Goal: Task Accomplishment & Management: Manage account settings

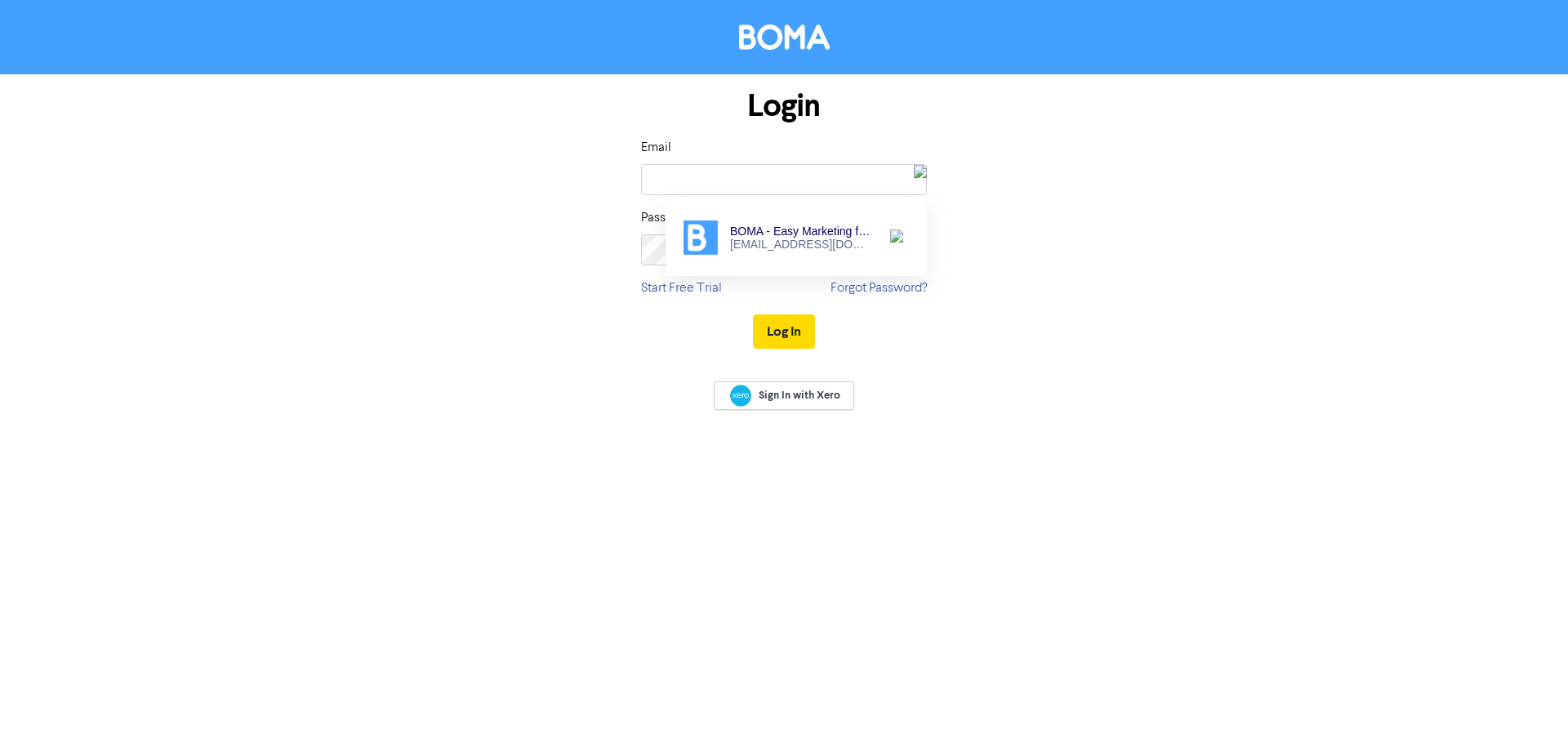
click at [884, 237] on div at bounding box center [896, 238] width 25 height 27
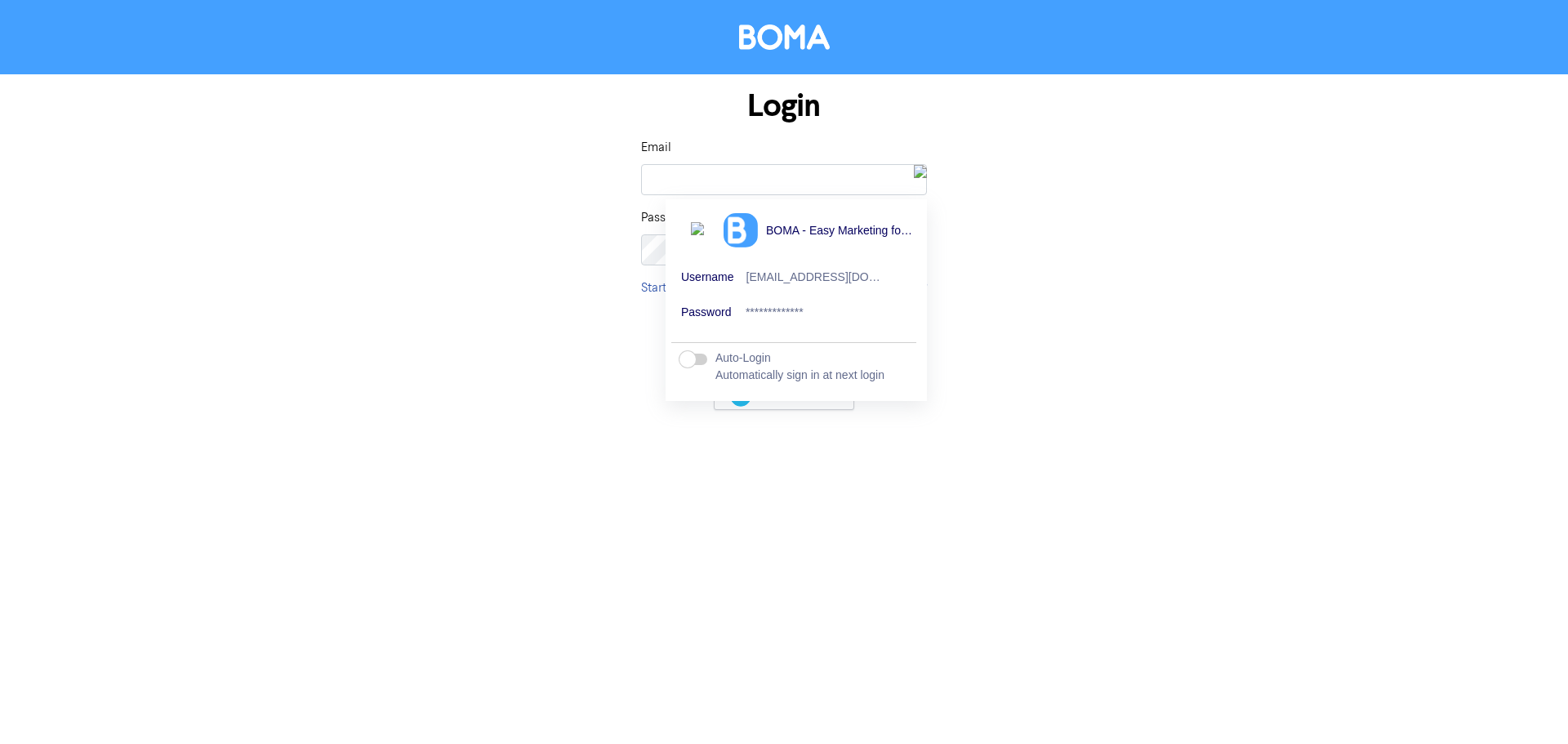
click at [863, 283] on div "[EMAIL_ADDRESS][DOMAIN_NAME]" at bounding box center [813, 278] width 135 height 15
type input "[EMAIL_ADDRESS][DOMAIN_NAME]"
click at [1061, 290] on div "Login Email sales@smallbizhq.com.au Password Start Free Trial Forgot Password? …" at bounding box center [784, 220] width 931 height 290
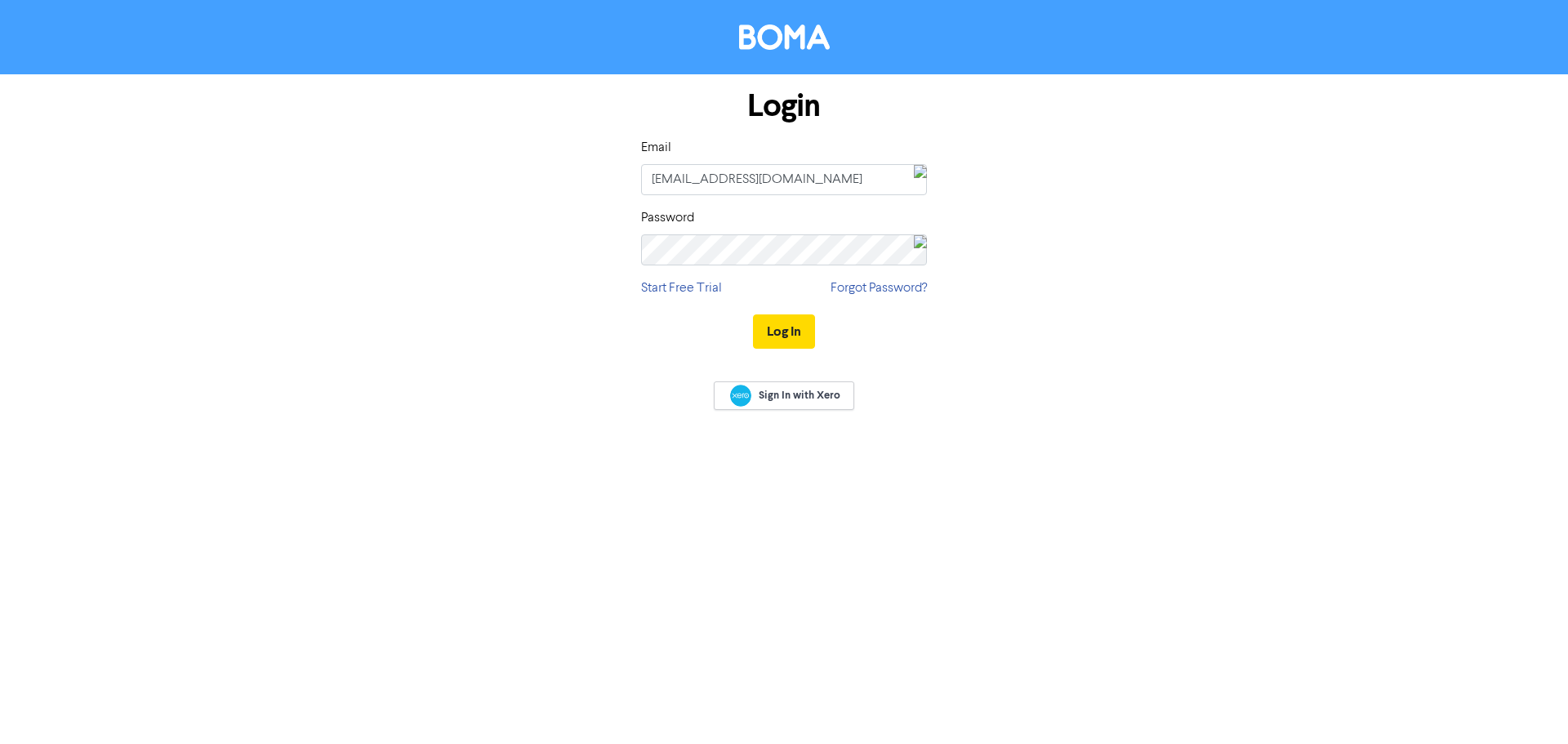
click at [916, 249] on img at bounding box center [920, 249] width 13 height 28
click at [794, 321] on div "[EMAIL_ADDRESS][DOMAIN_NAME]" at bounding box center [800, 314] width 142 height 13
click at [884, 312] on div at bounding box center [896, 308] width 25 height 27
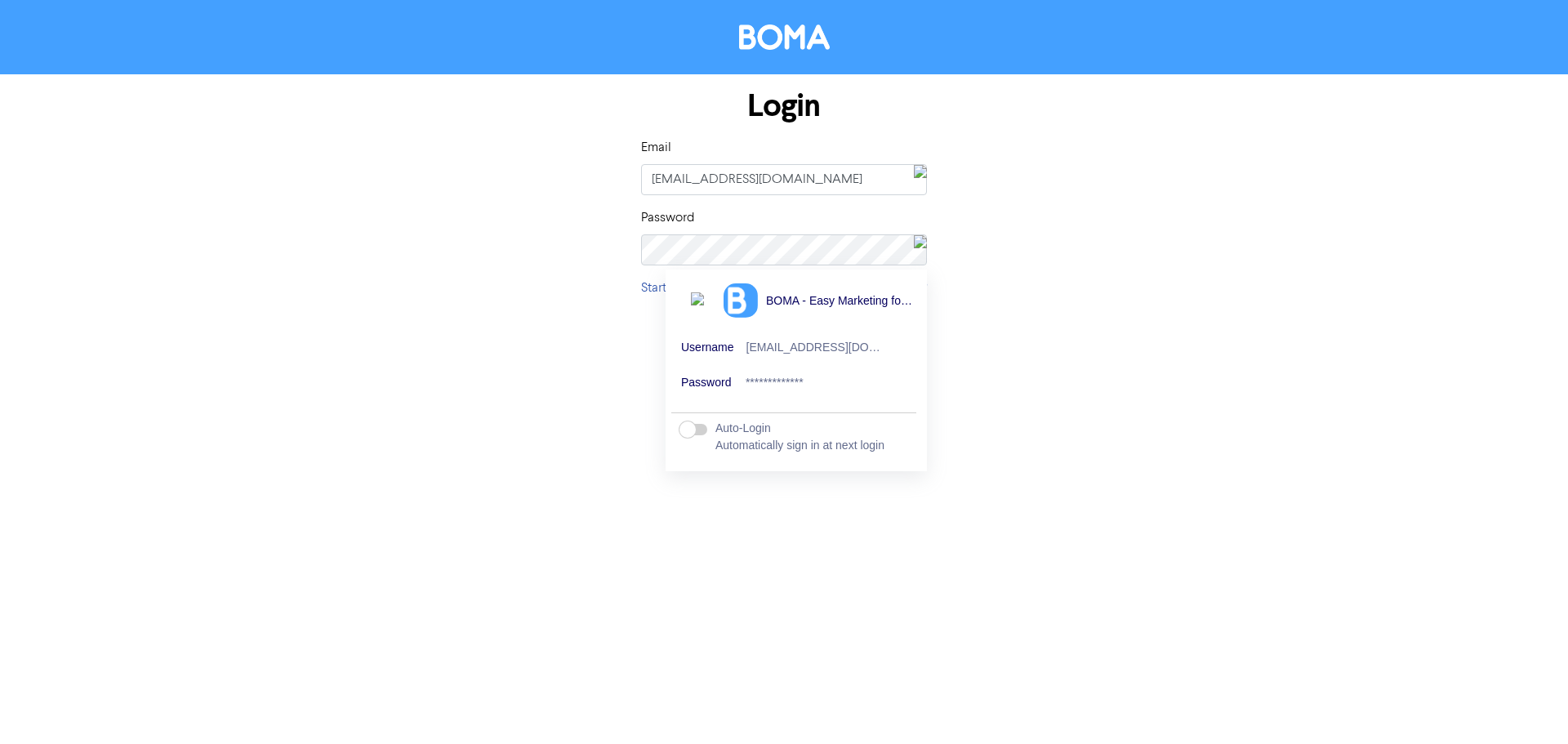
click at [809, 387] on div "**********" at bounding box center [813, 383] width 136 height 15
click at [1030, 361] on div "Login Email sales@smallbizhq.com.au Password Start Free Trial Forgot Password? …" at bounding box center [784, 220] width 931 height 290
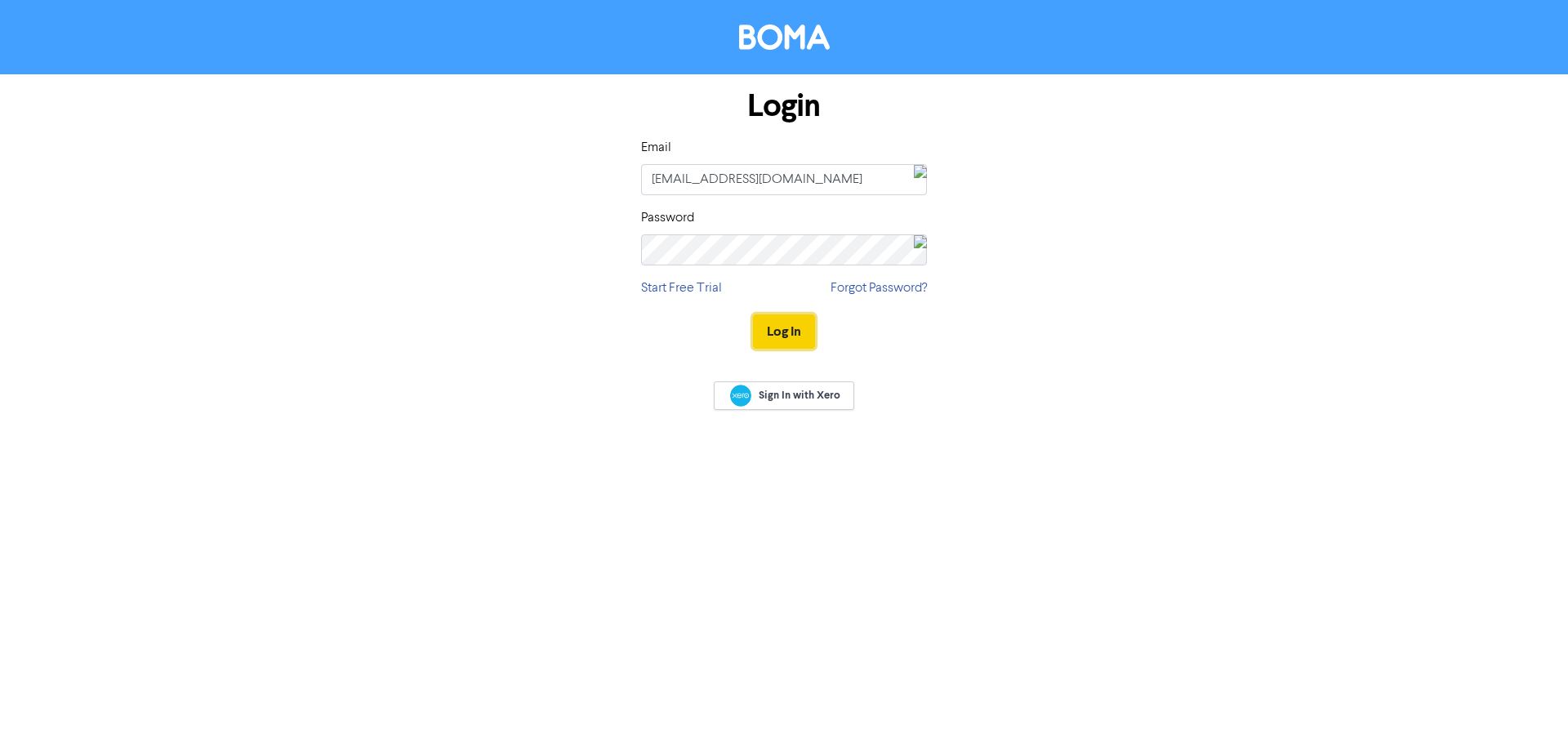
click at [786, 322] on button "Log In" at bounding box center [784, 332] width 62 height 34
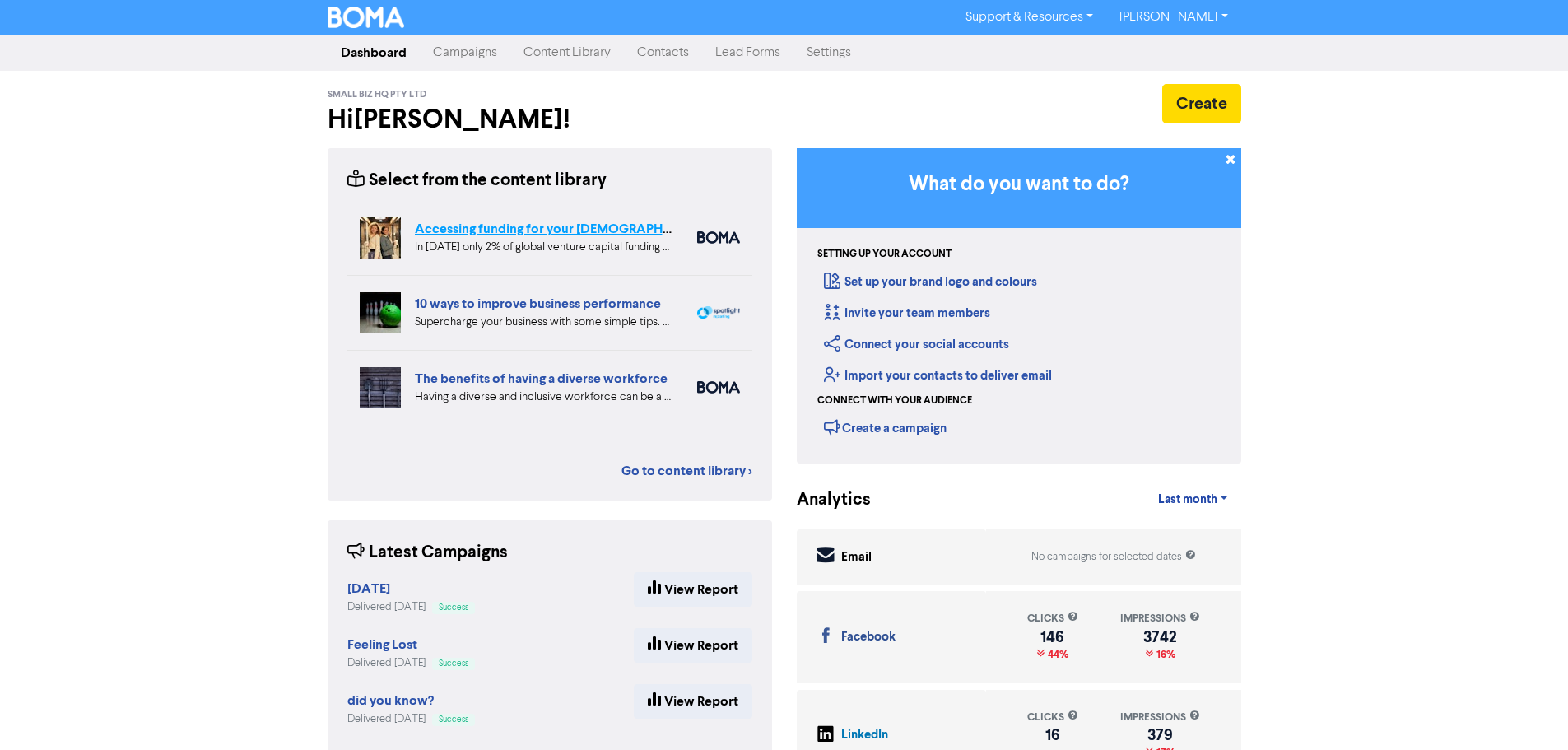
click at [540, 226] on link "Accessing funding for your [DEMOGRAPHIC_DATA]-led businesses" at bounding box center [616, 229] width 402 height 16
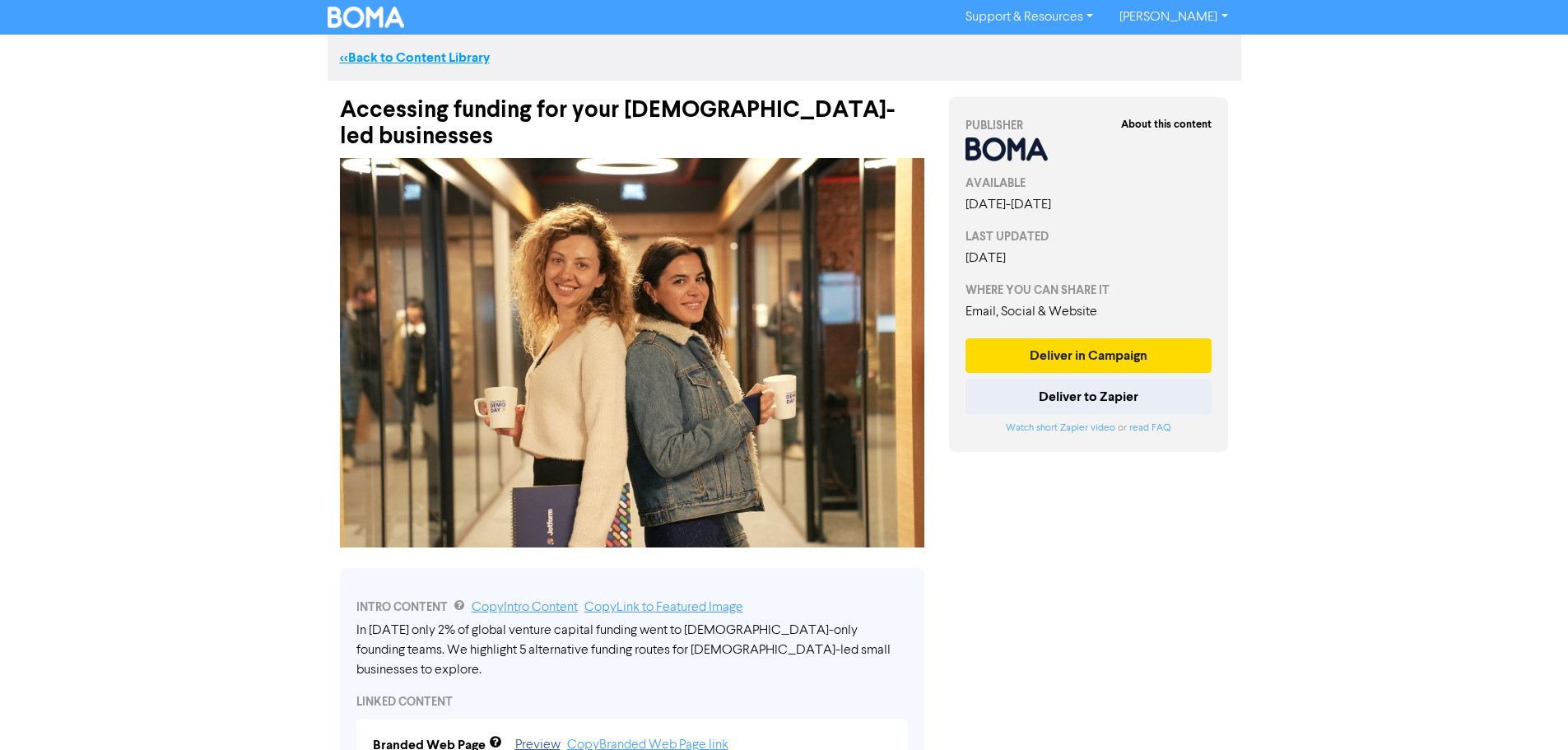
click at [369, 56] on link "<< Back to Content Library" at bounding box center [415, 57] width 150 height 16
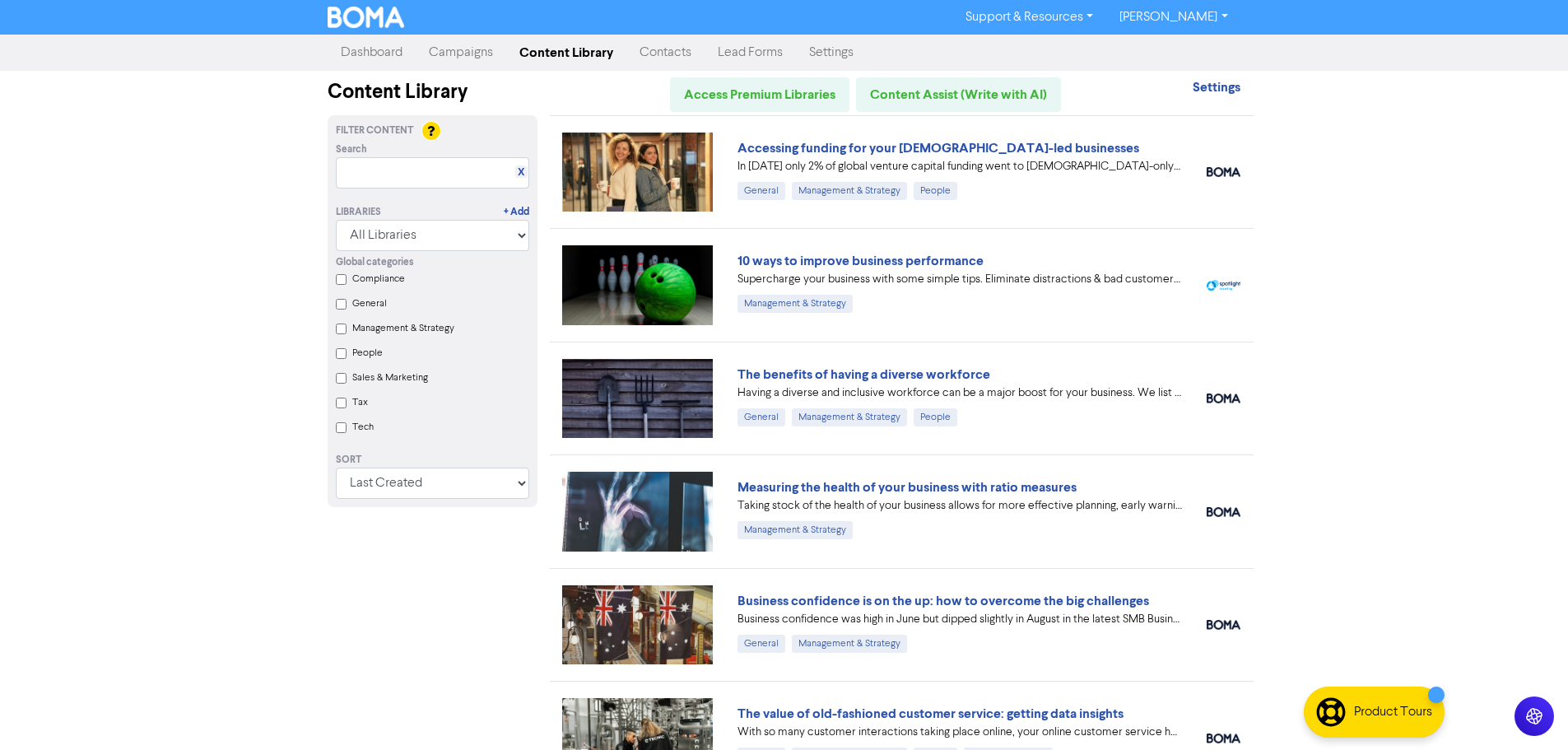
click at [764, 51] on link "Lead Forms" at bounding box center [751, 53] width 92 height 33
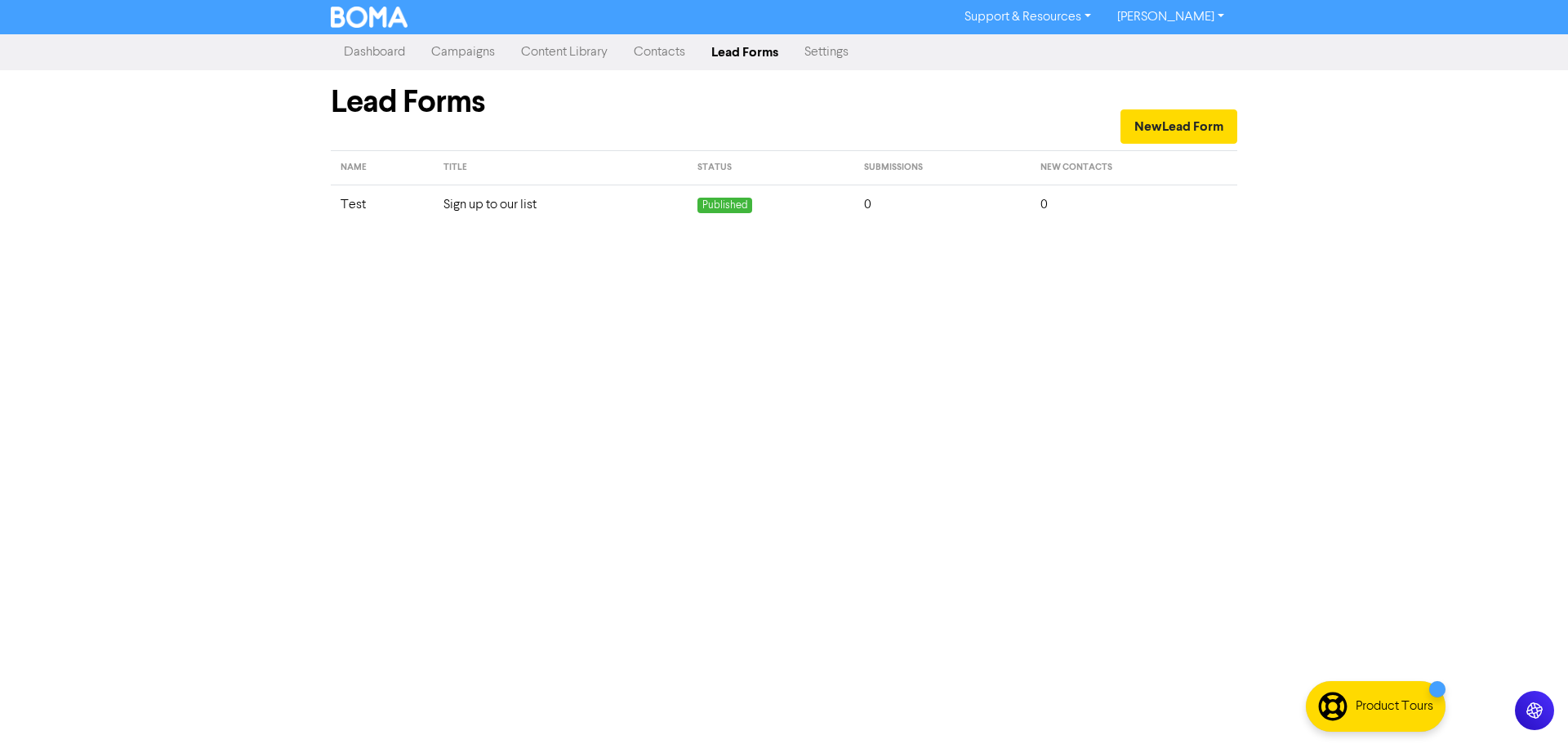
click at [672, 54] on link "Contacts" at bounding box center [659, 52] width 77 height 33
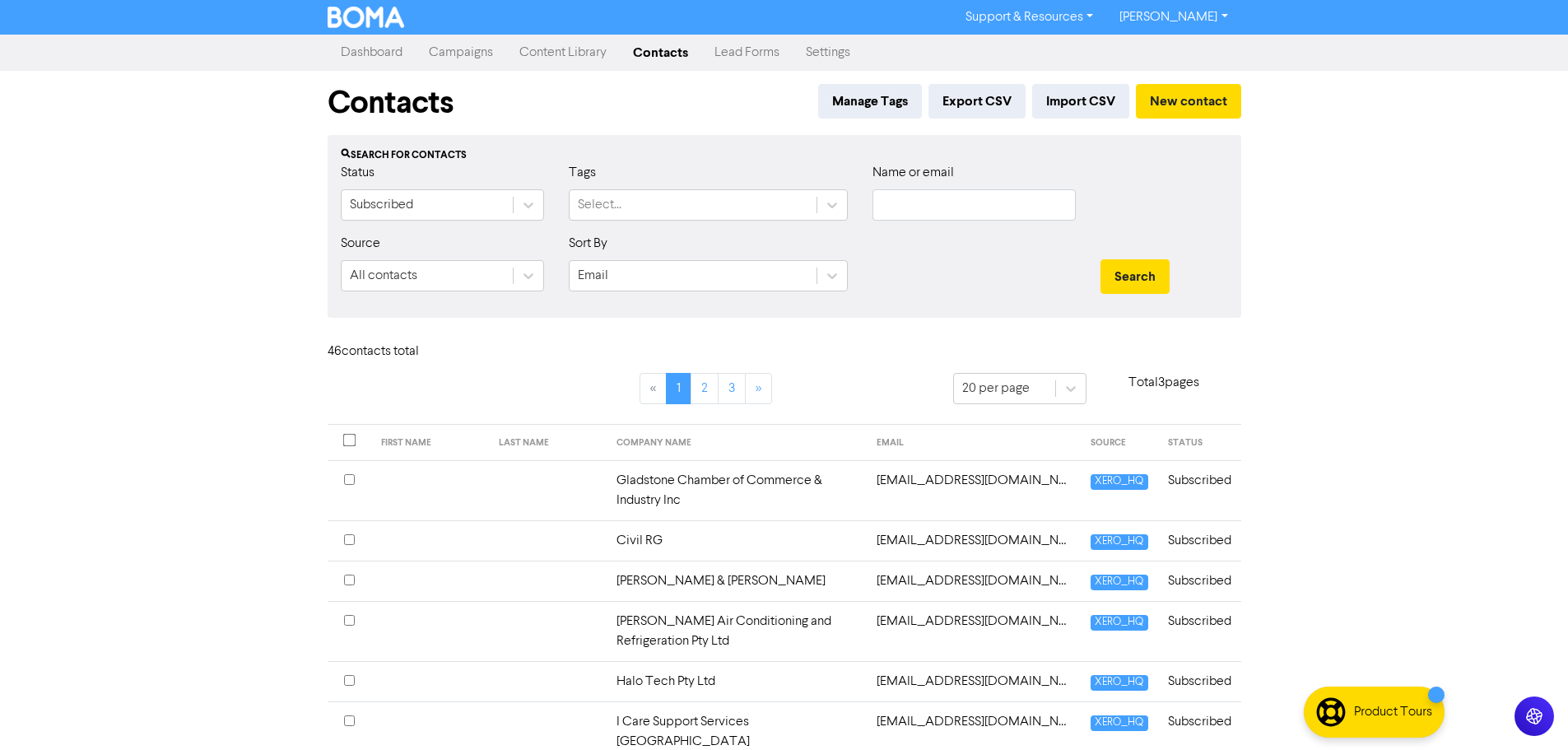
click at [455, 55] on link "Campaigns" at bounding box center [461, 53] width 91 height 33
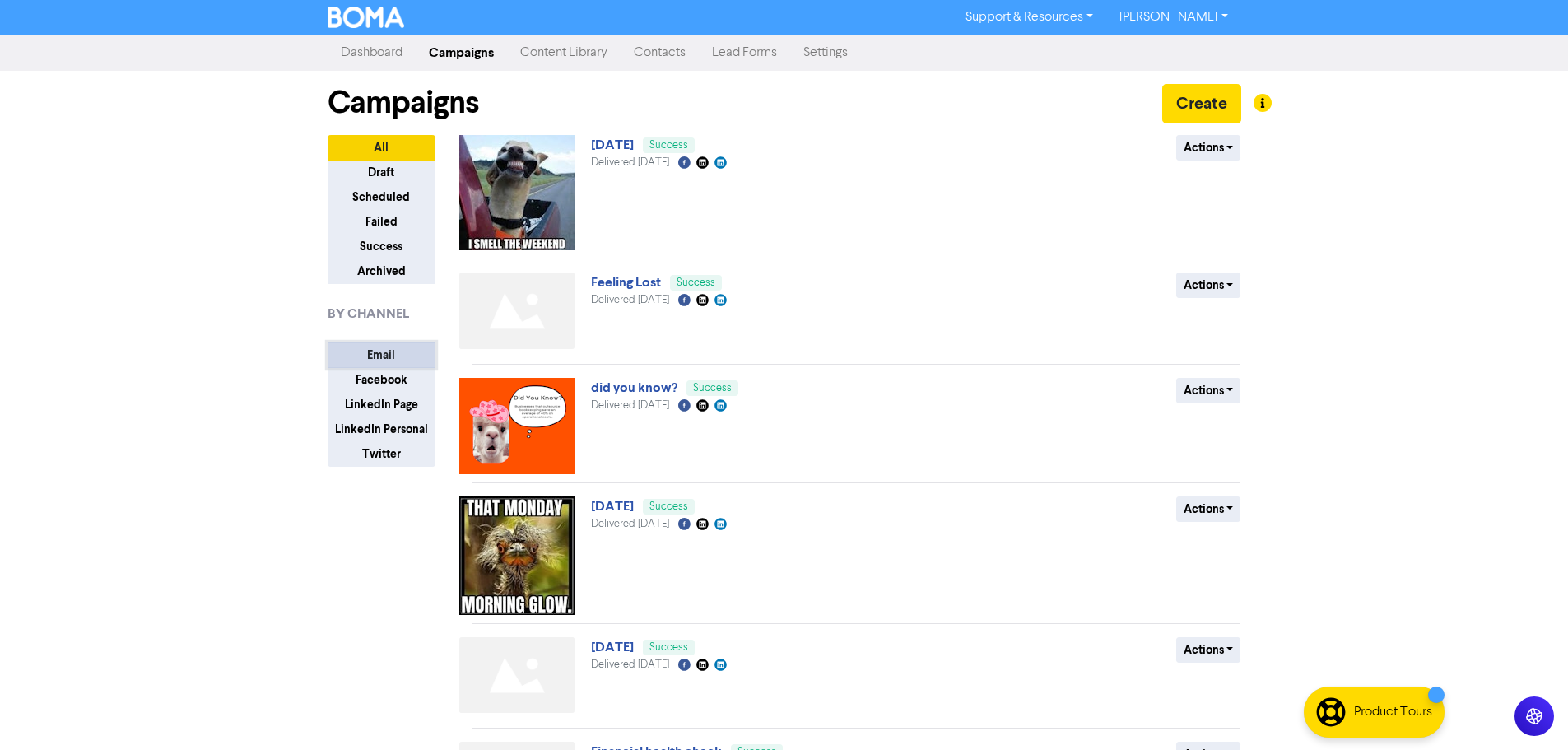
click at [386, 354] on button "Email" at bounding box center [381, 355] width 108 height 25
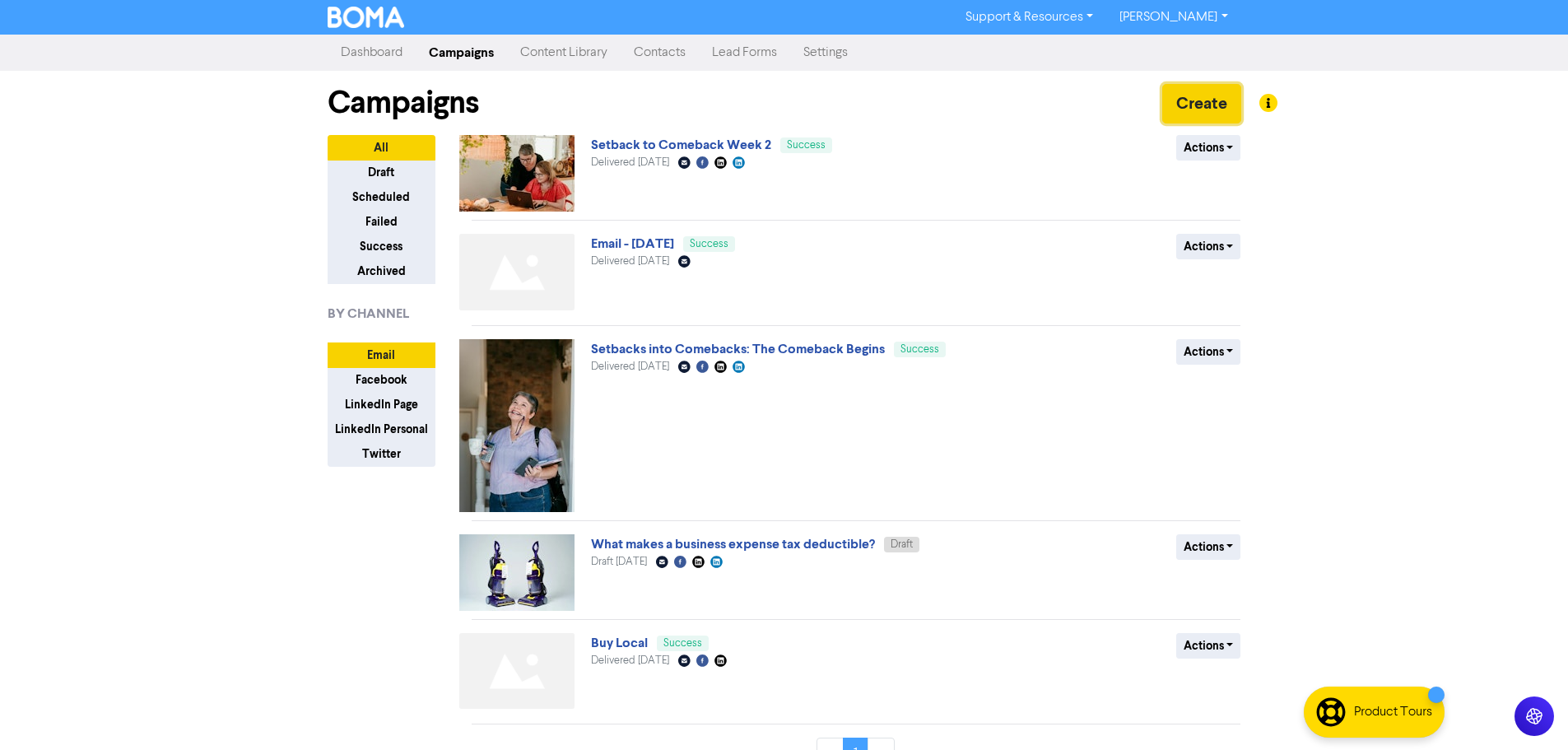
click at [1216, 108] on button "Create" at bounding box center [1202, 104] width 79 height 40
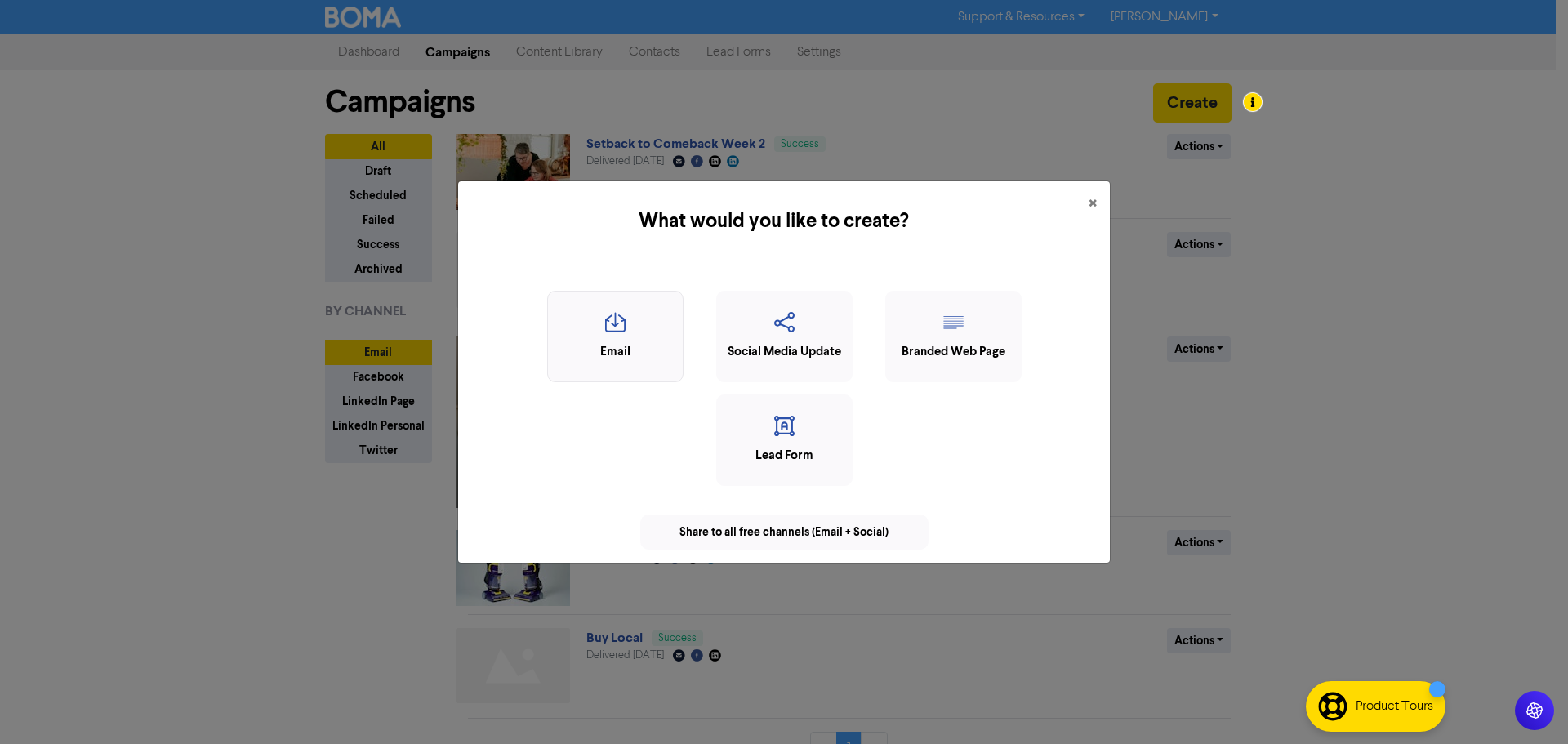
click at [618, 319] on icon "button" at bounding box center [616, 327] width 119 height 31
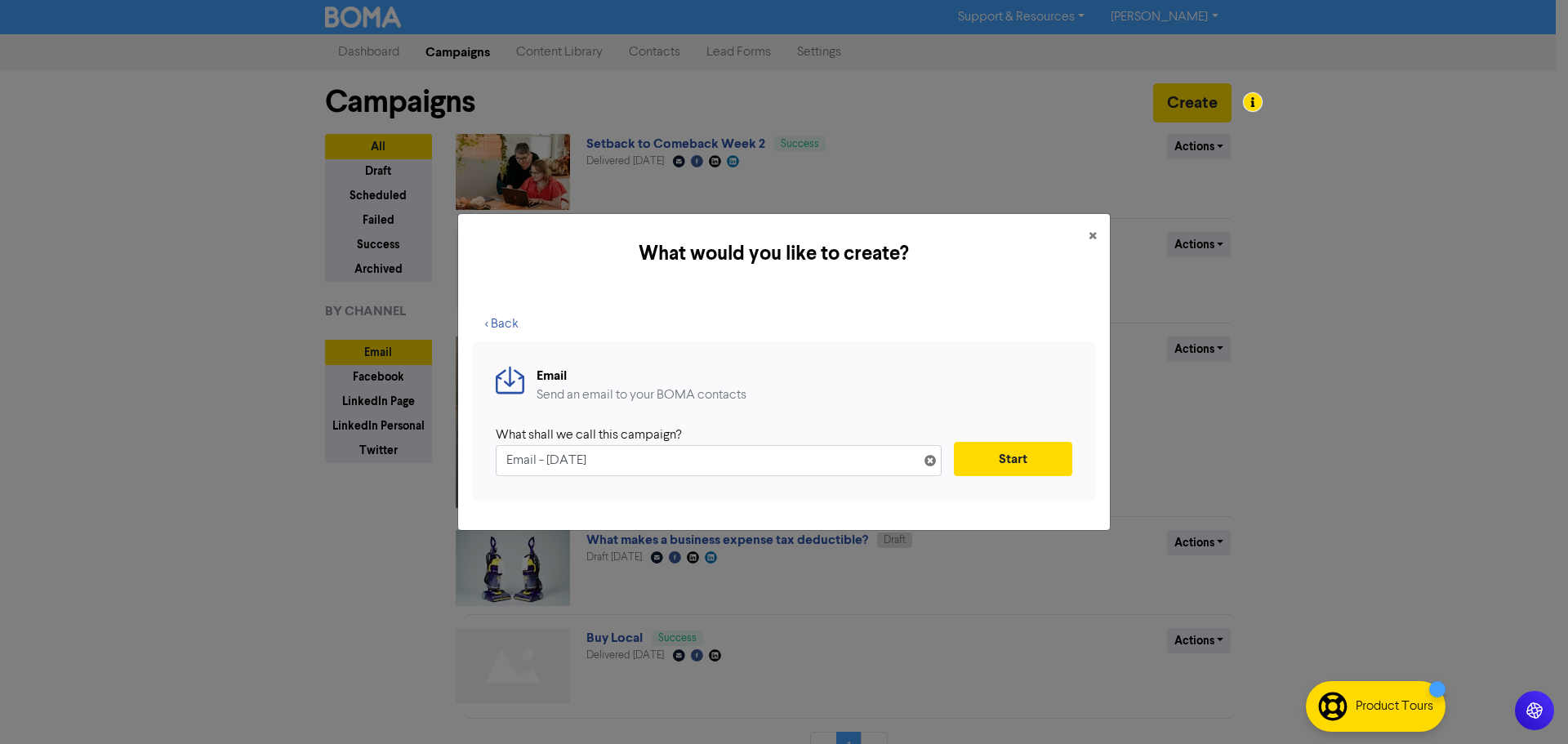
click at [929, 457] on icon at bounding box center [929, 463] width 13 height 13
click at [1090, 227] on span "×" at bounding box center [1092, 236] width 9 height 25
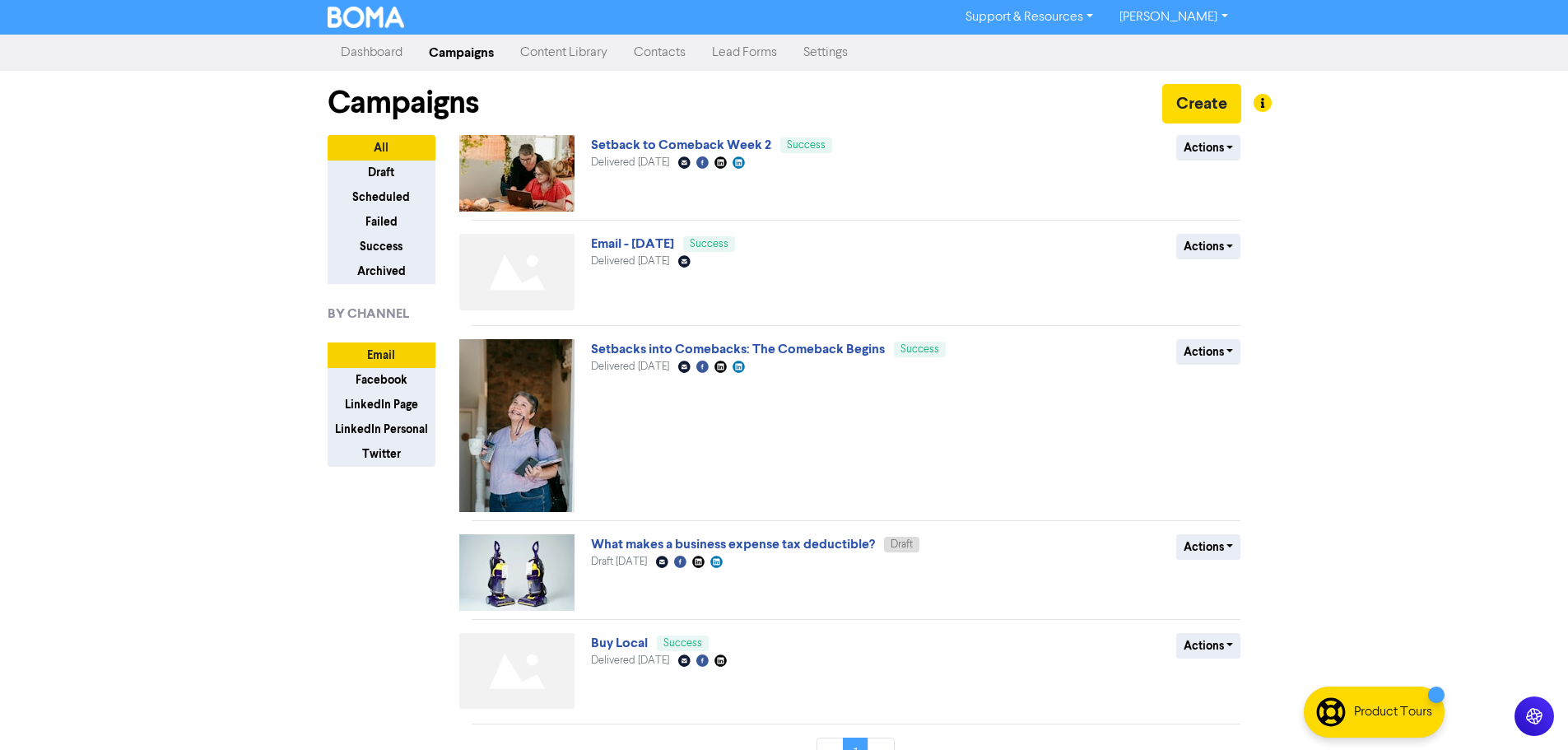
click at [1097, 16] on link "Support & Resources" at bounding box center [1029, 17] width 154 height 26
click at [845, 59] on link "Settings" at bounding box center [826, 53] width 71 height 33
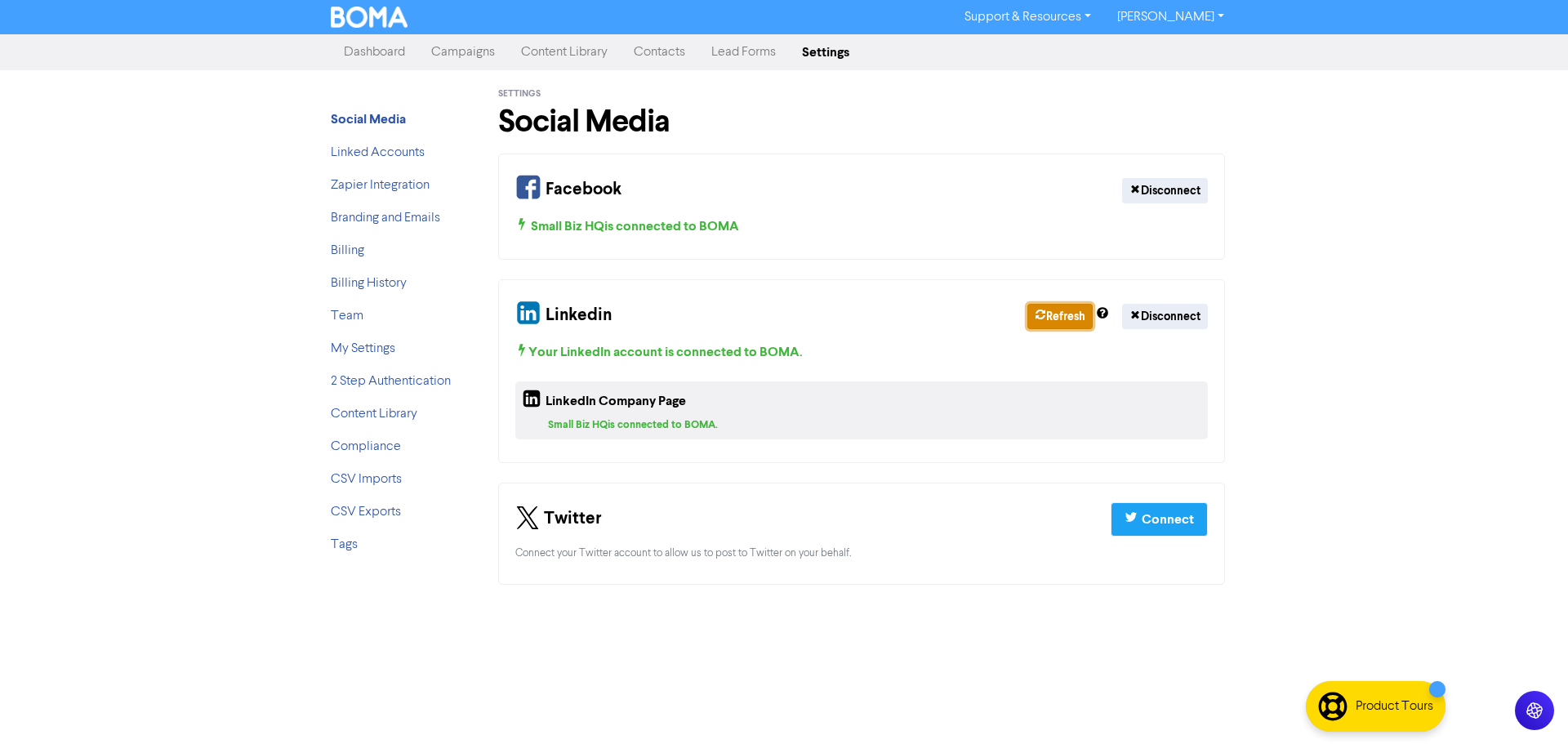
click at [1037, 322] on icon "button" at bounding box center [1040, 316] width 11 height 14
click at [357, 186] on link "Zapier Integration" at bounding box center [380, 185] width 99 height 13
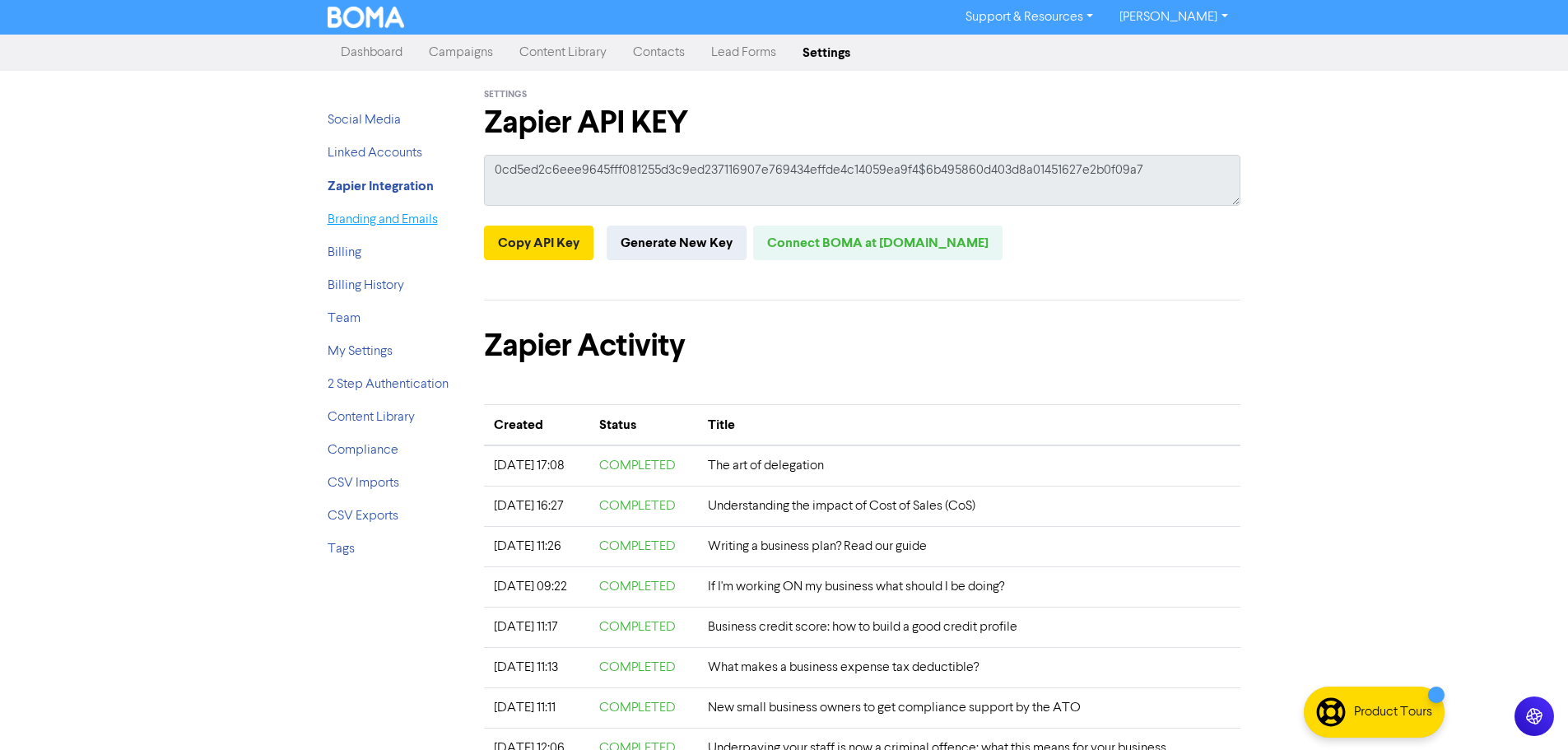
click at [362, 218] on link "Branding and Emails" at bounding box center [382, 219] width 110 height 13
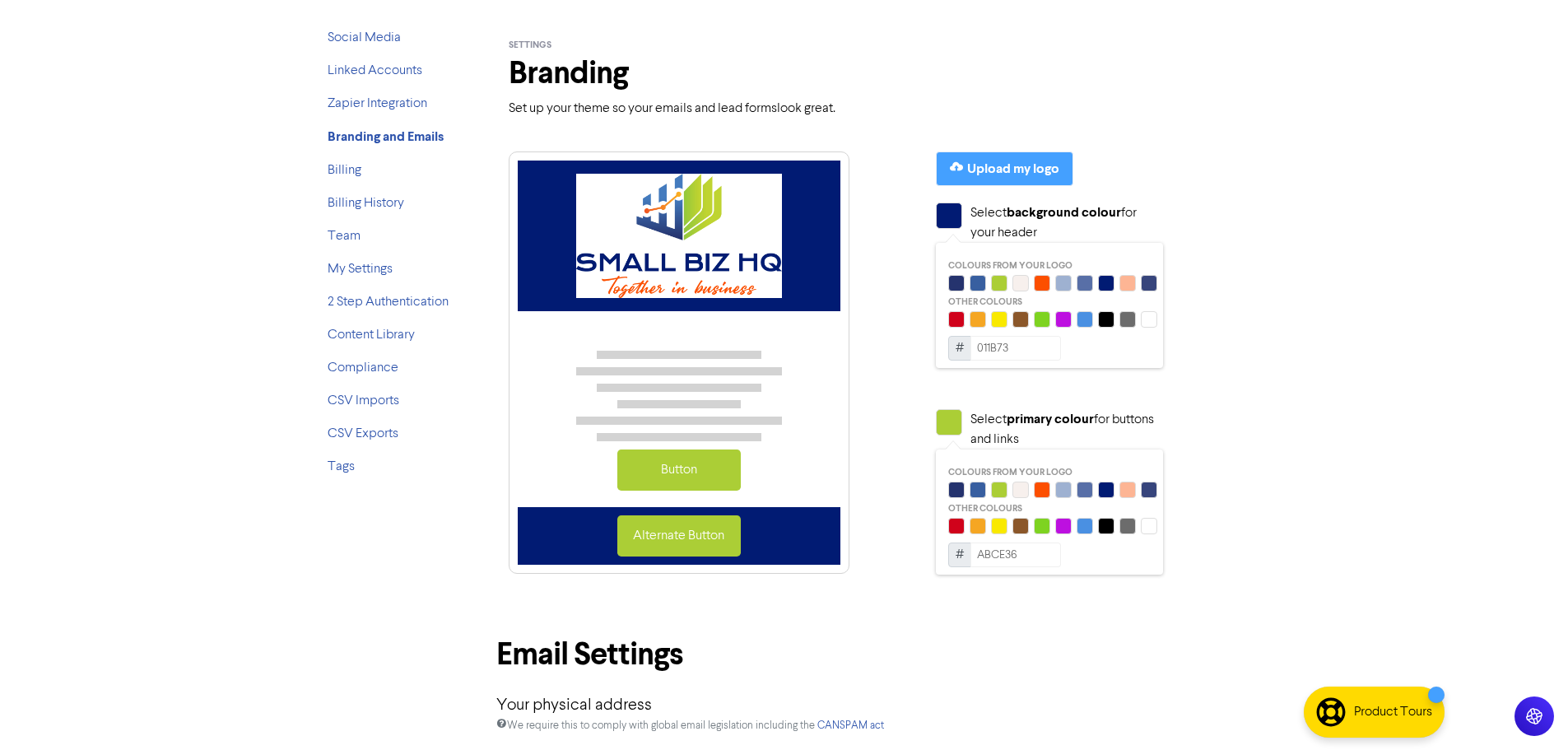
scroll to position [81, 0]
click at [342, 239] on link "Team" at bounding box center [344, 236] width 33 height 13
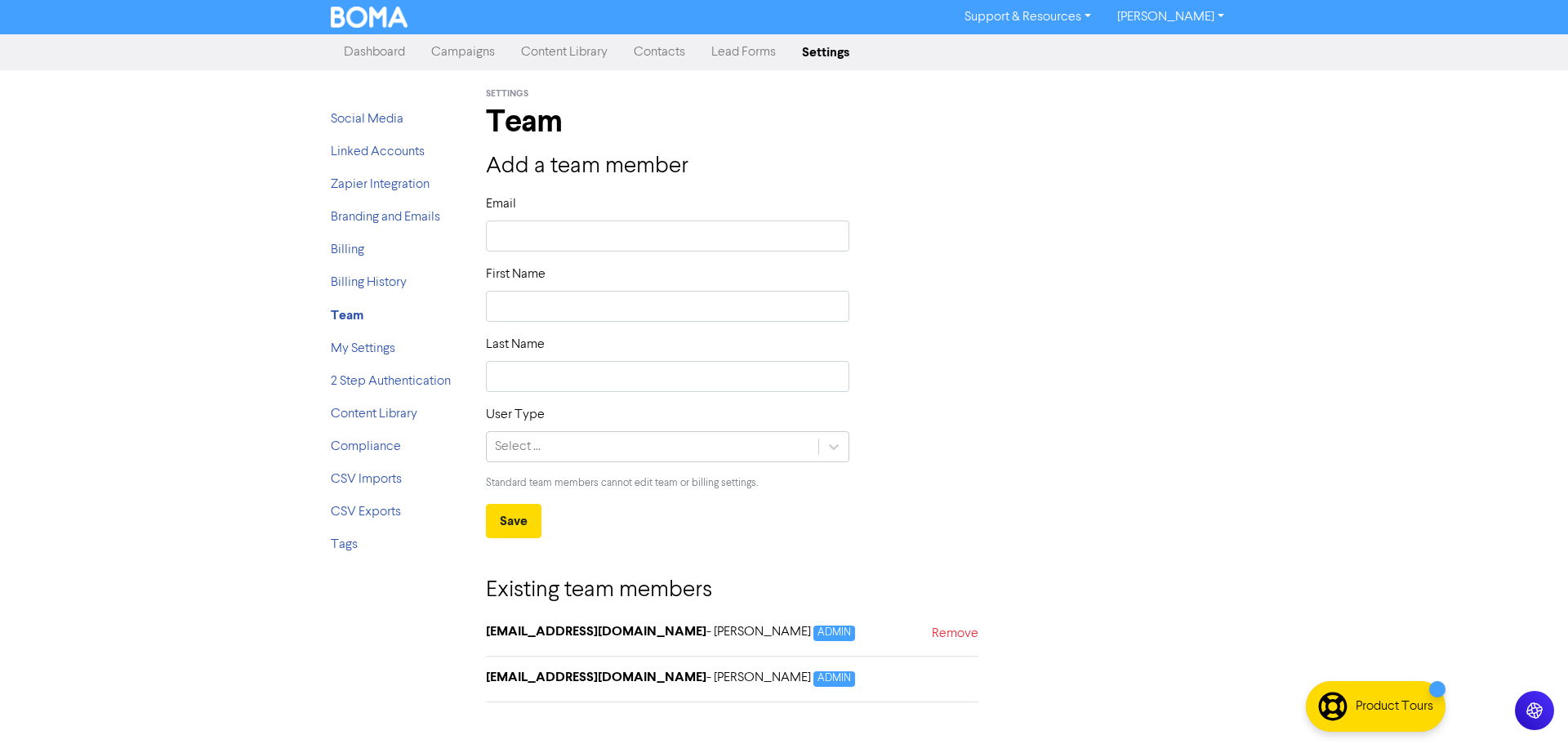
click at [362, 62] on link "Dashboard" at bounding box center [374, 52] width 88 height 33
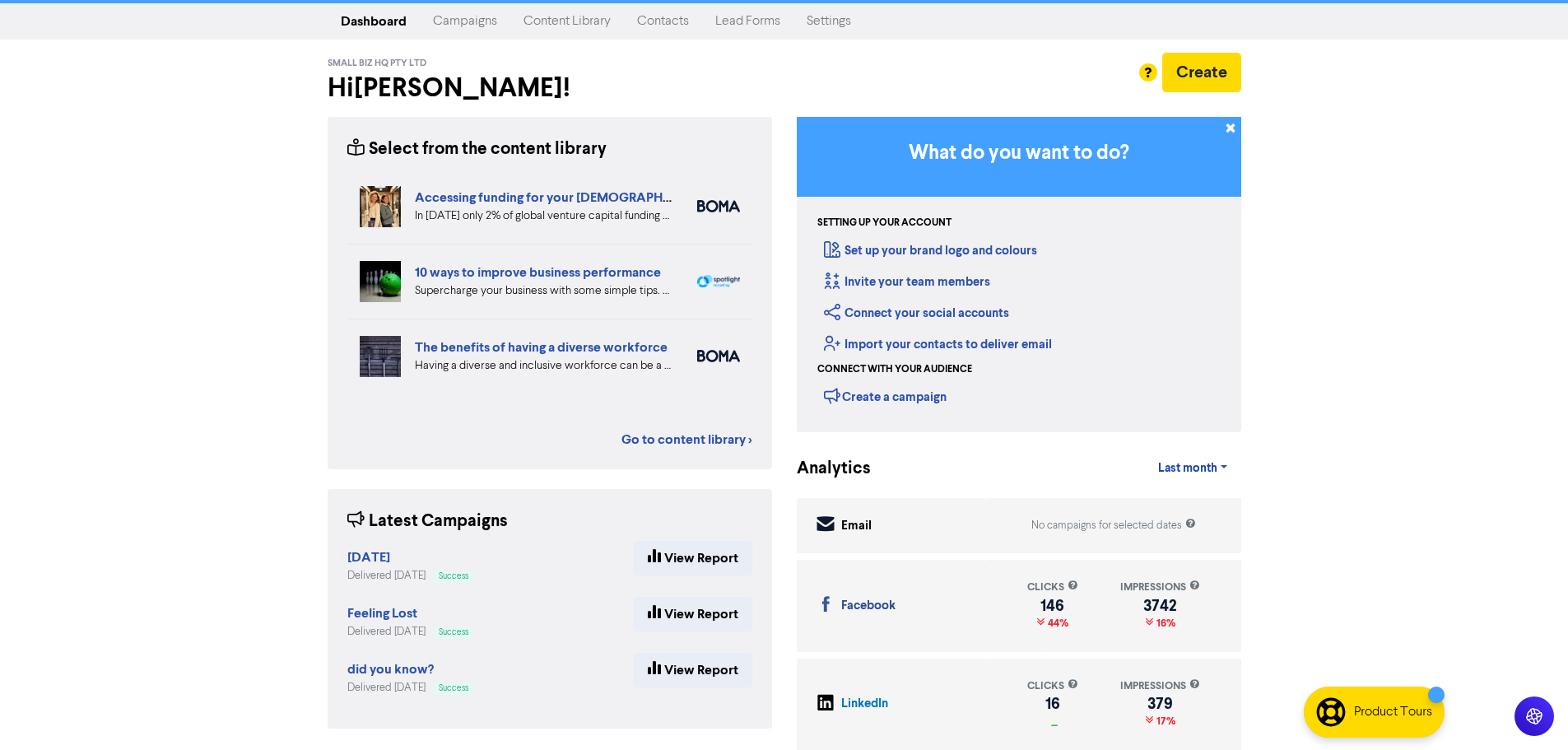
scroll to position [39, 0]
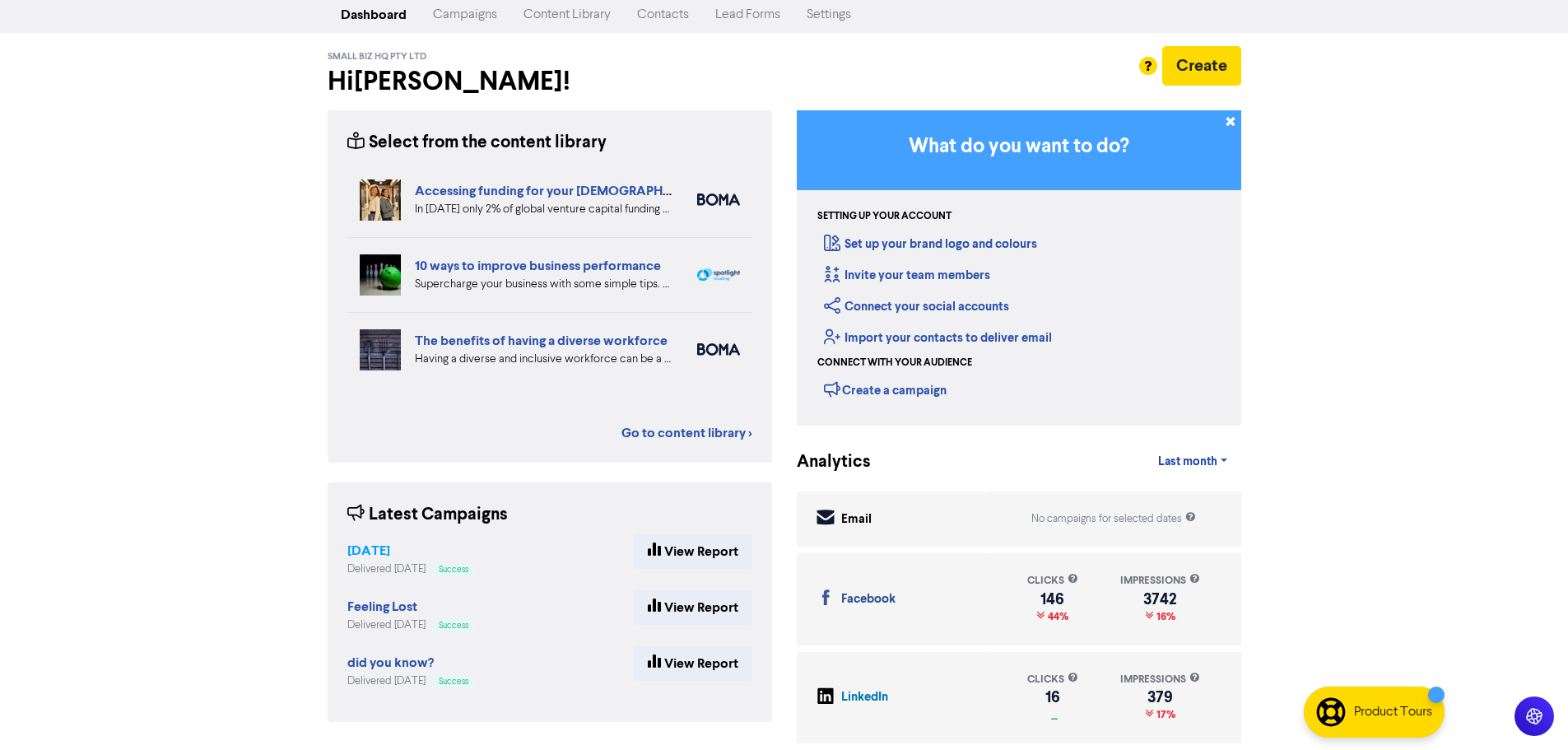
click at [365, 555] on strong "[DATE]" at bounding box center [368, 551] width 42 height 16
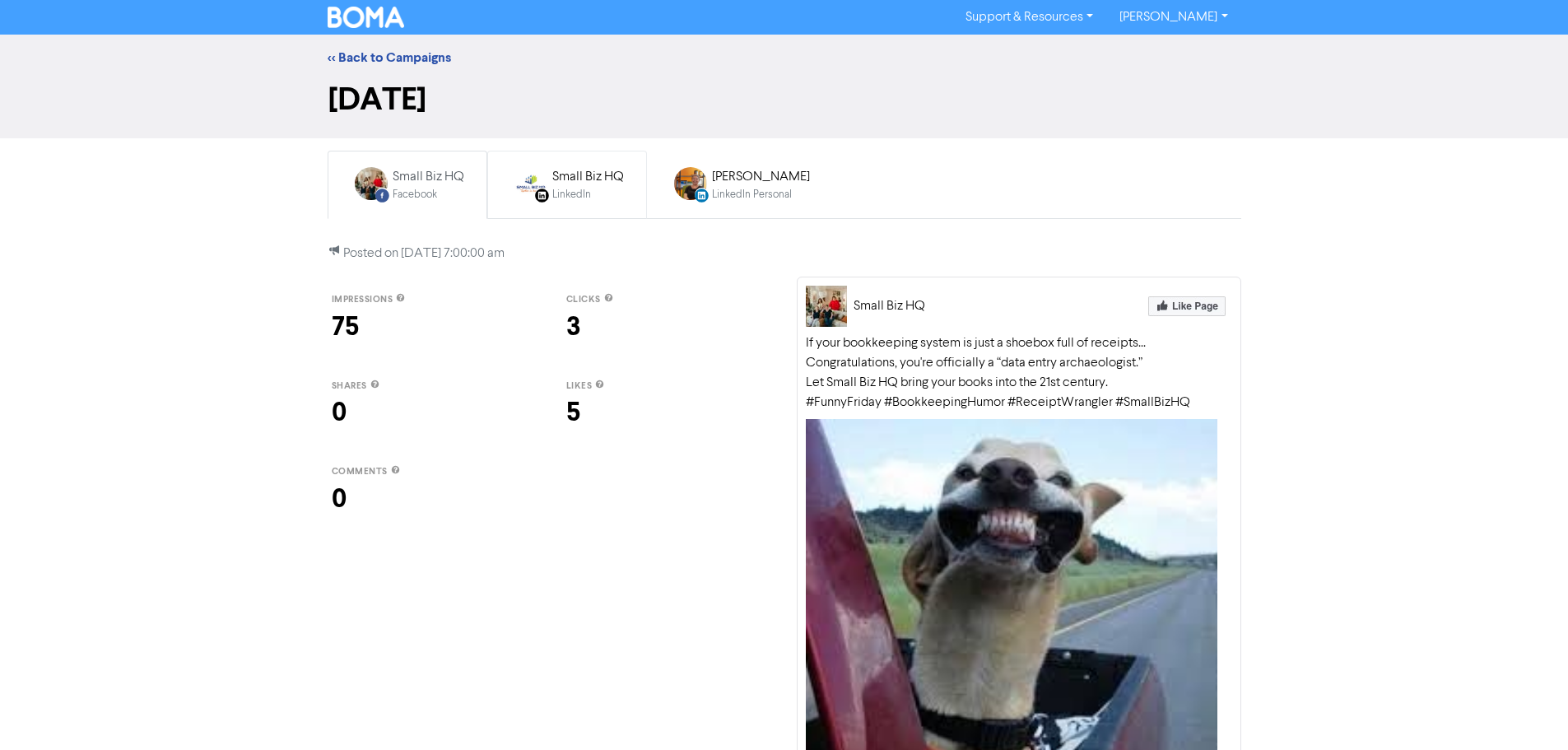
click at [558, 204] on div "LinkedIn Page Created with Sketch. Small Biz HQ LinkedIn" at bounding box center [567, 185] width 132 height 54
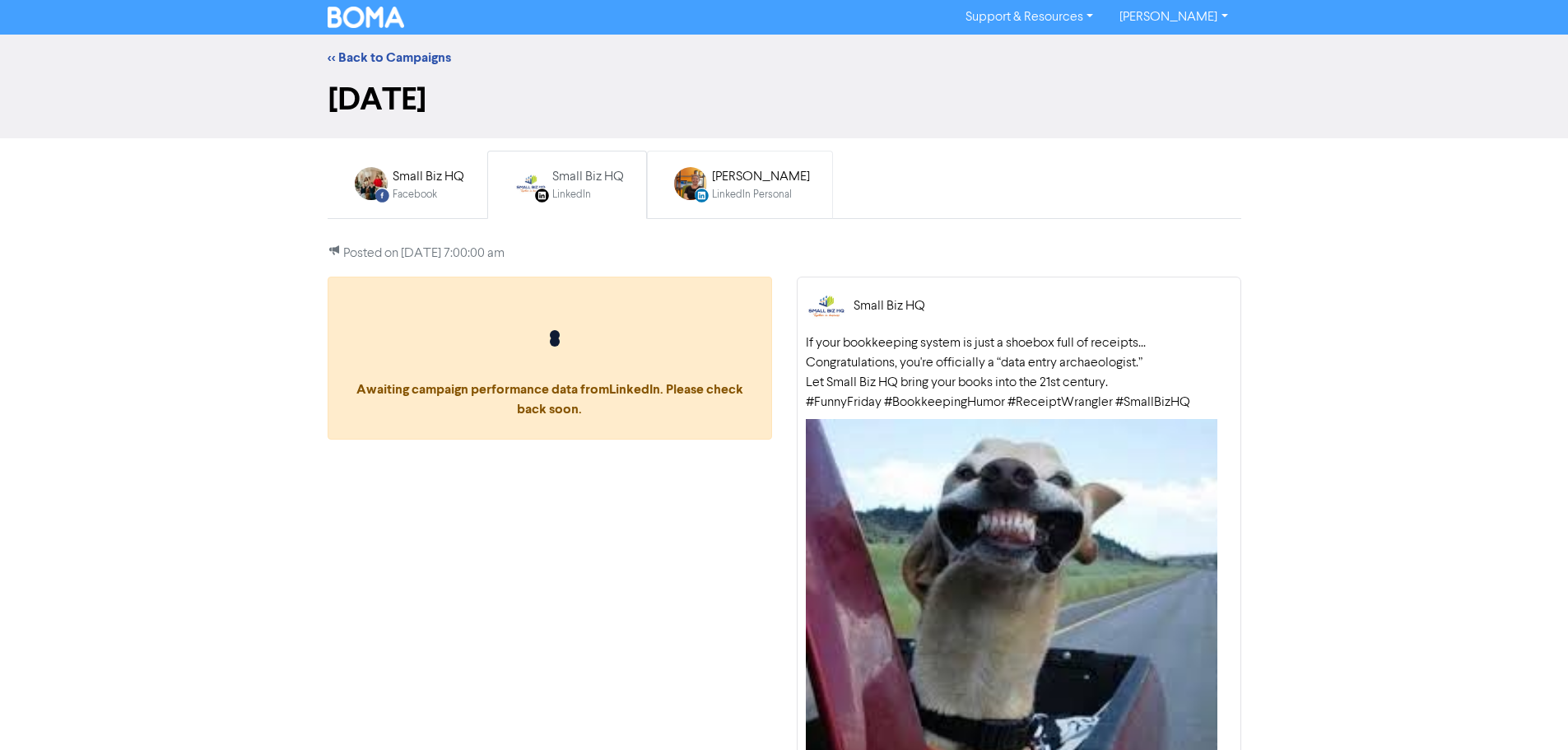
click at [778, 189] on div "LinkedIn Personal" at bounding box center [760, 195] width 98 height 16
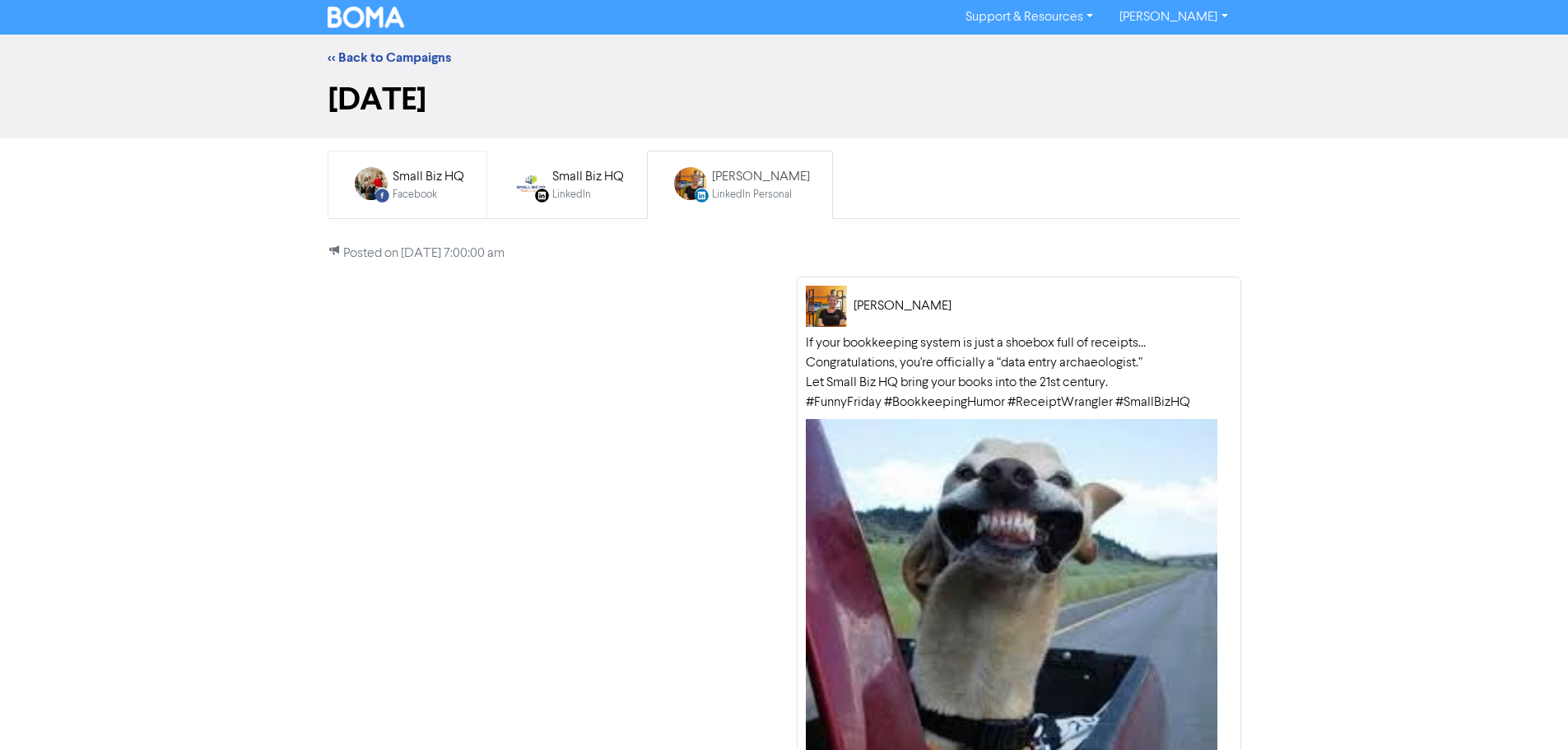
click at [393, 175] on div "Small Biz HQ" at bounding box center [429, 177] width 72 height 20
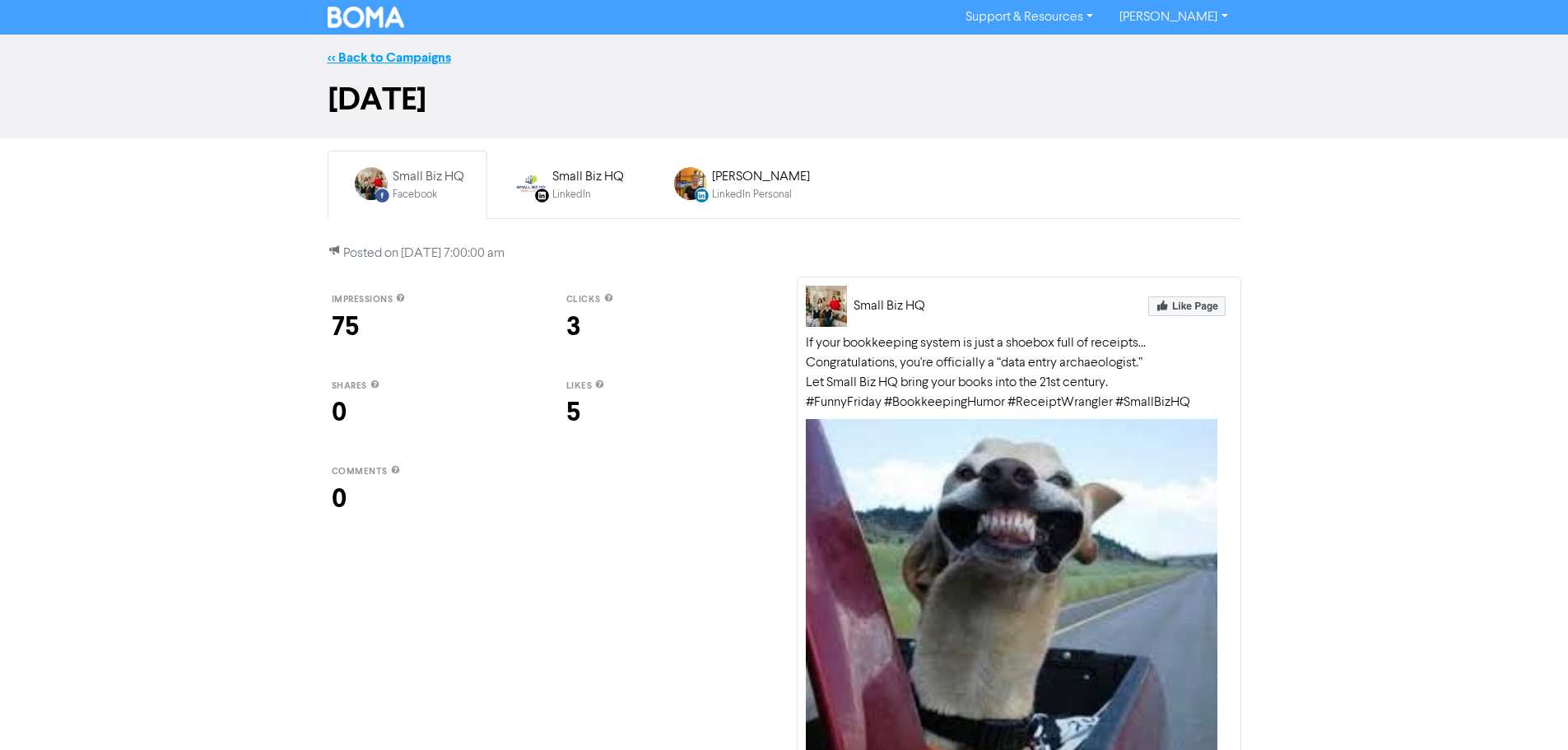
click at [372, 56] on link "<< Back to Campaigns" at bounding box center [389, 57] width 124 height 16
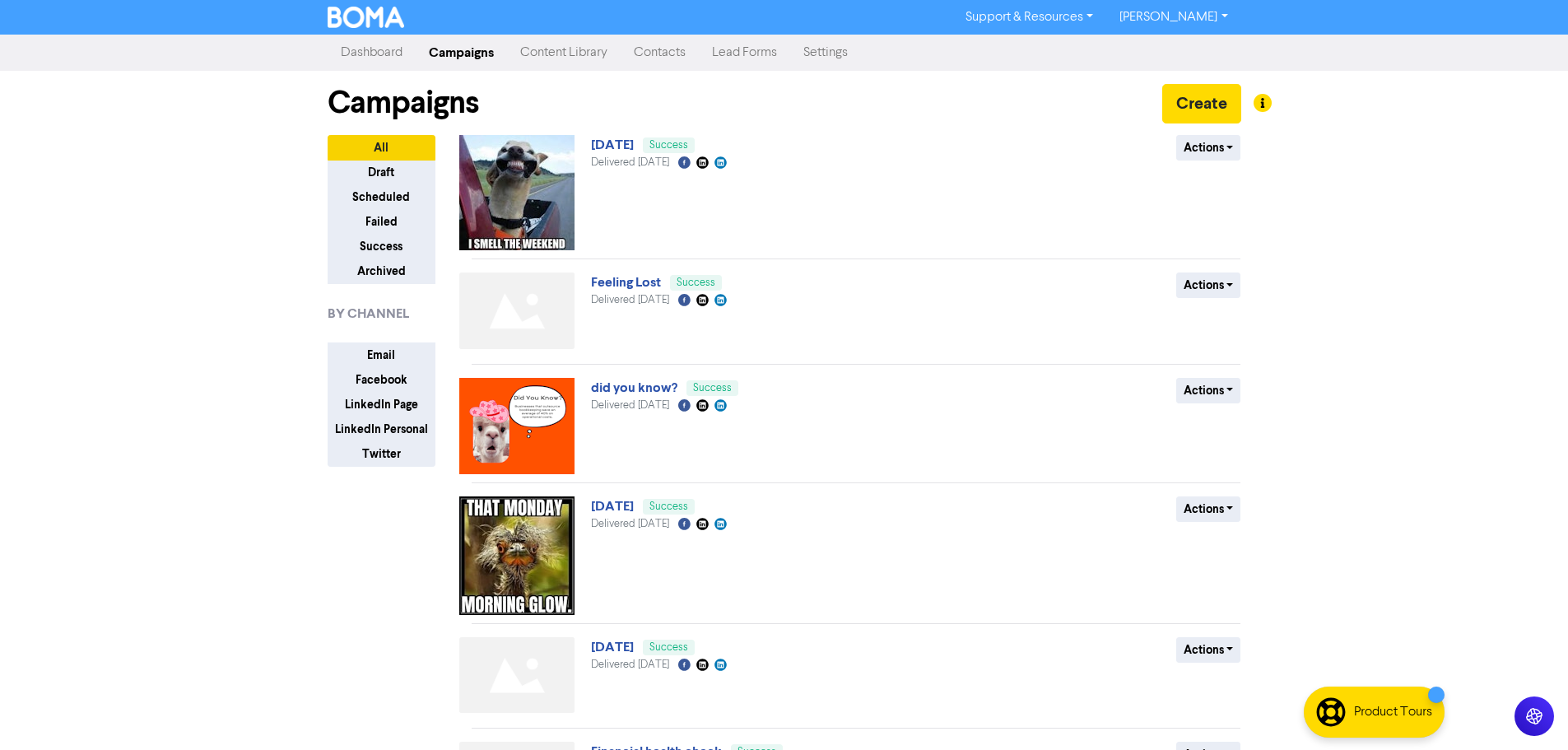
click at [526, 325] on img at bounding box center [517, 311] width 115 height 76
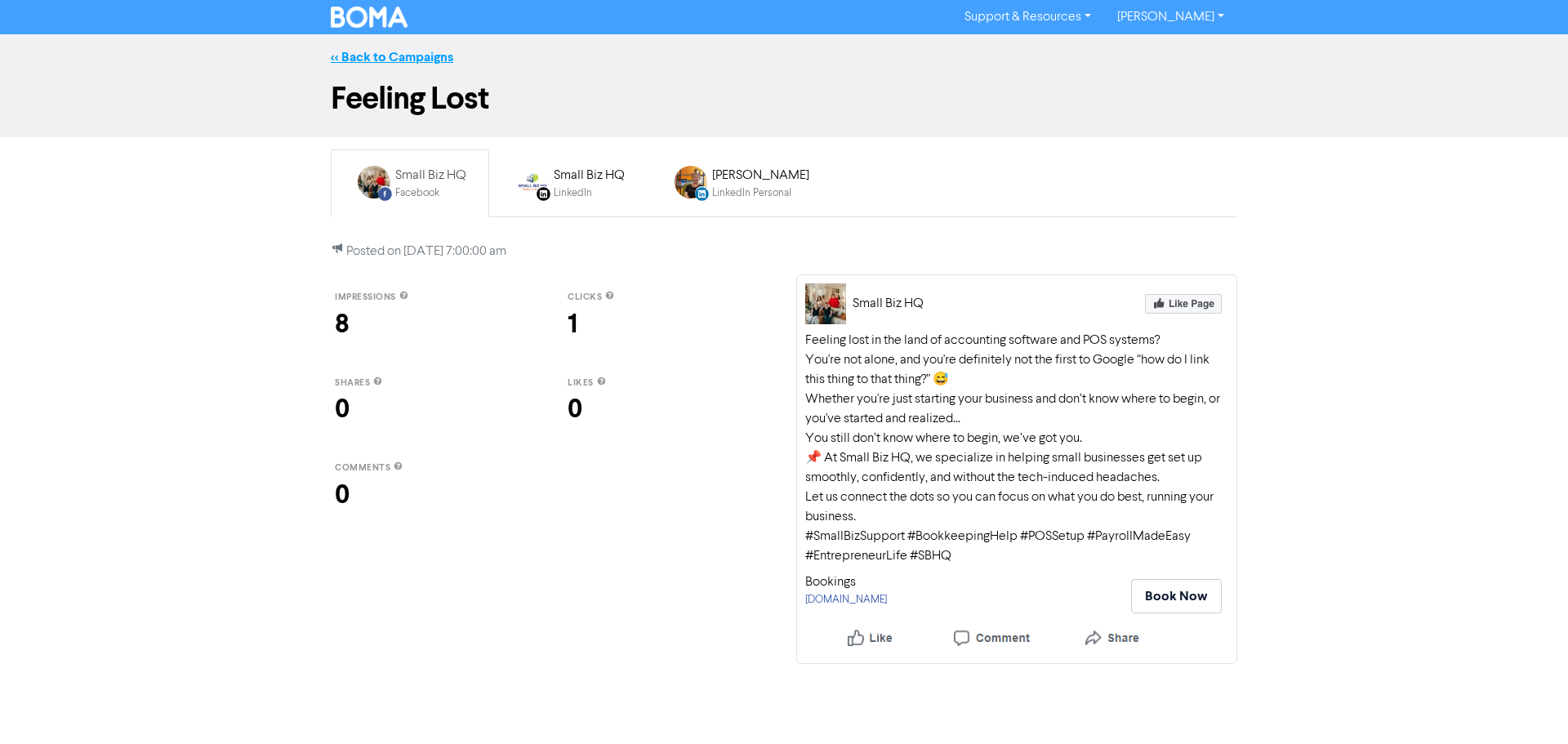
click at [347, 58] on link "<< Back to Campaigns" at bounding box center [392, 57] width 123 height 16
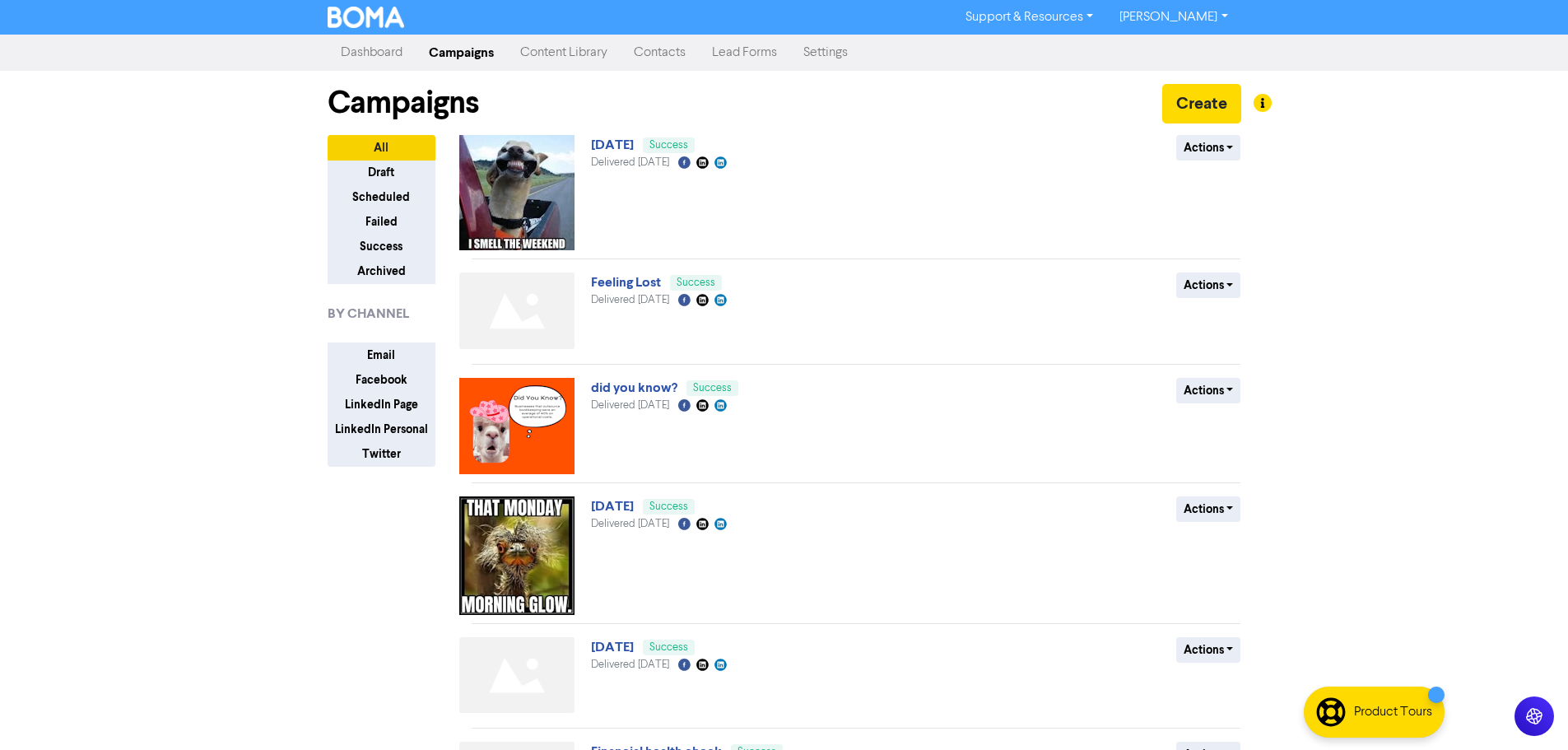
click at [551, 56] on link "Content Library" at bounding box center [564, 53] width 113 height 33
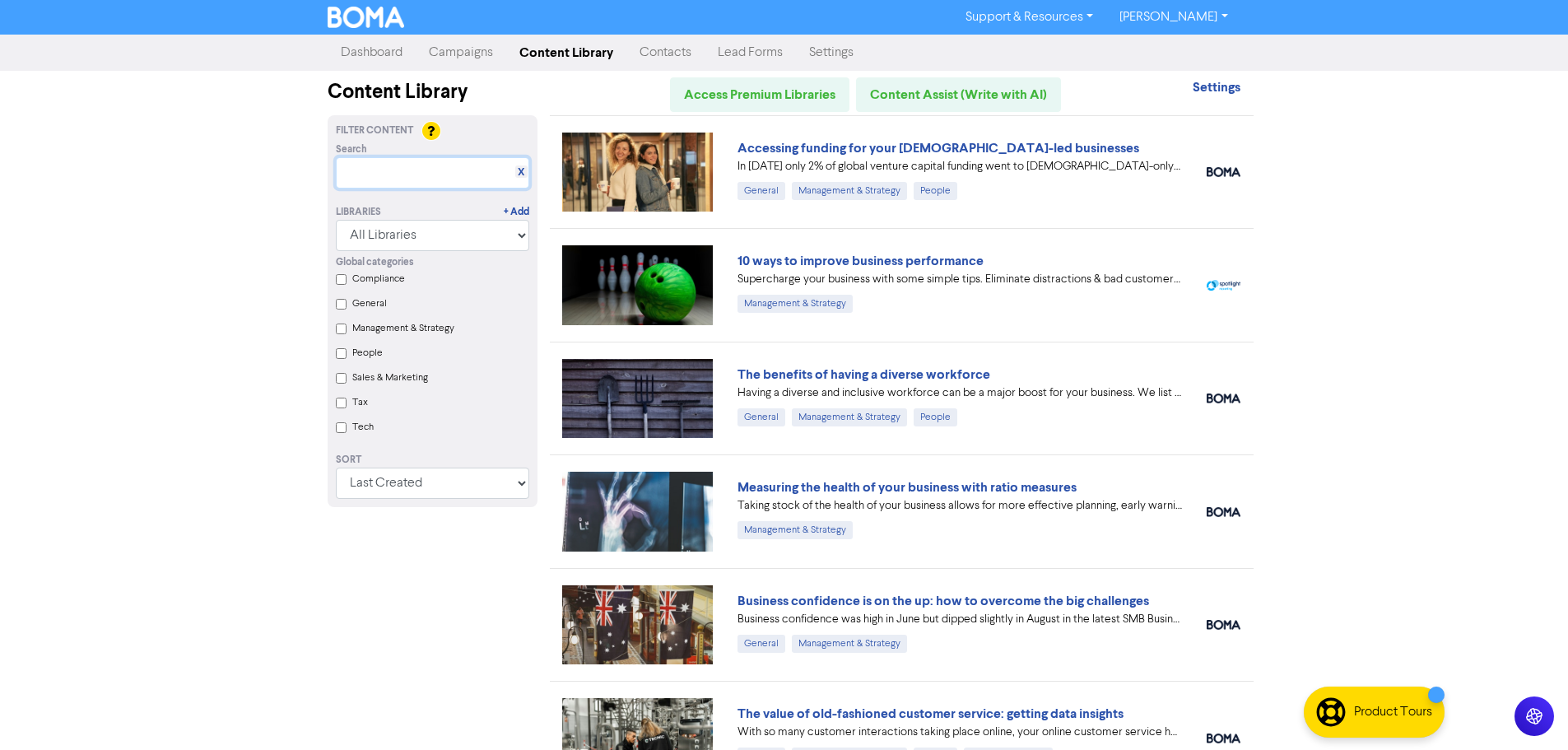
click at [398, 171] on input "text" at bounding box center [432, 173] width 193 height 31
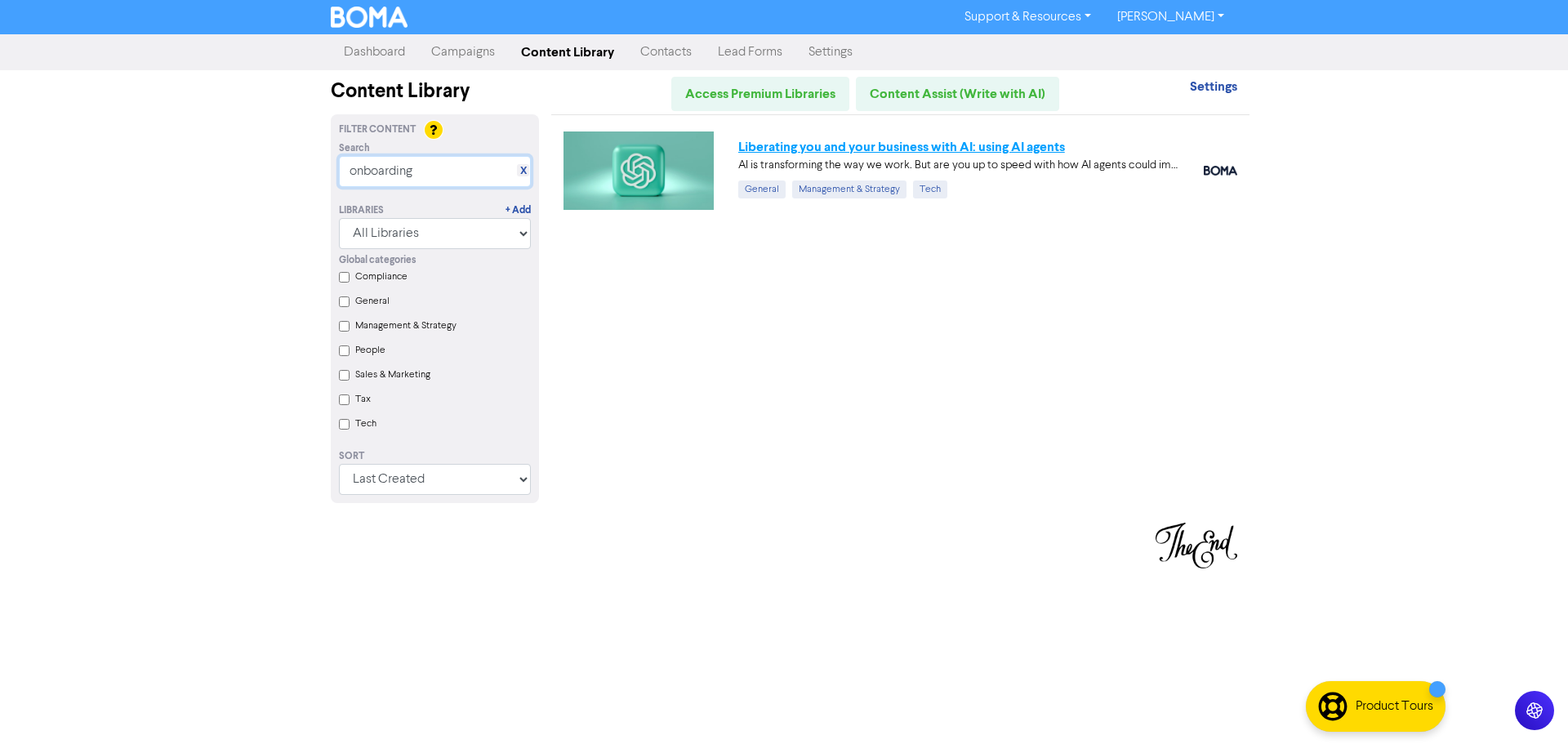
type input "onboarding"
click at [823, 148] on link "Liberating you and your business with AI: using AI agents" at bounding box center [902, 147] width 326 height 16
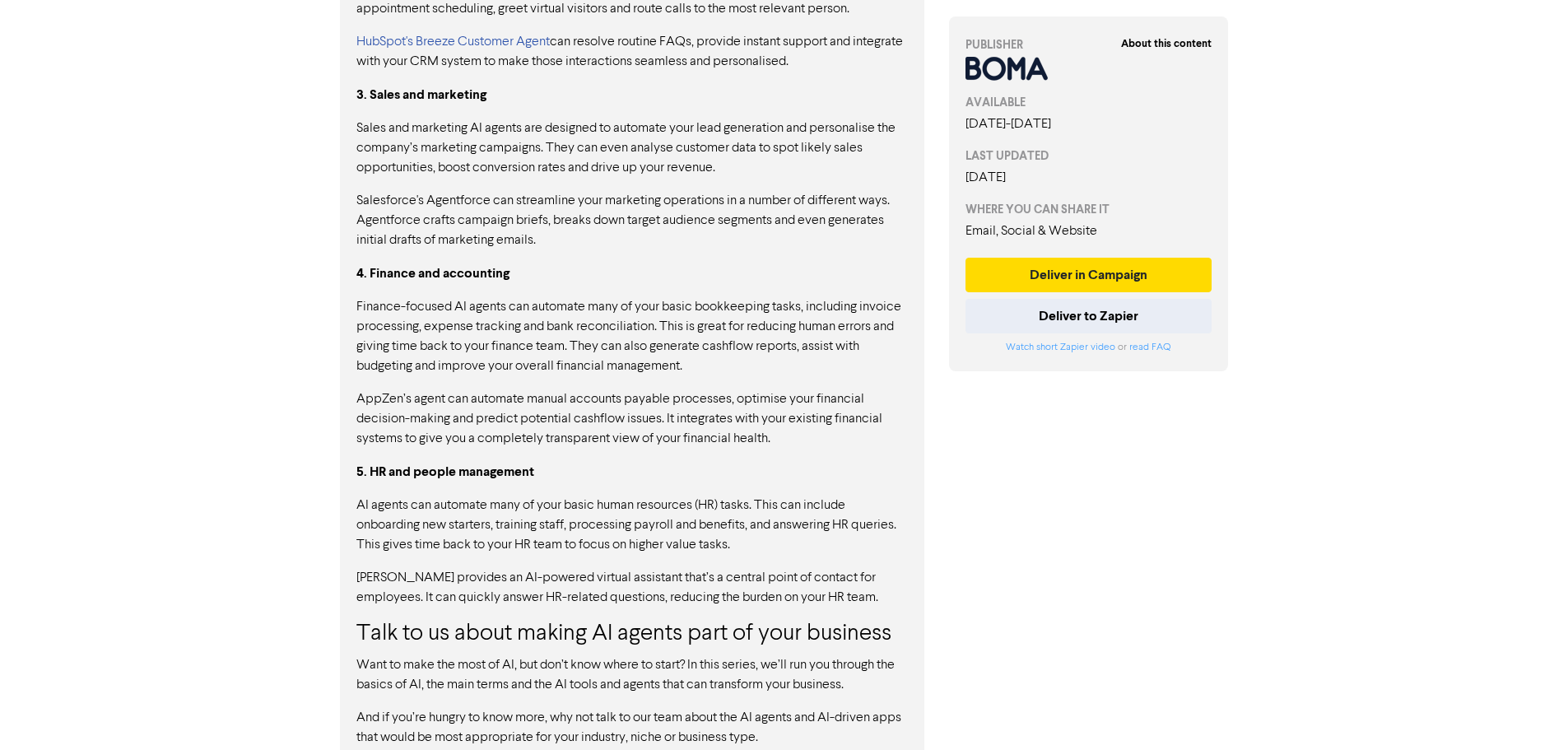
scroll to position [1565, 0]
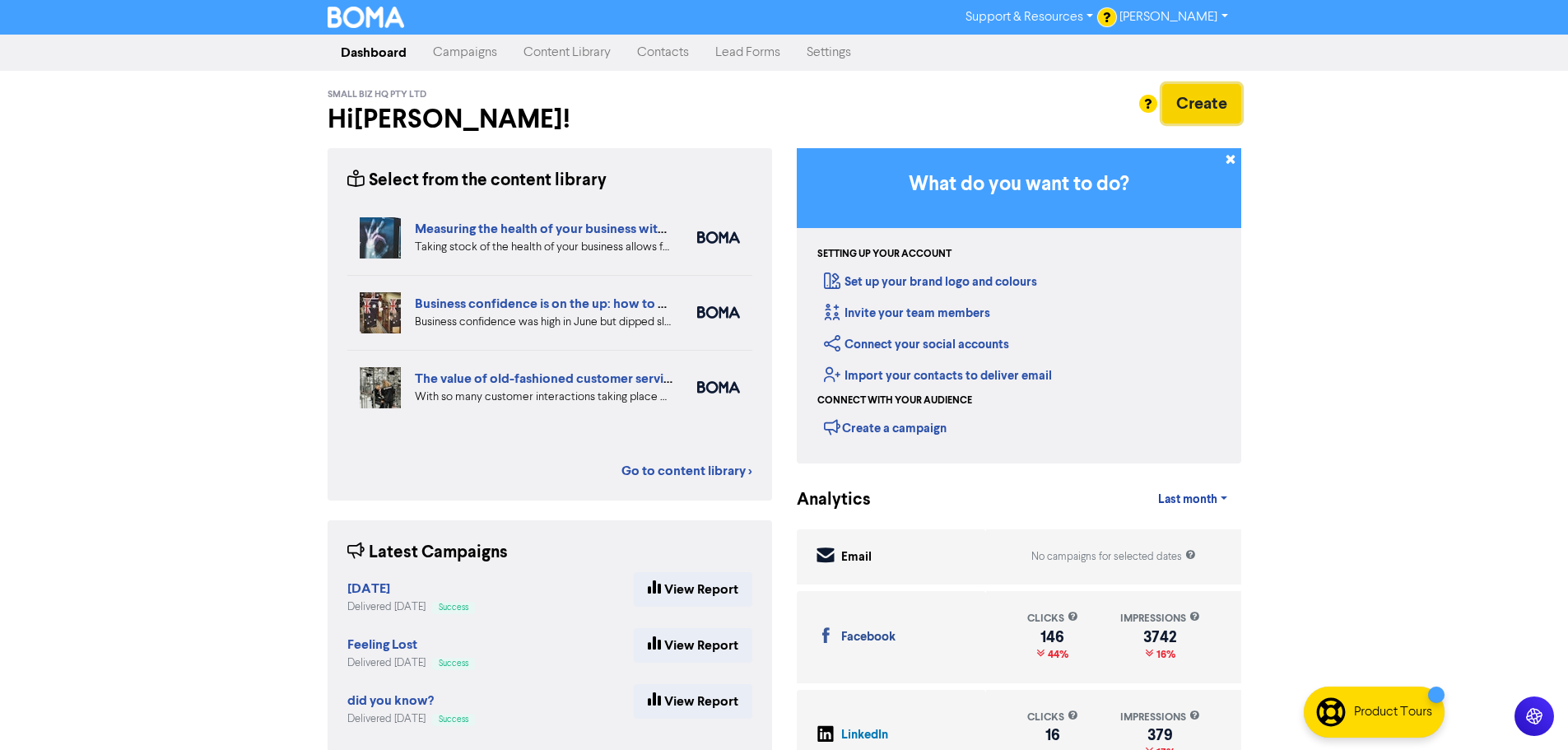
click at [1209, 102] on button "Create" at bounding box center [1202, 104] width 79 height 40
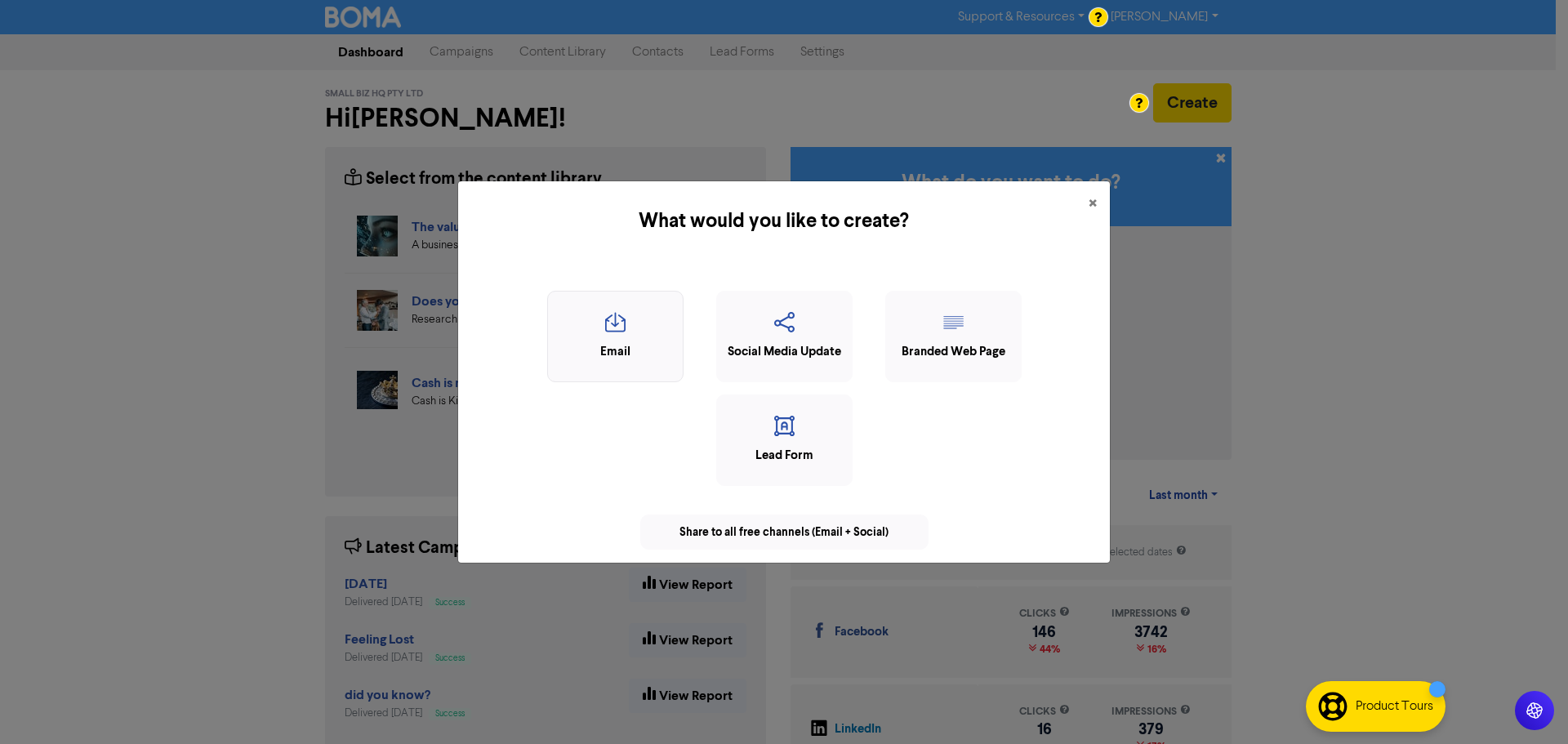
click at [606, 345] on div "Email" at bounding box center [616, 352] width 119 height 19
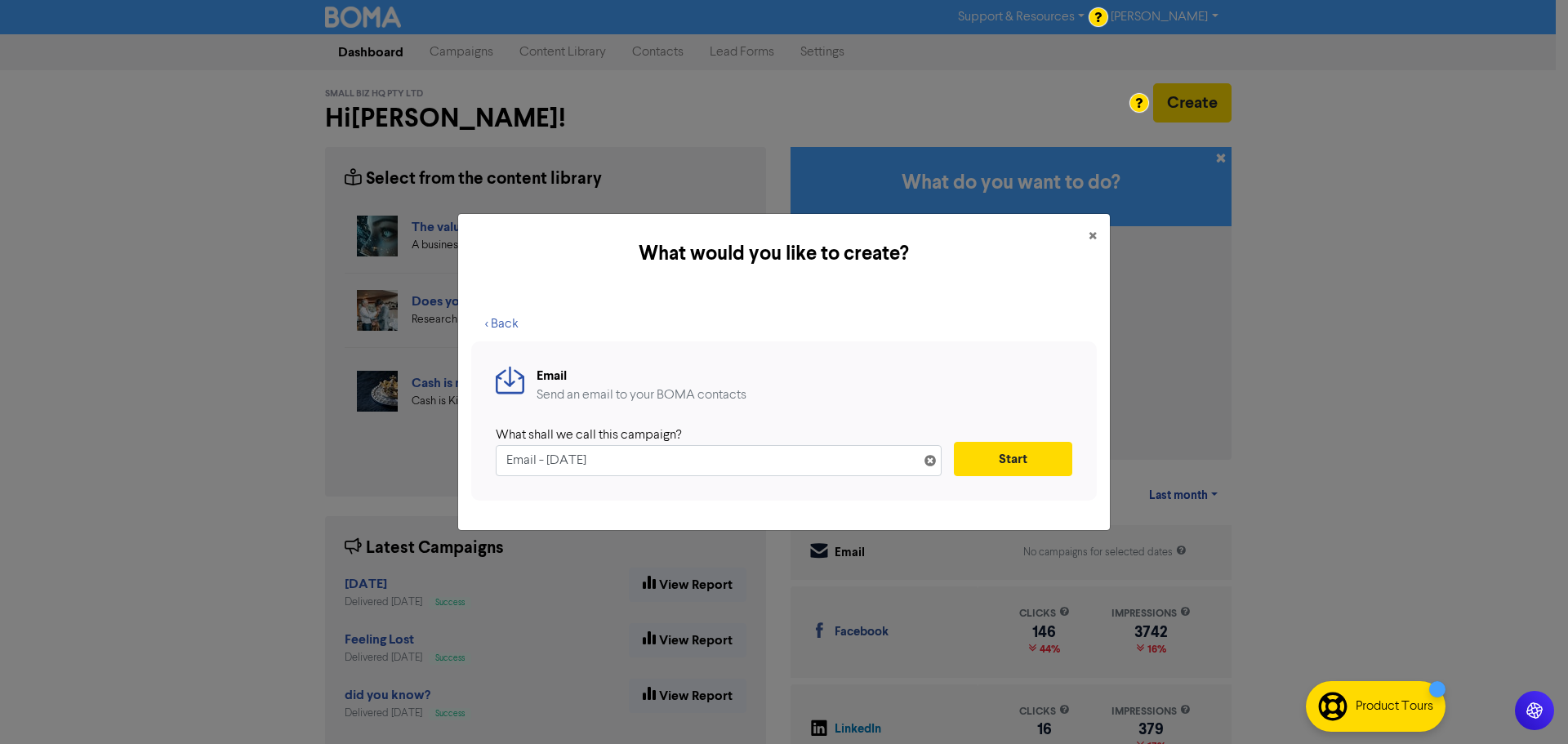
drag, startPoint x: 728, startPoint y: 459, endPoint x: 433, endPoint y: 460, distance: 295.0
click at [433, 460] on div "What would you like to create? × < Back Email Send an email to your BOMA contac…" at bounding box center [784, 372] width 1568 height 744
type input "Onboarding - Welcome email"
click at [1011, 462] on button "Start" at bounding box center [1013, 459] width 119 height 34
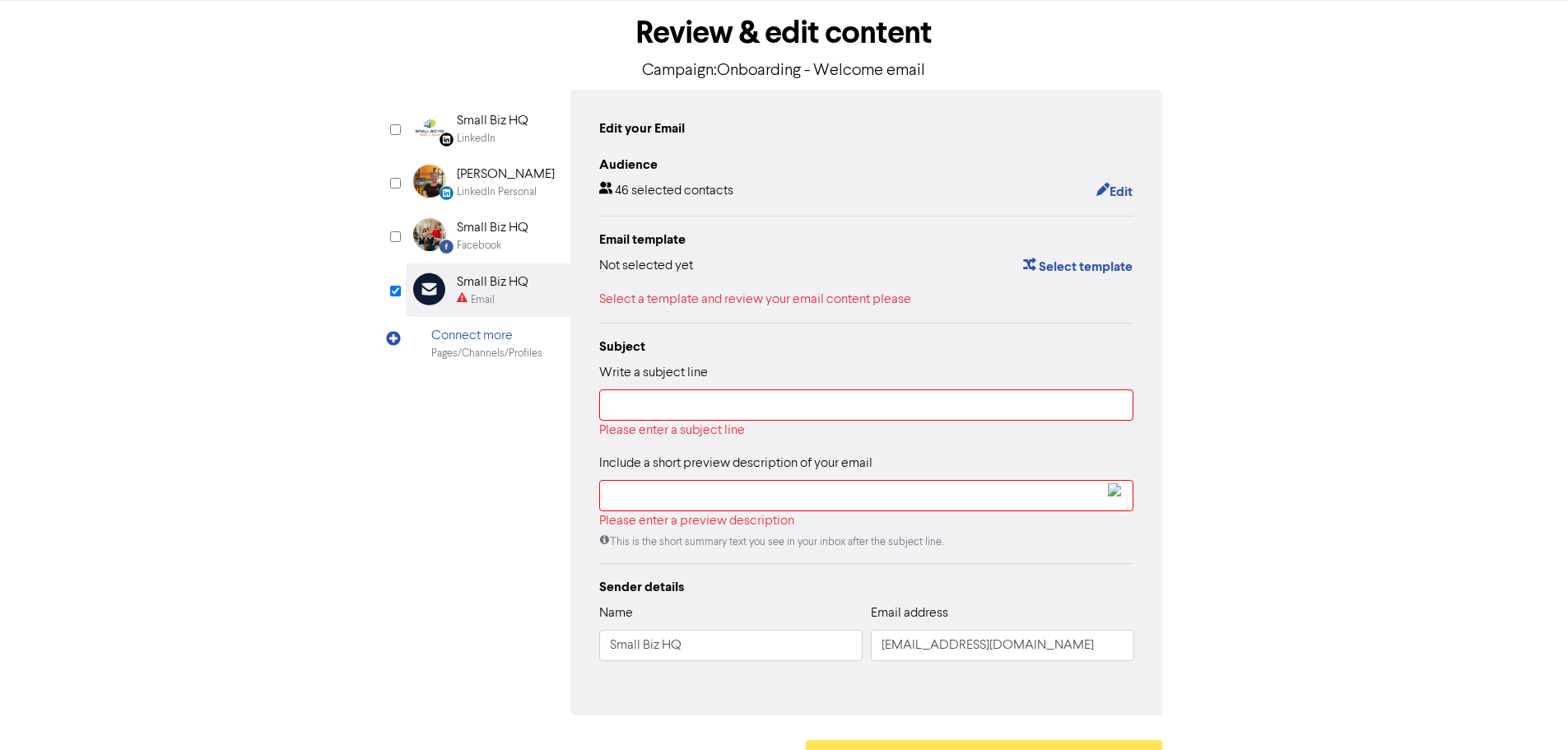
scroll to position [120, 0]
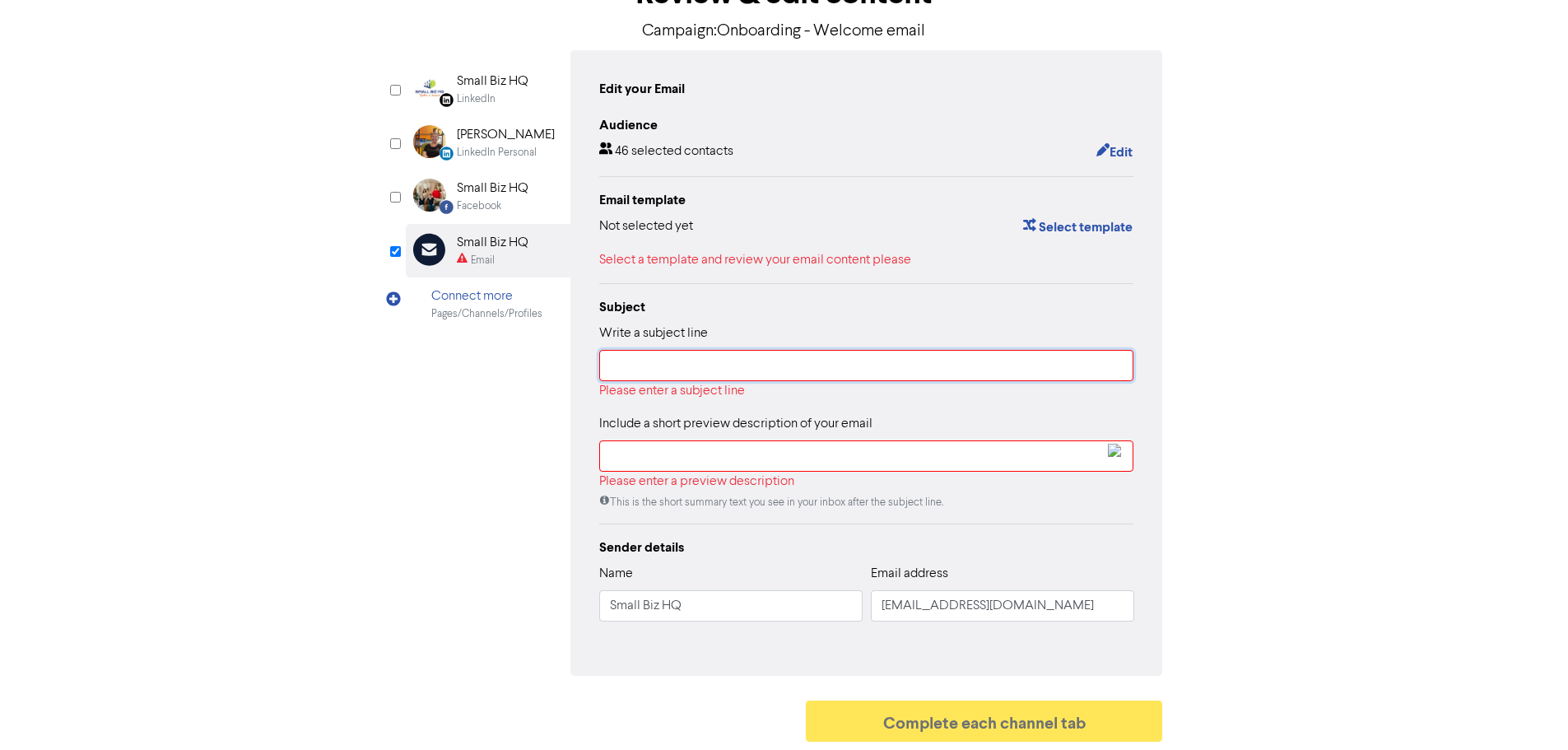
drag, startPoint x: 744, startPoint y: 370, endPoint x: 657, endPoint y: 402, distance: 92.7
click at [743, 370] on input "text" at bounding box center [867, 365] width 535 height 31
click at [822, 380] on input "text" at bounding box center [867, 365] width 535 height 31
paste input "Welcome to Small Biz HQ – Let’s Get Started!"
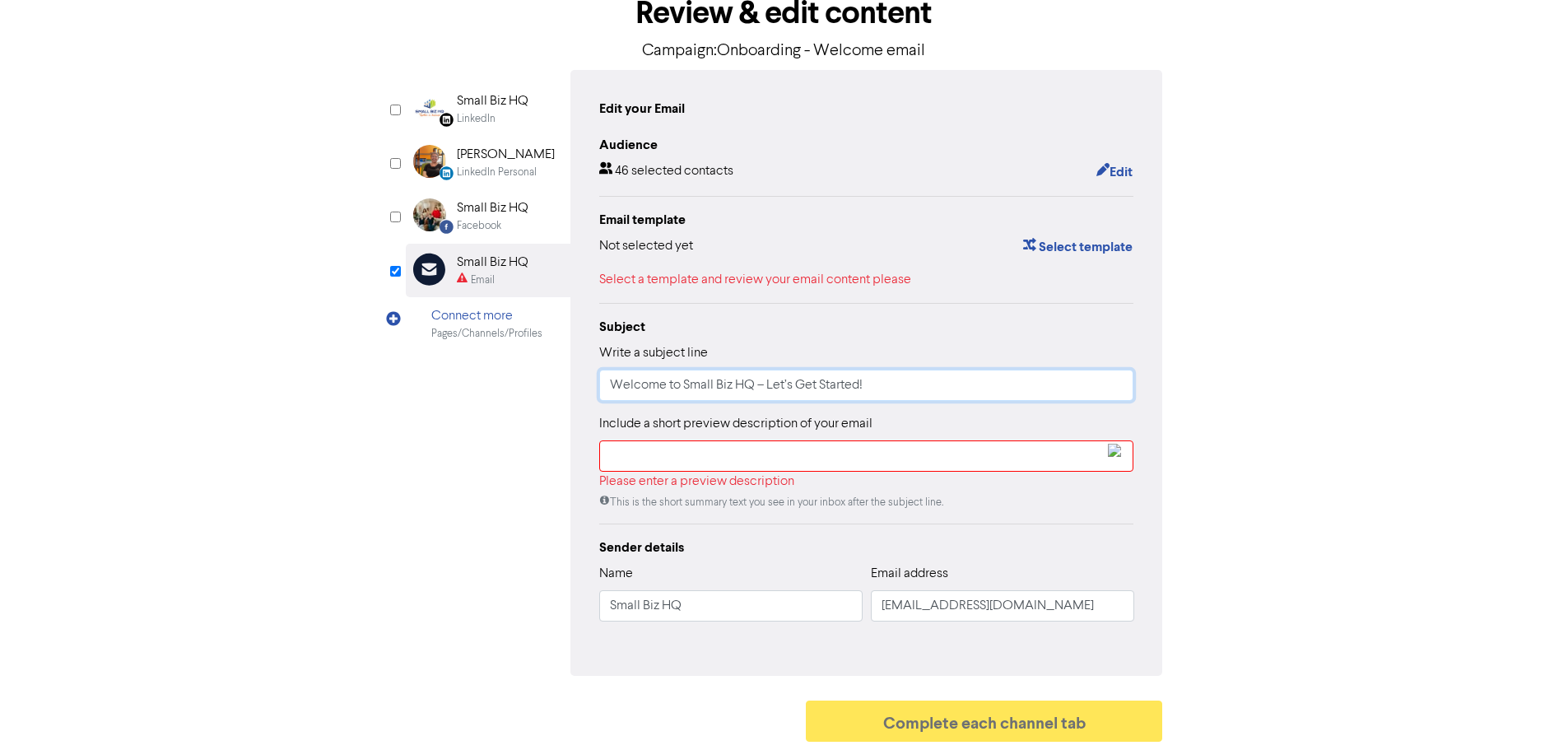
type input "Welcome to Small Biz HQ – Let’s Get Started!"
click at [733, 468] on input "text" at bounding box center [867, 456] width 535 height 31
click at [668, 453] on input "text" at bounding box center [867, 456] width 535 height 31
paste input "Welcome to the Small Biz HQ family! 🎉 We’re thrilled to begin supporting you an…"
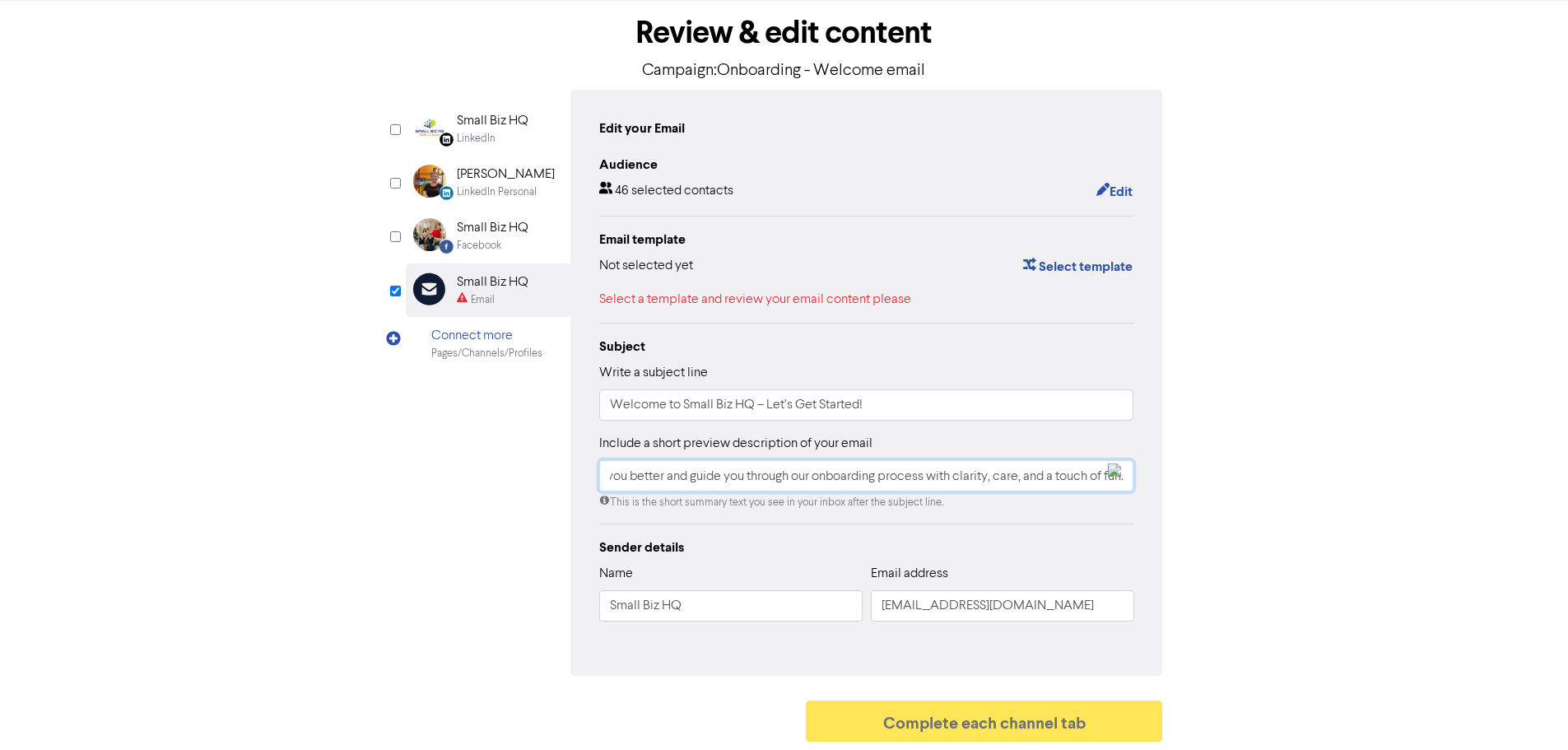
type input "Welcome to the Small Biz HQ family! 🎉 We’re thrilled to begin supporting you an…"
click at [907, 551] on div "Sender details" at bounding box center [867, 547] width 535 height 20
click at [1024, 653] on div "Edit your Email Audience 46 selected contacts Edit Email template Not selected …" at bounding box center [867, 383] width 593 height 586
click at [1068, 268] on button "Select template" at bounding box center [1078, 267] width 111 height 22
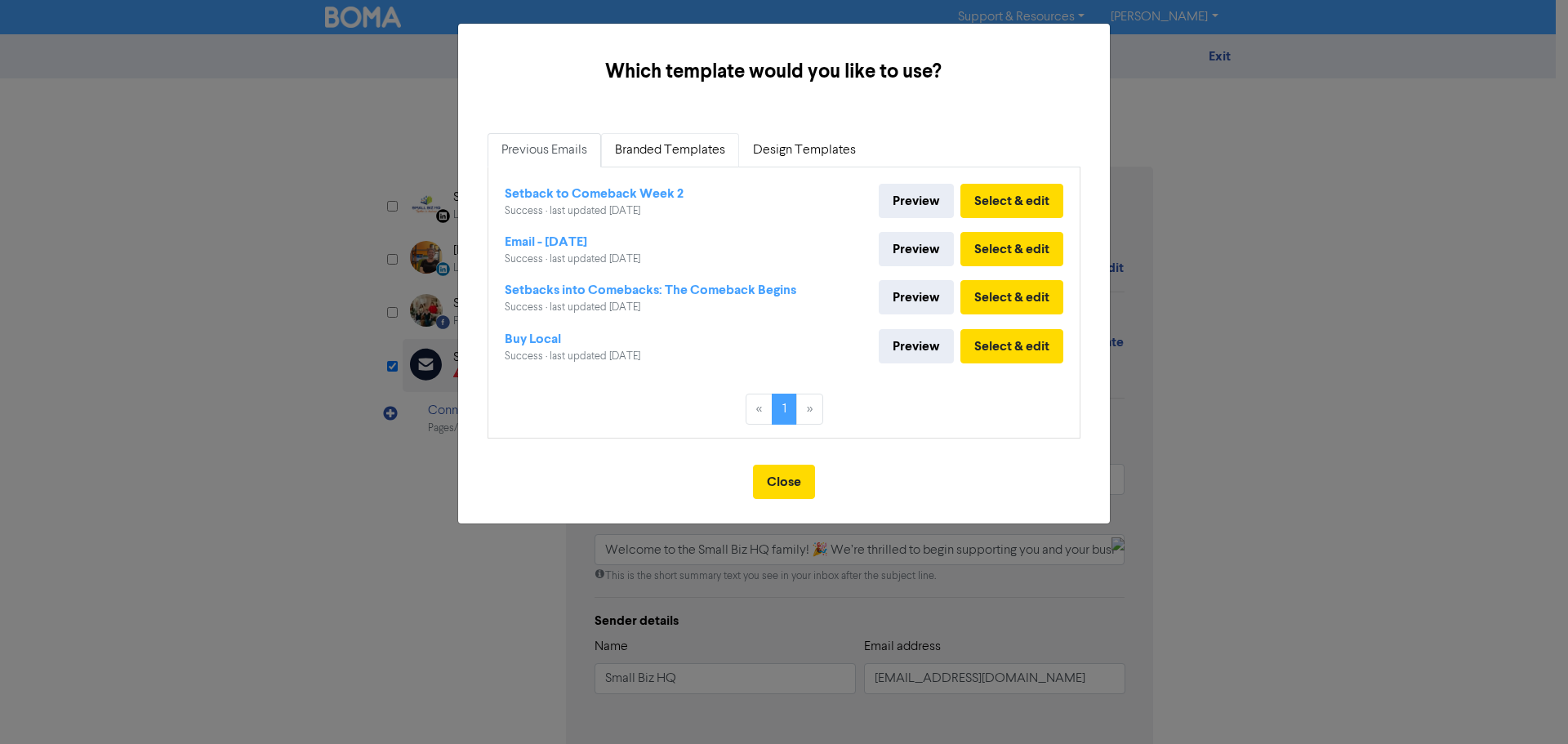
click at [672, 156] on link "Branded Templates" at bounding box center [670, 150] width 138 height 34
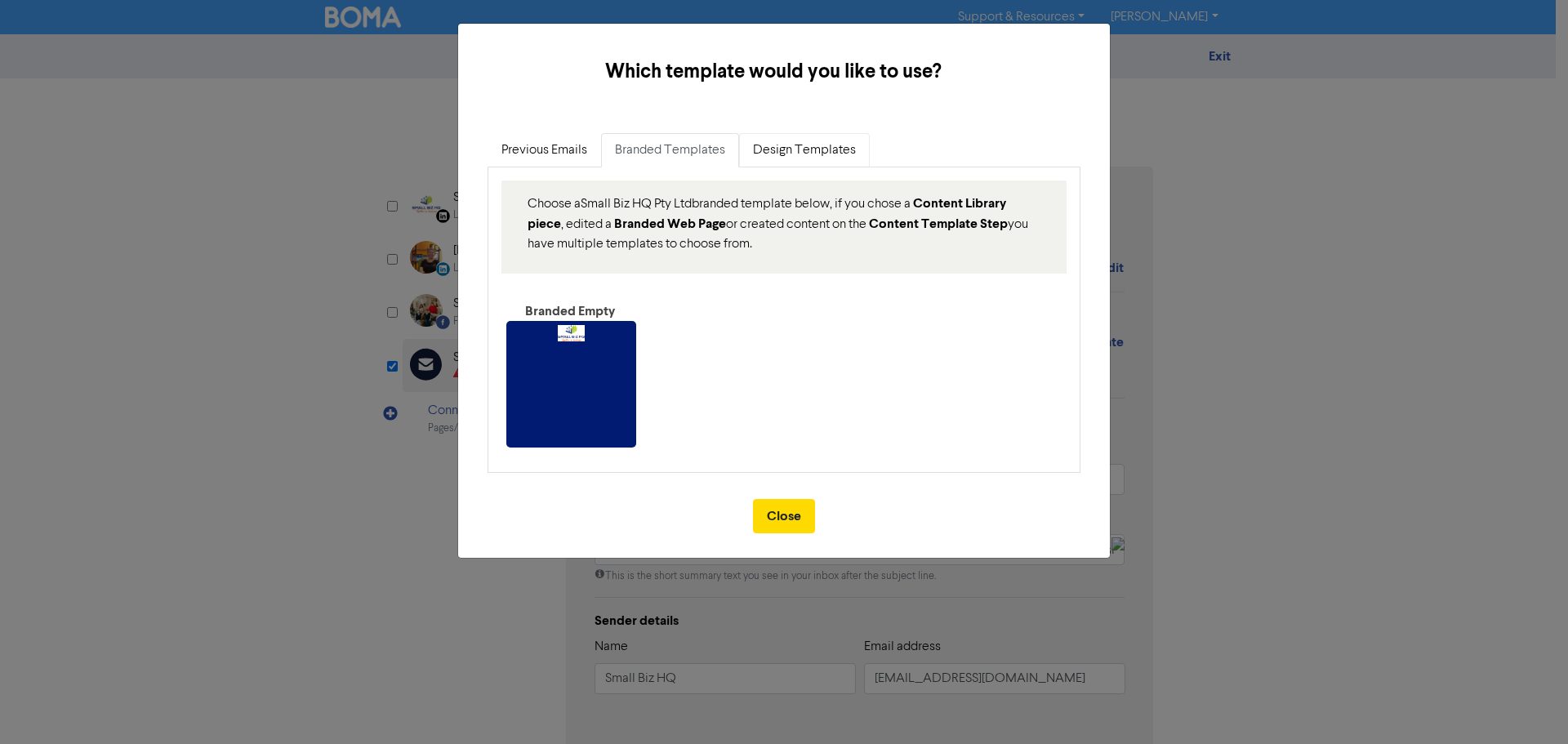
click at [803, 152] on link "Design Templates" at bounding box center [804, 150] width 131 height 34
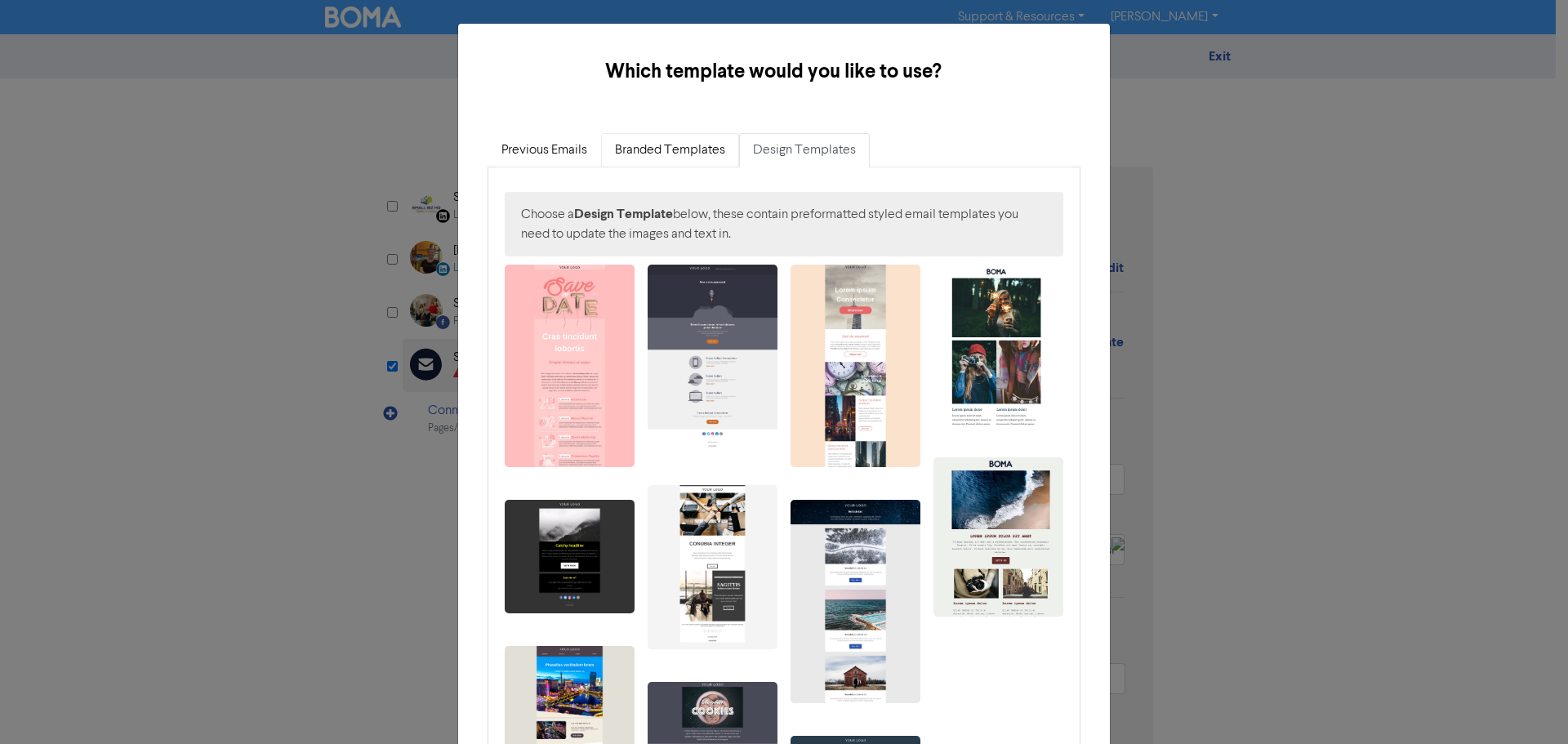
click at [650, 137] on link "Branded Templates" at bounding box center [670, 150] width 138 height 34
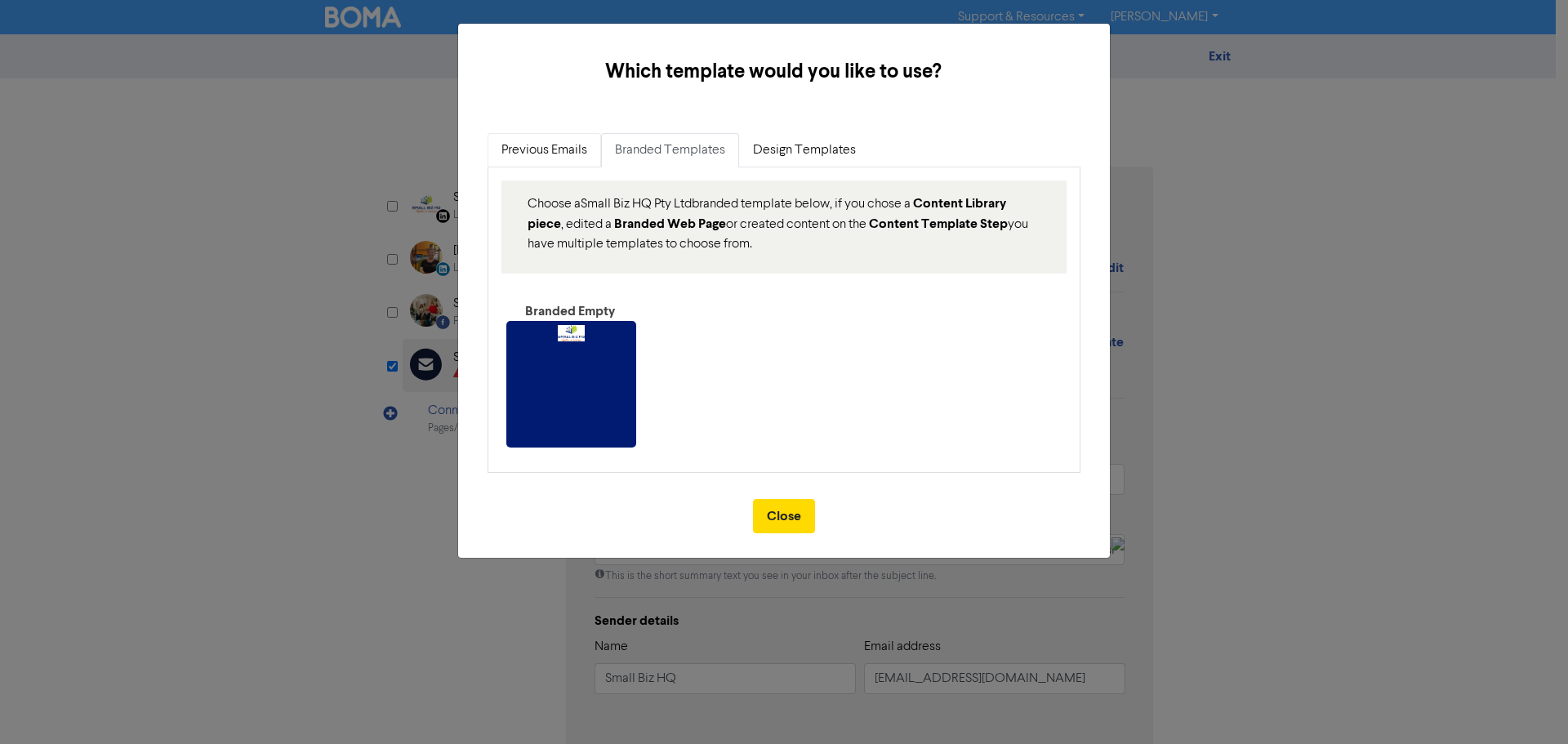
click at [527, 144] on link "Previous Emails" at bounding box center [544, 150] width 113 height 34
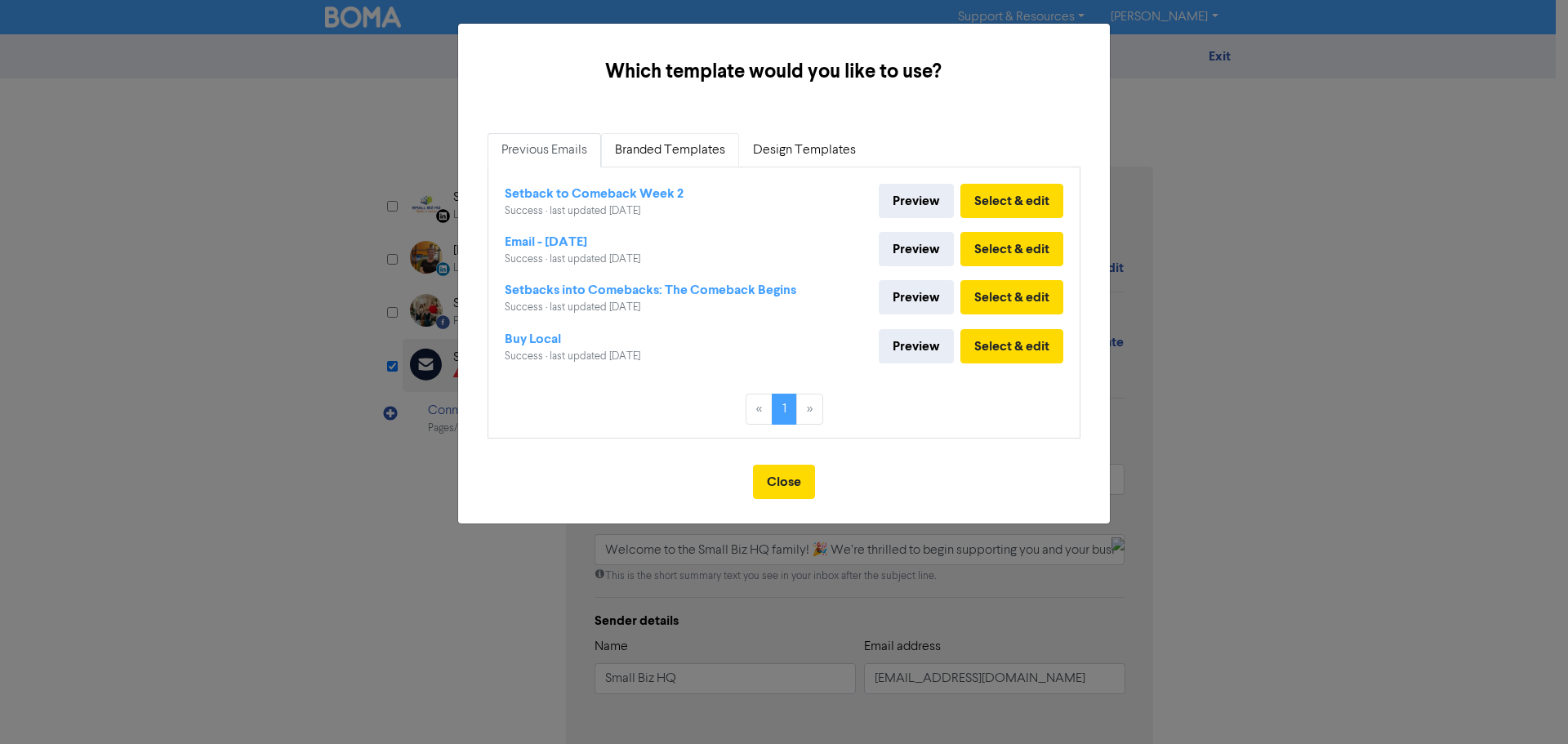
click at [666, 143] on link "Branded Templates" at bounding box center [670, 150] width 138 height 34
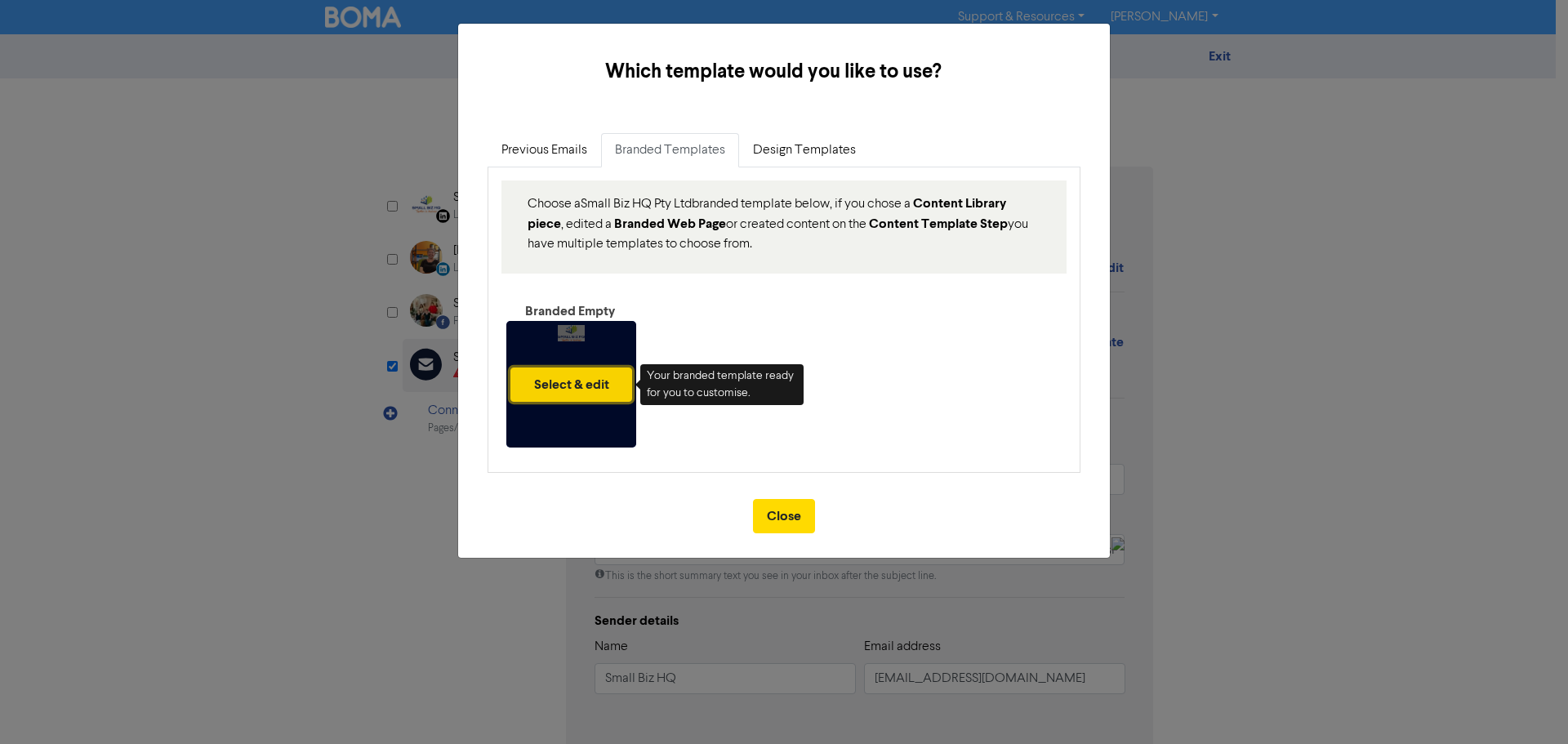
click at [574, 397] on button "Select & edit" at bounding box center [571, 385] width 122 height 34
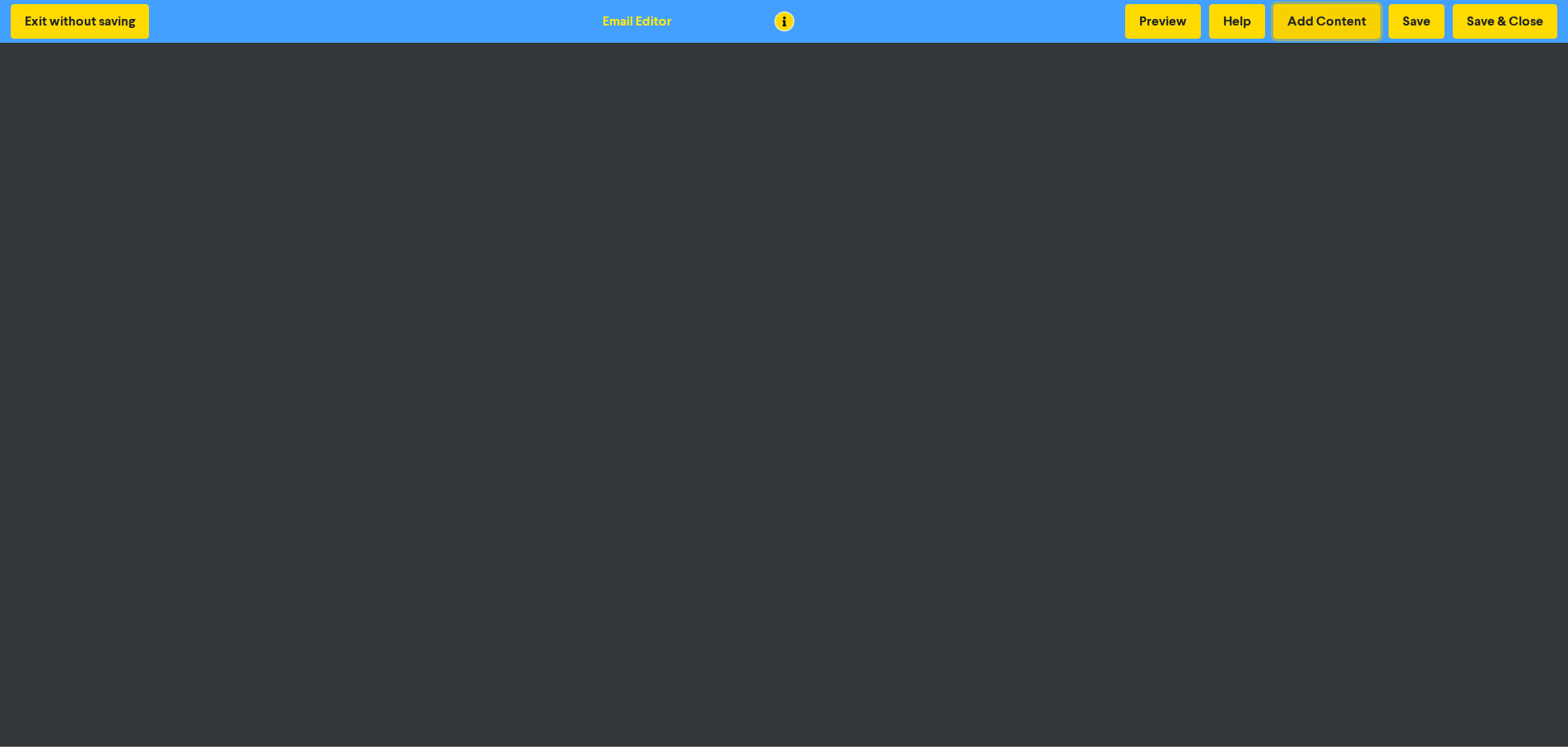
click at [1311, 19] on button "Add Content" at bounding box center [1327, 22] width 107 height 35
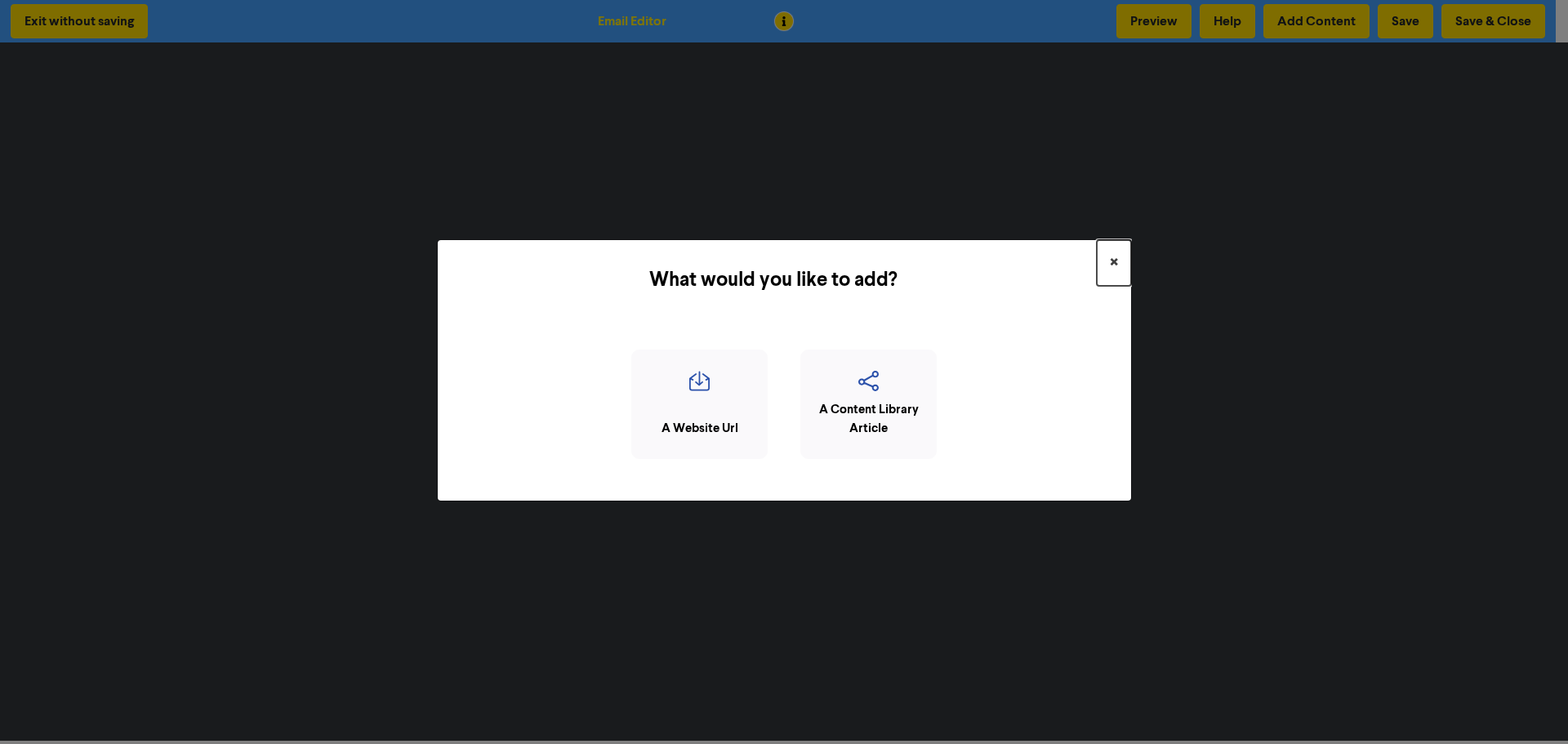
click at [1119, 259] on button "×" at bounding box center [1114, 263] width 34 height 46
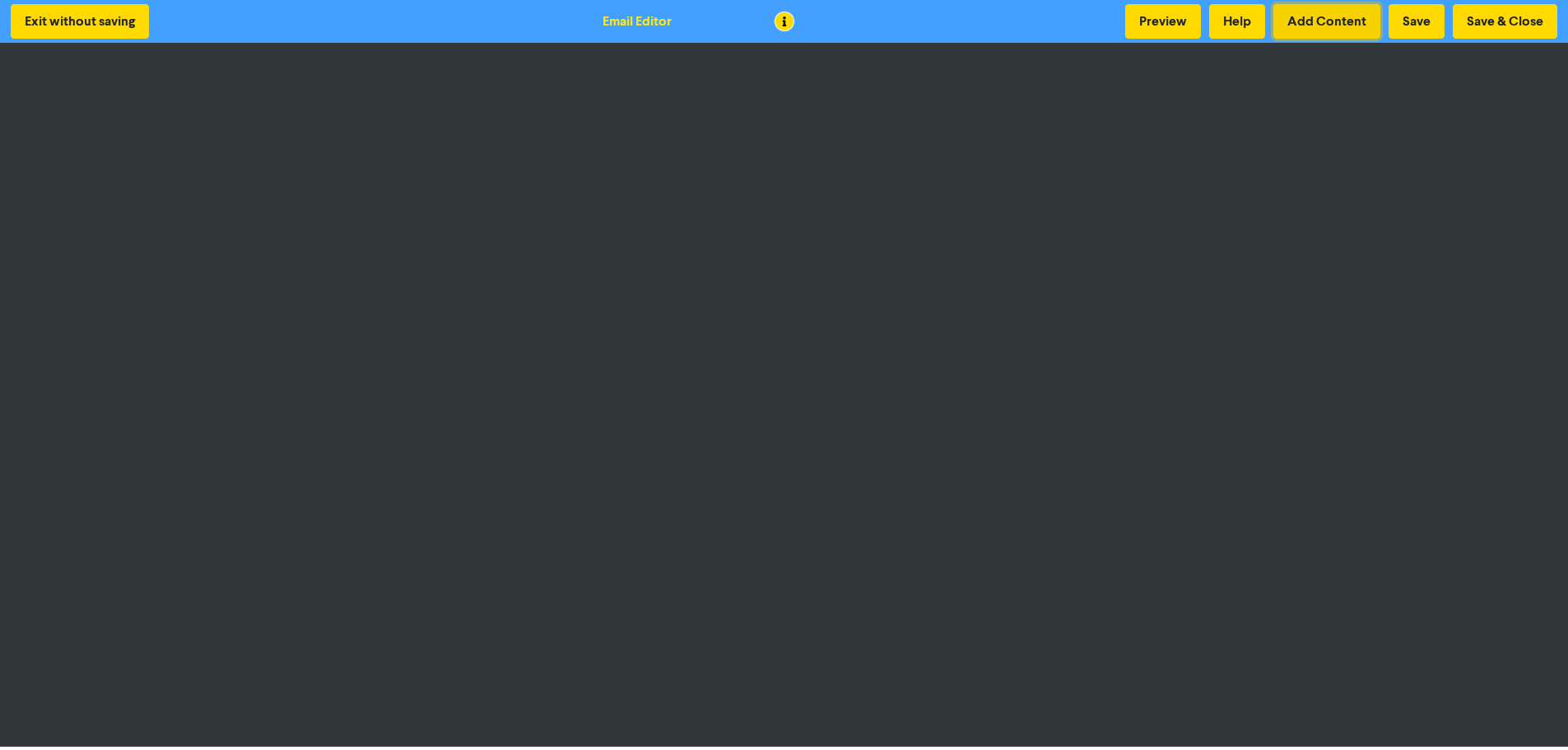
click at [1332, 20] on button "Add Content" at bounding box center [1327, 22] width 107 height 35
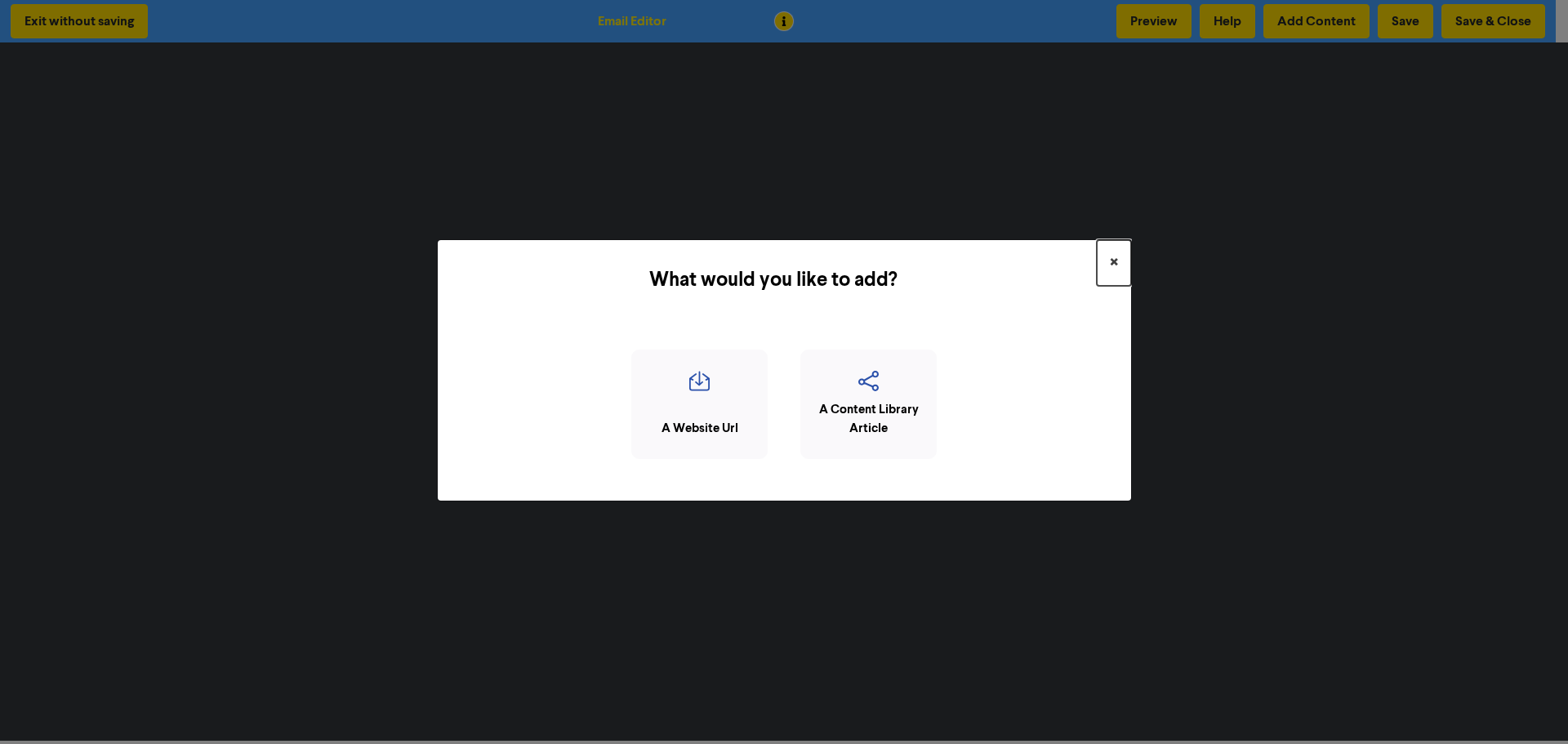
click at [1110, 260] on span "×" at bounding box center [1114, 263] width 9 height 25
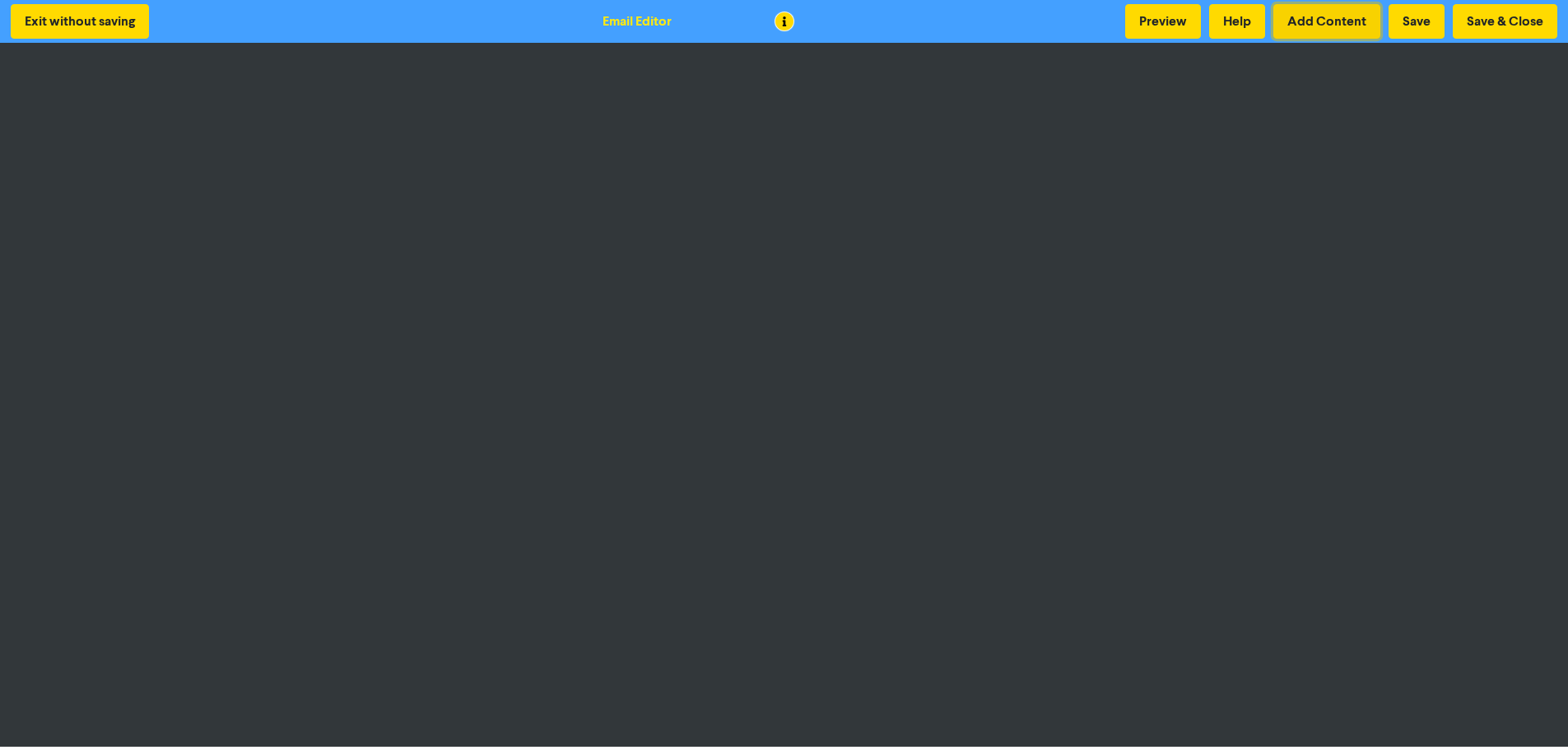
click at [1330, 28] on button "Add Content" at bounding box center [1327, 22] width 107 height 35
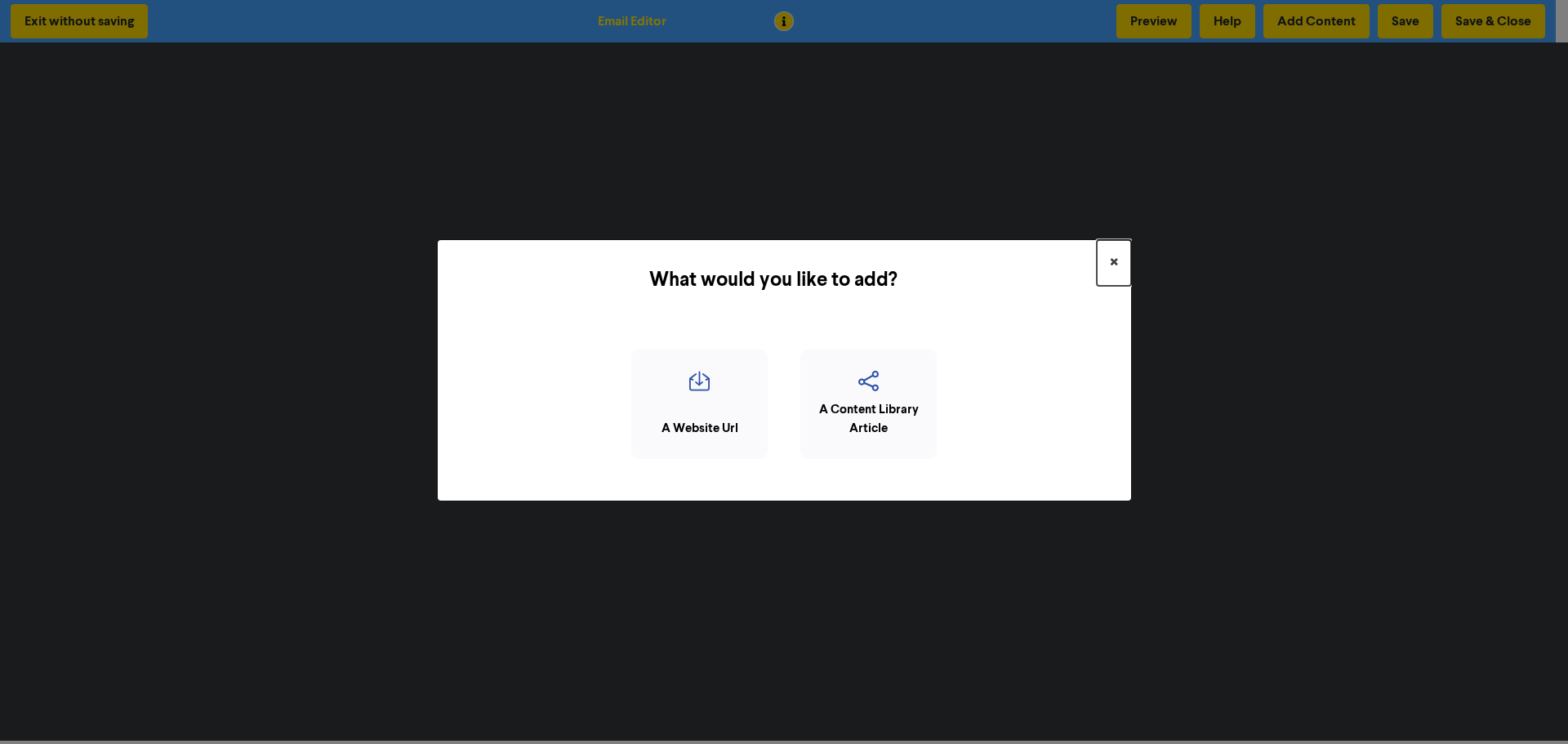
click at [1115, 259] on span "×" at bounding box center [1114, 263] width 9 height 25
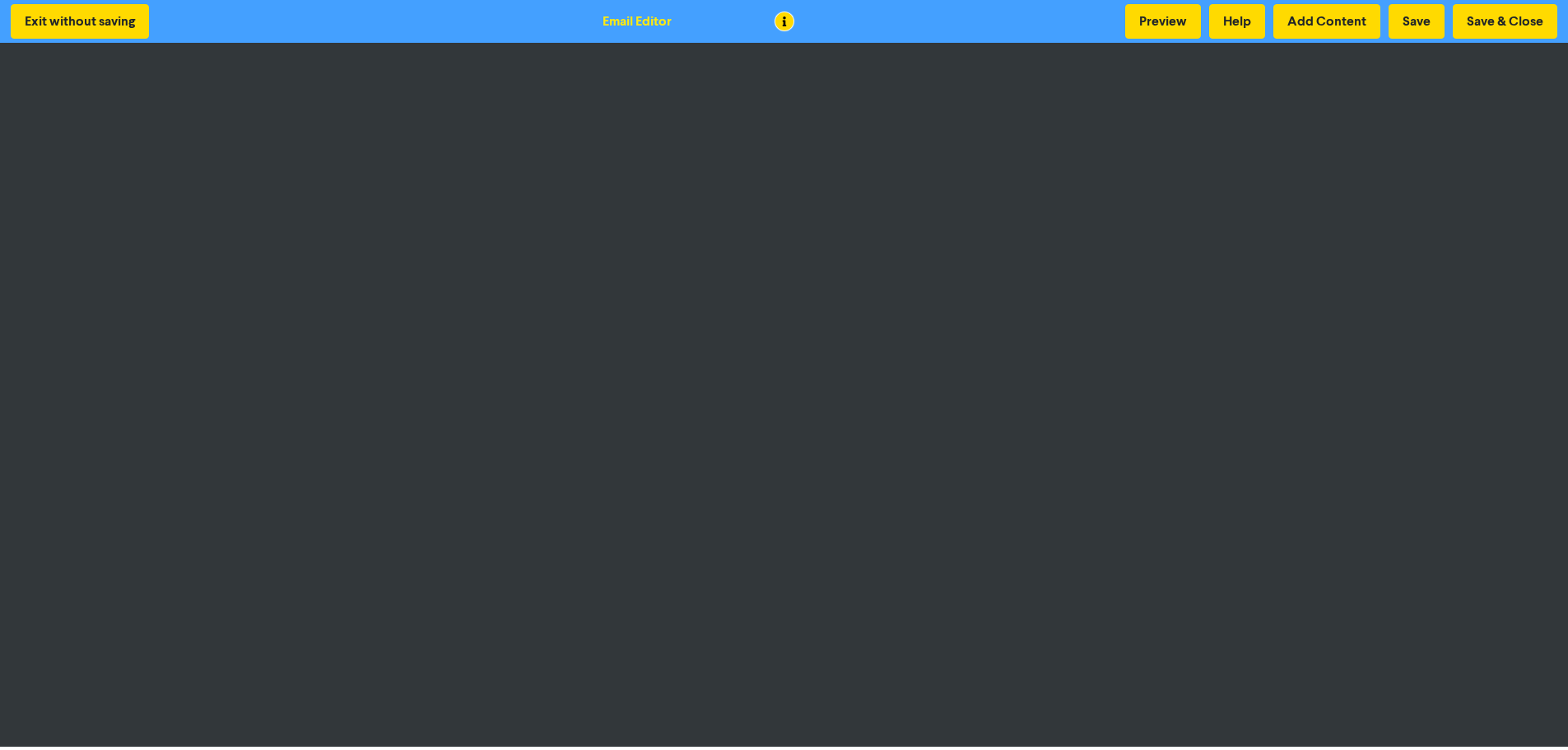
click at [1492, 0] on div "Exit without saving Email Editor Preview Help Add Content Save Save & Close" at bounding box center [784, 21] width 1568 height 42
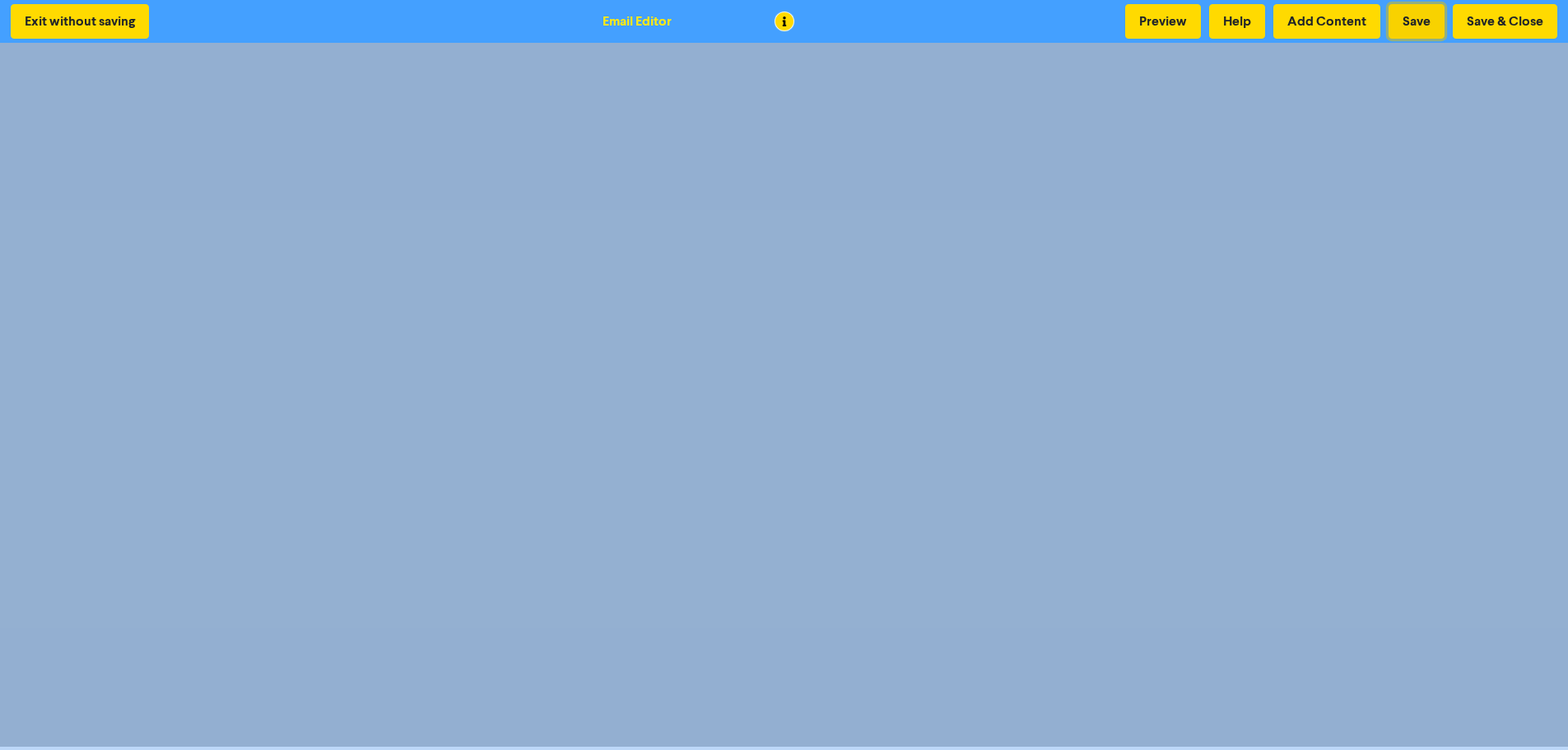
click at [1434, 18] on button "Save" at bounding box center [1416, 22] width 56 height 35
click at [100, 18] on button "Exit without saving" at bounding box center [80, 22] width 139 height 35
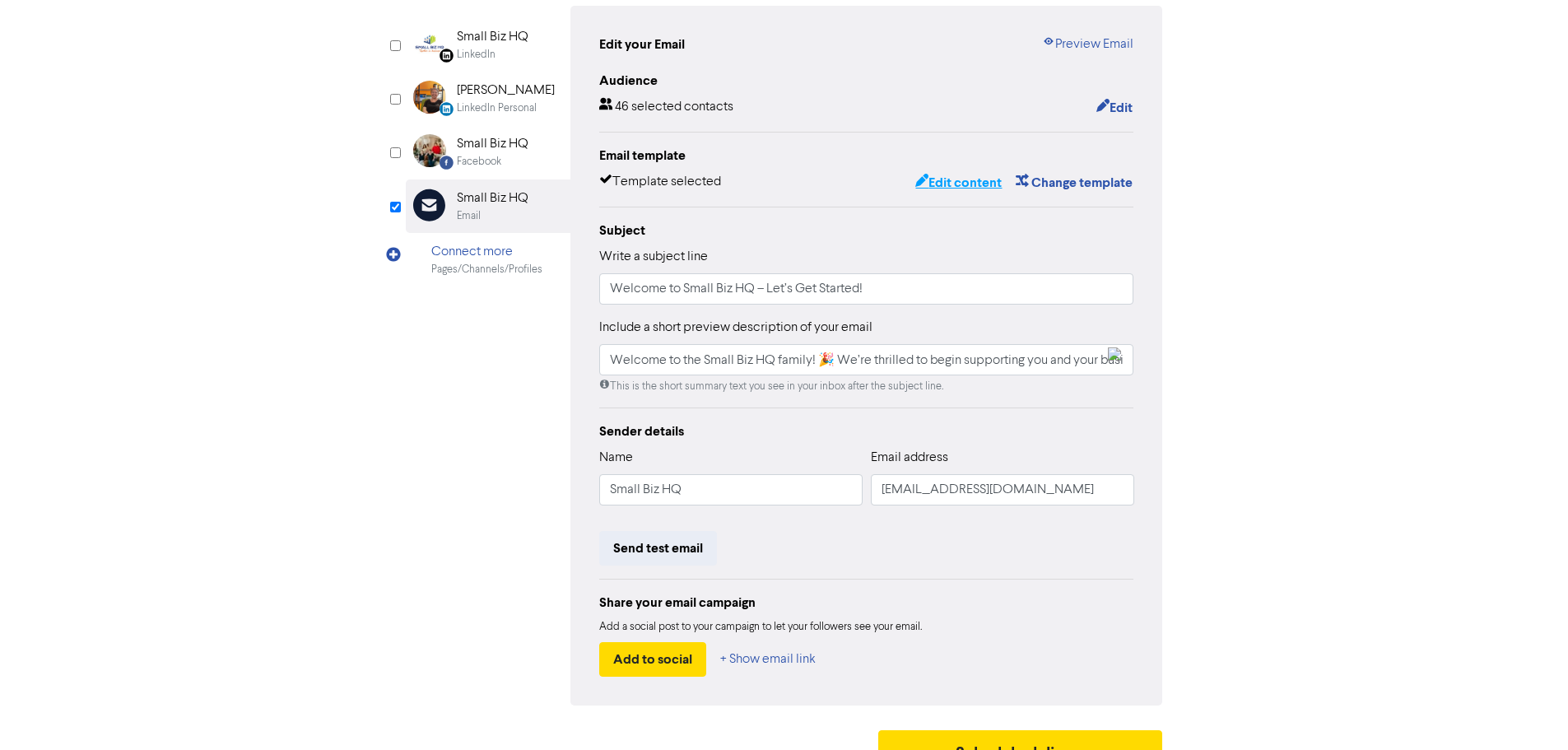
scroll to position [163, 0]
click at [949, 181] on button "Edit content" at bounding box center [958, 182] width 88 height 22
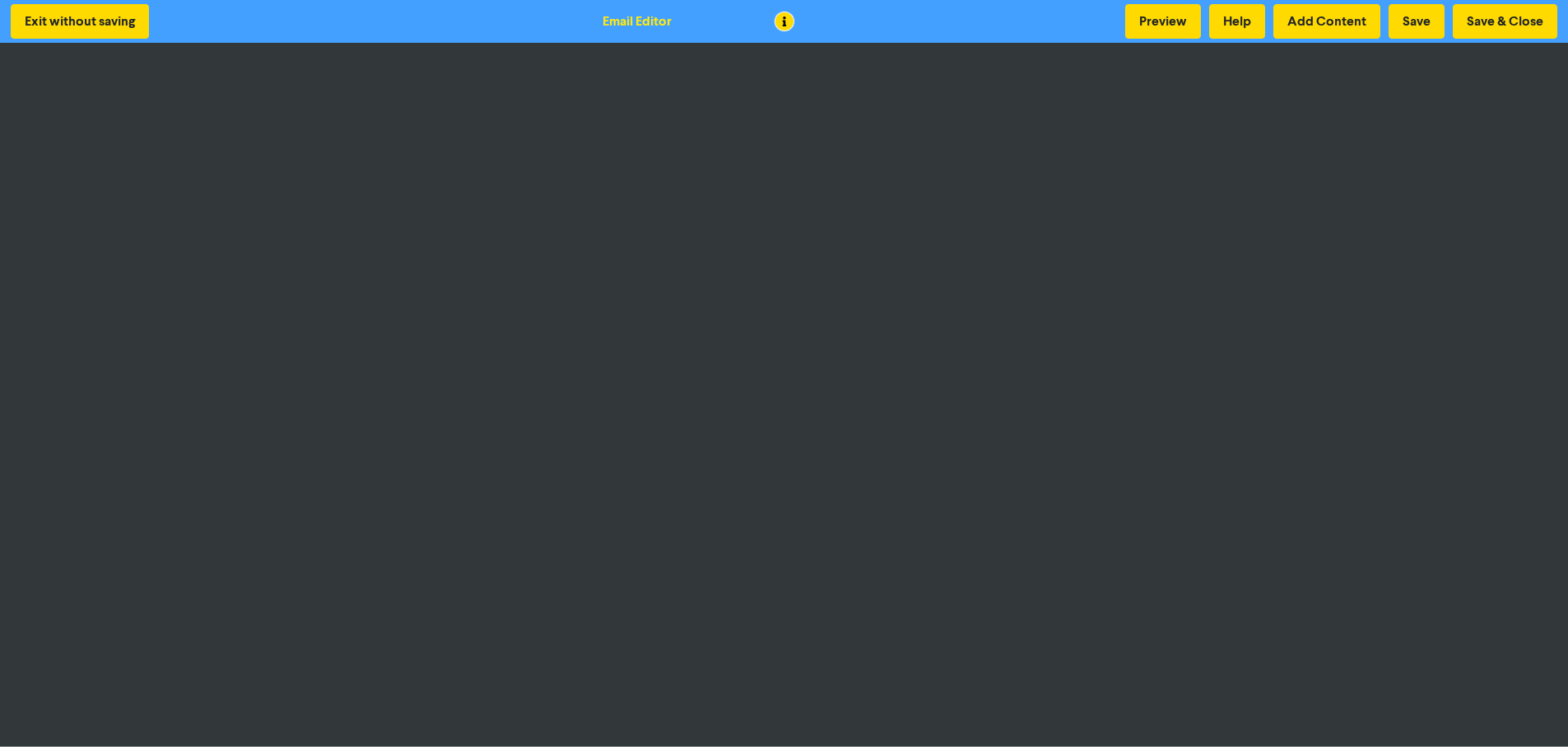
scroll to position [2, 0]
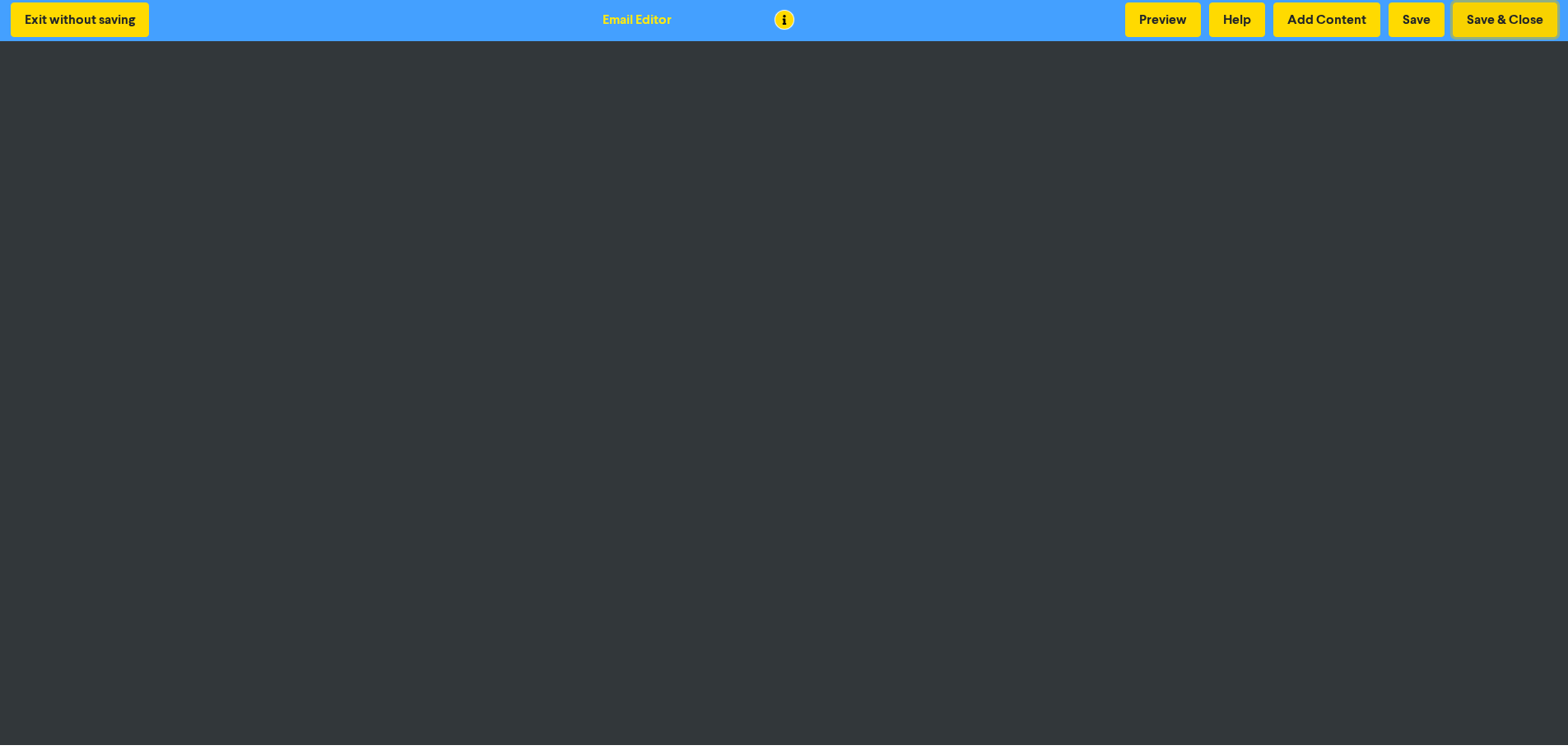
click at [1482, 16] on button "Save & Close" at bounding box center [1505, 20] width 105 height 35
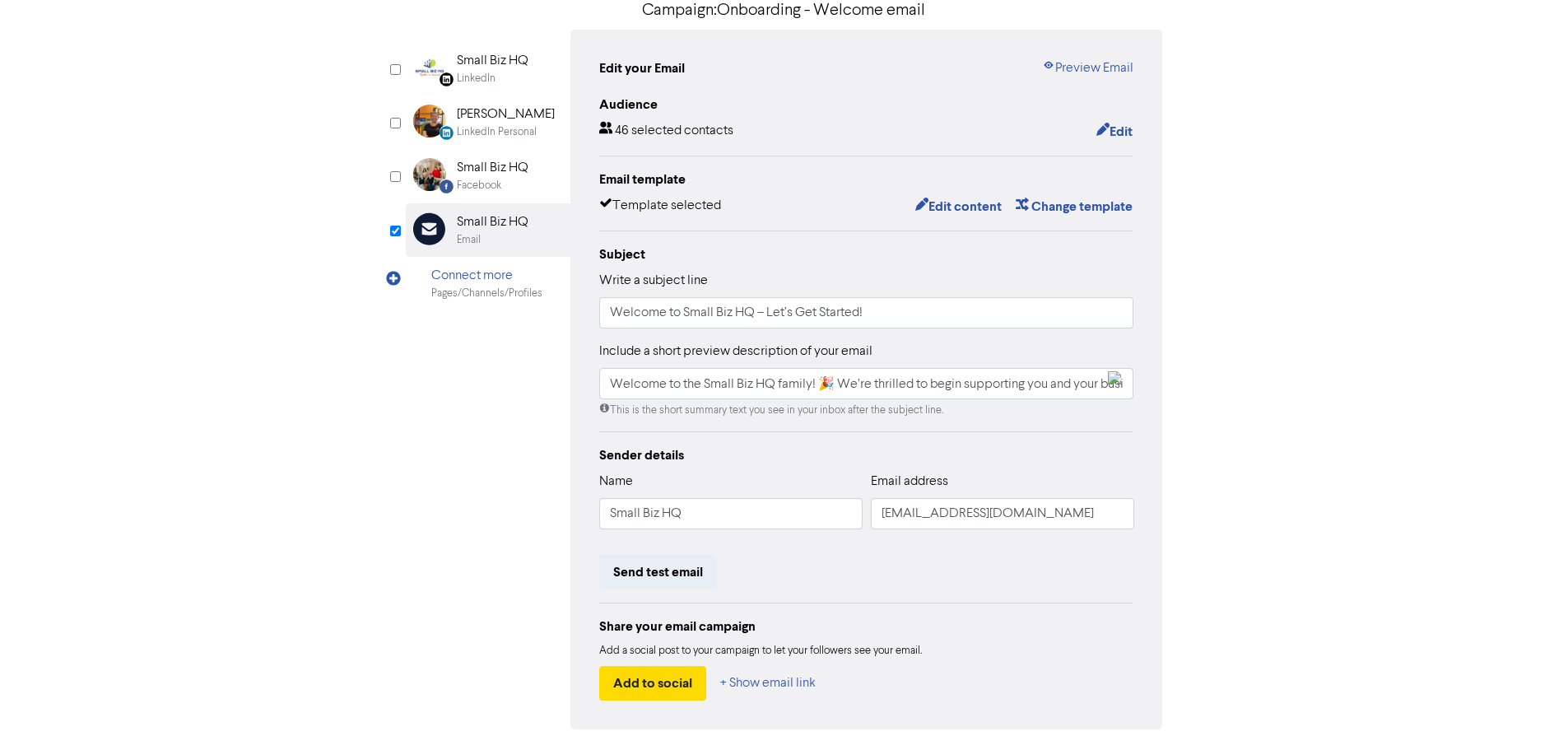
scroll to position [193, 0]
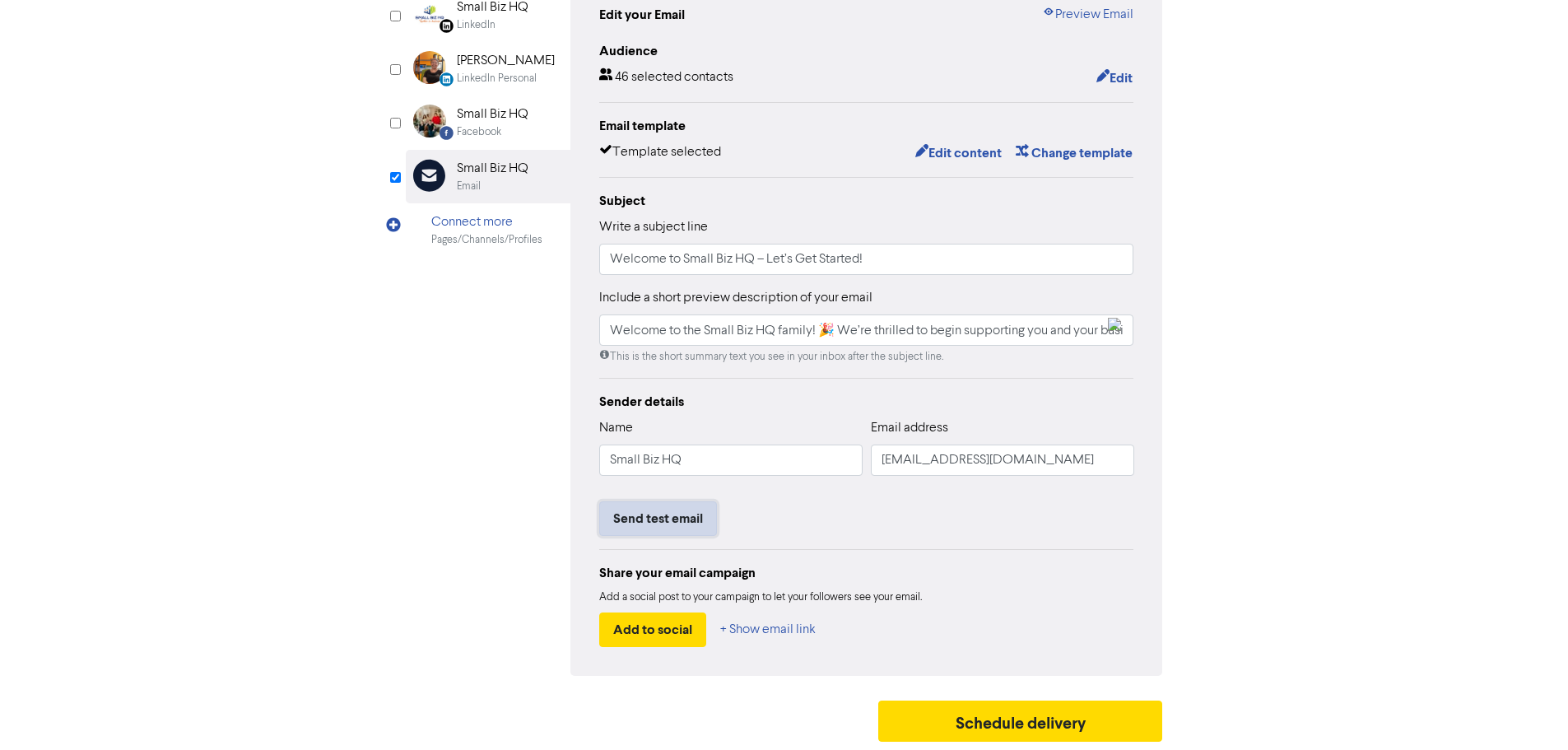
click at [642, 520] on button "Send test email" at bounding box center [658, 519] width 118 height 35
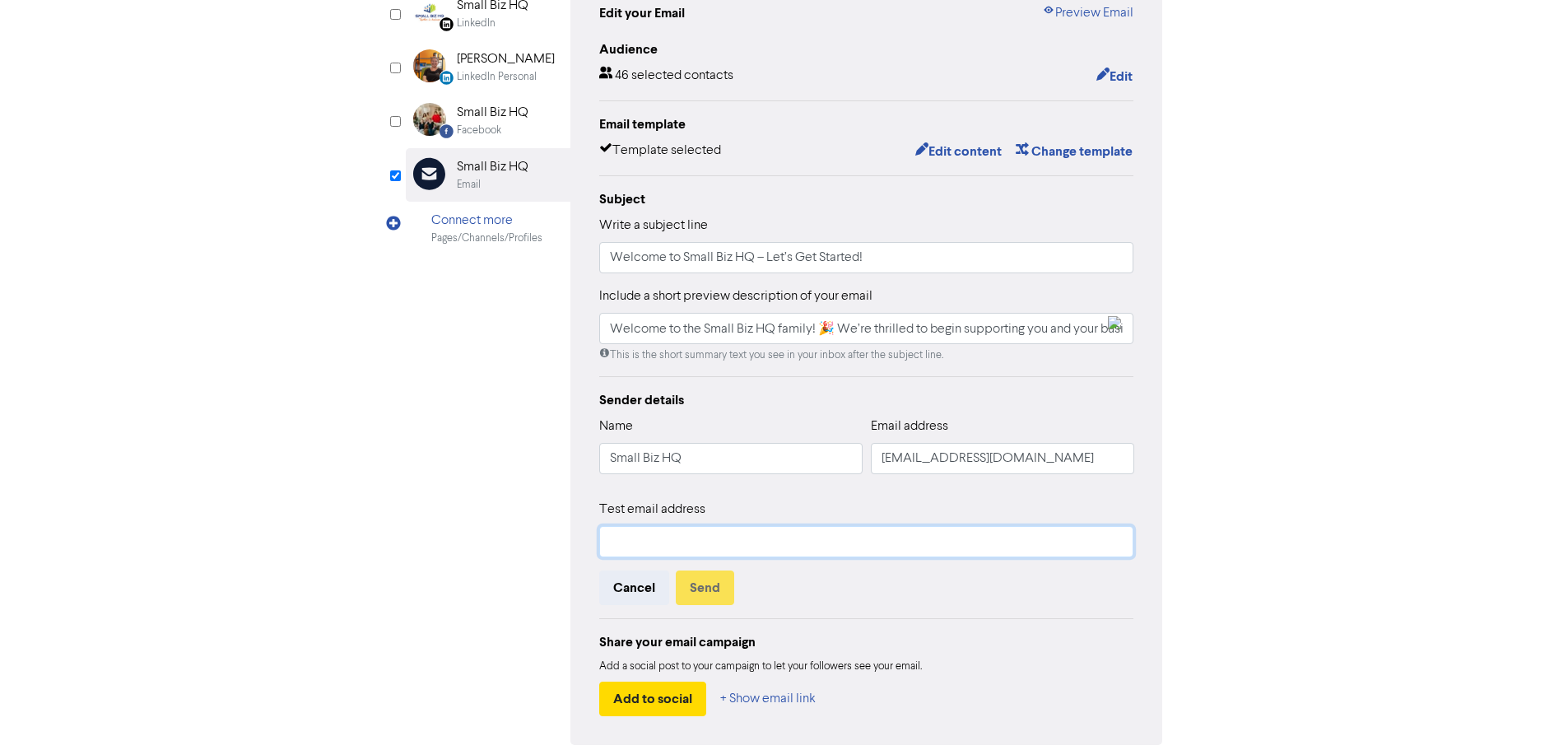
click at [797, 548] on input "text" at bounding box center [867, 542] width 535 height 31
type input "[PERSON_NAME][EMAIL_ADDRESS][DOMAIN_NAME]"
drag, startPoint x: 658, startPoint y: 572, endPoint x: 671, endPoint y: 575, distance: 13.3
click at [661, 572] on div "Test email address [PERSON_NAME][EMAIL_ADDRESS][DOMAIN_NAME] Cancel Send" at bounding box center [867, 553] width 535 height 106
click at [689, 584] on button "Send" at bounding box center [706, 588] width 59 height 35
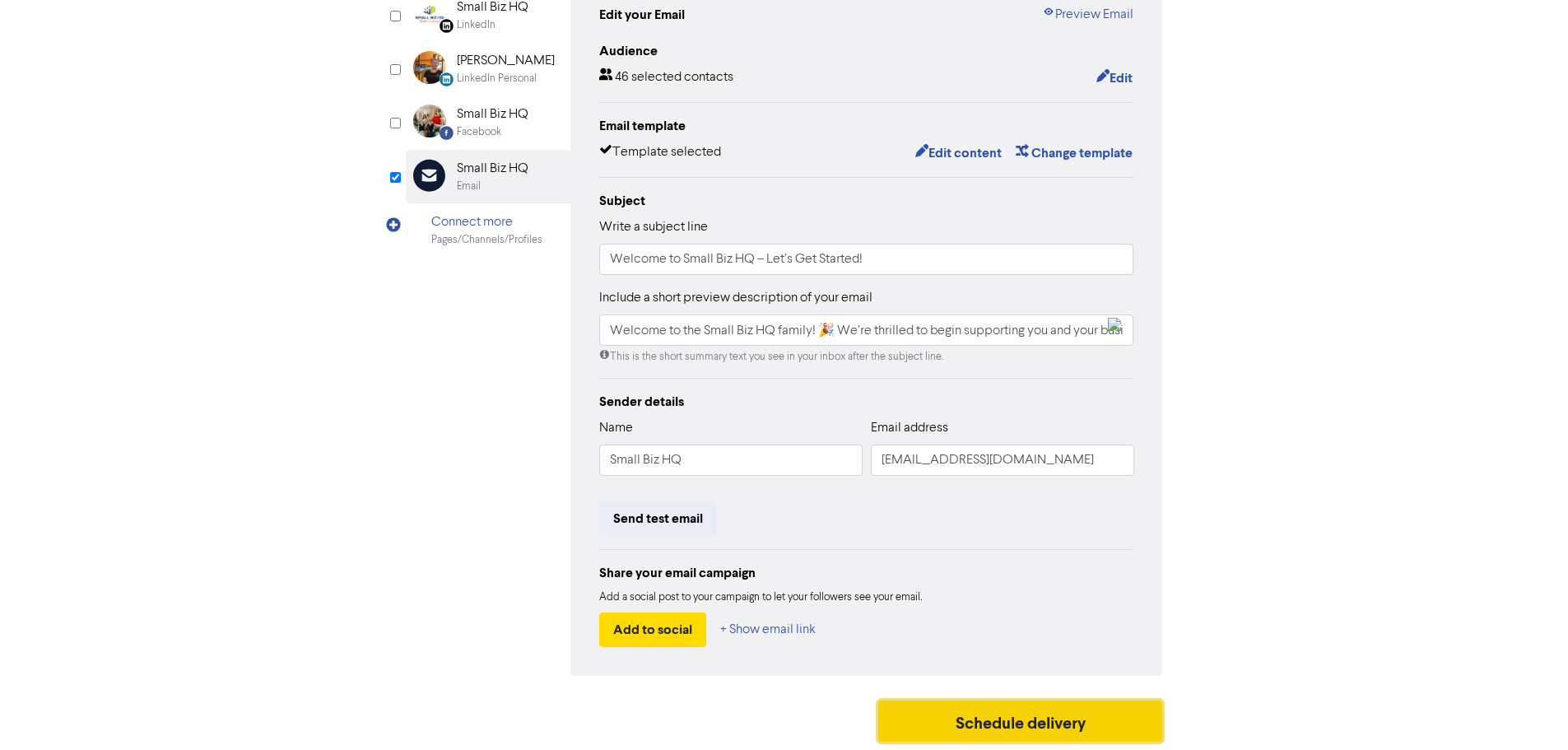
click at [1001, 711] on button "Schedule delivery" at bounding box center [1021, 721] width 285 height 42
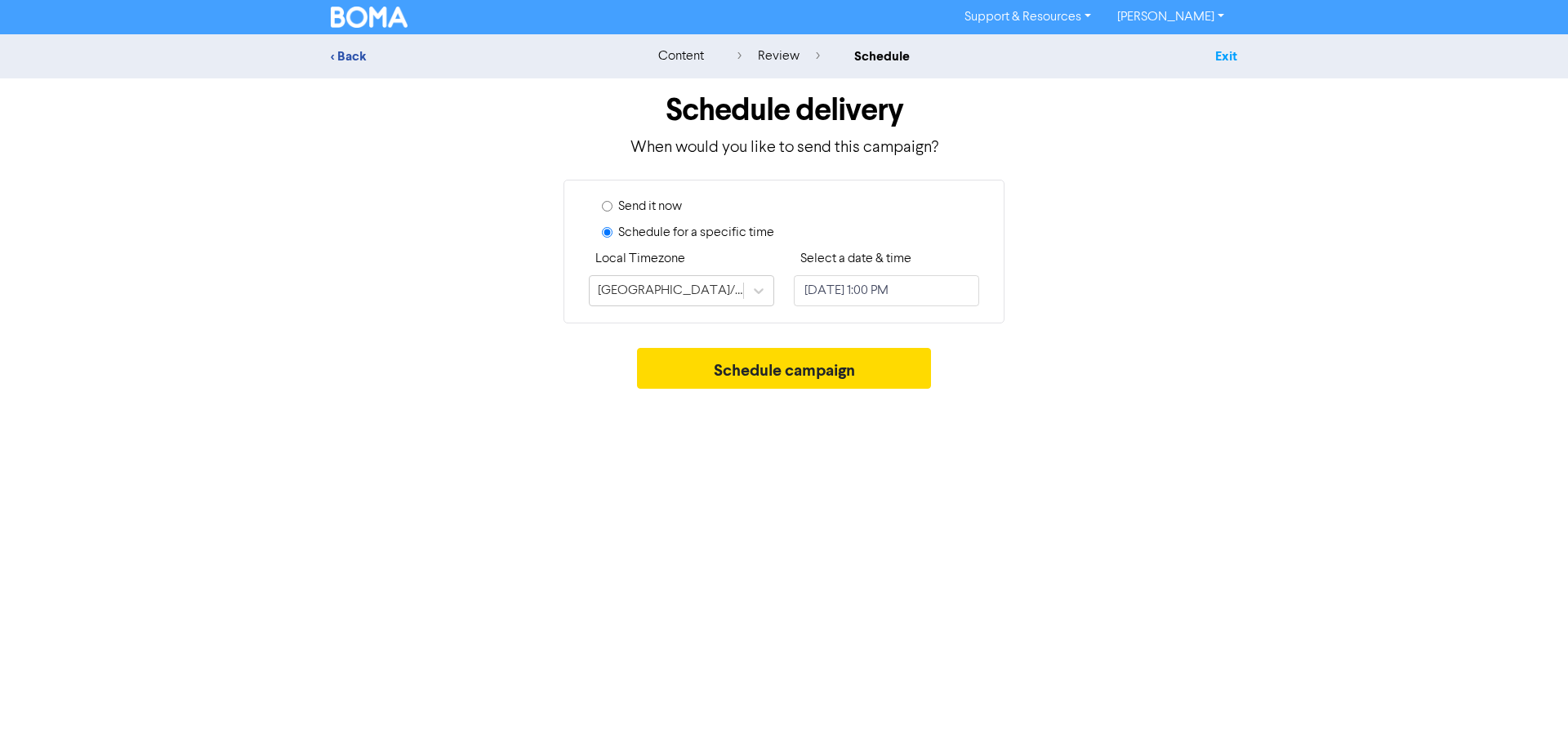
click at [1224, 55] on link "Exit" at bounding box center [1226, 56] width 22 height 16
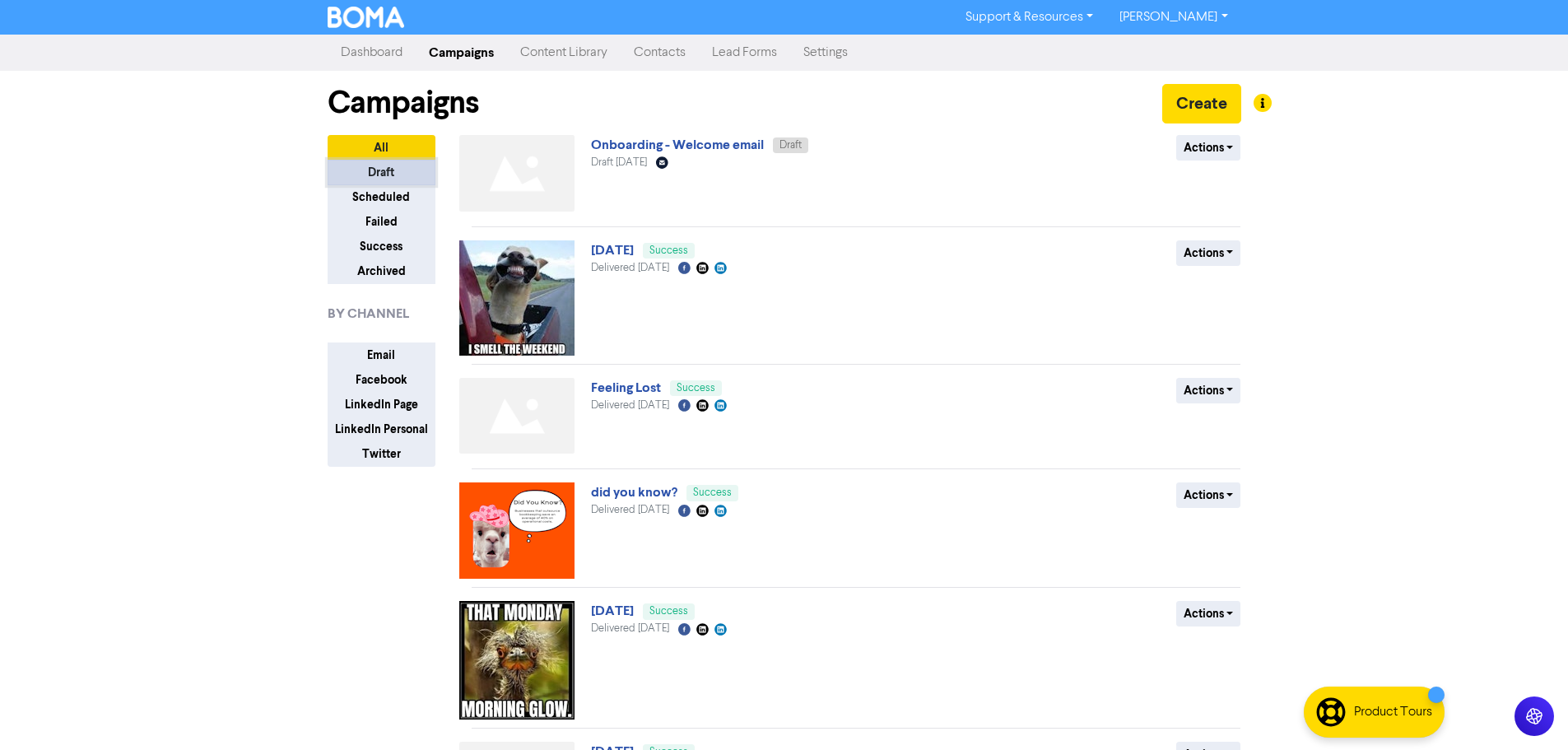
click at [379, 177] on button "Draft" at bounding box center [381, 171] width 108 height 25
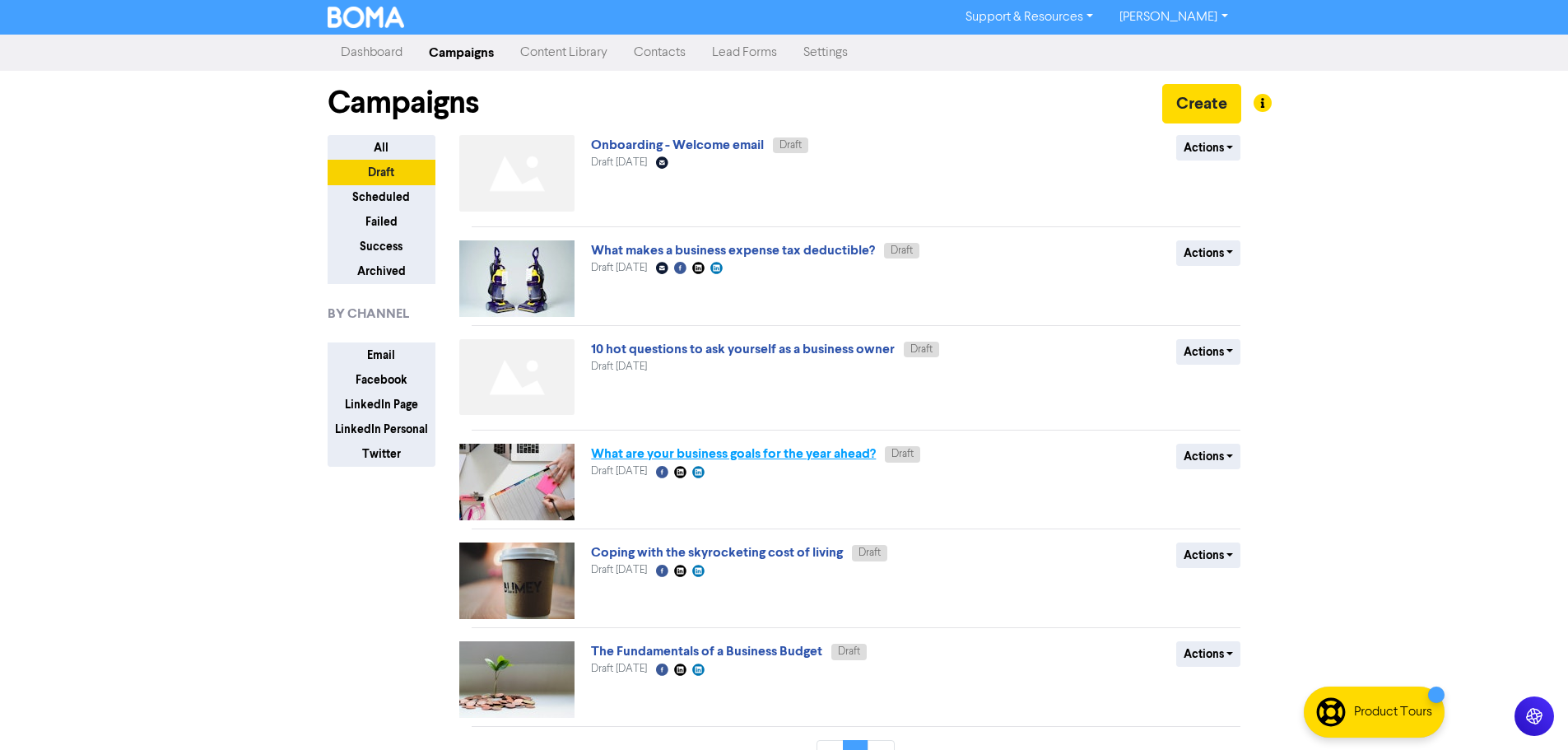
scroll to position [35, 0]
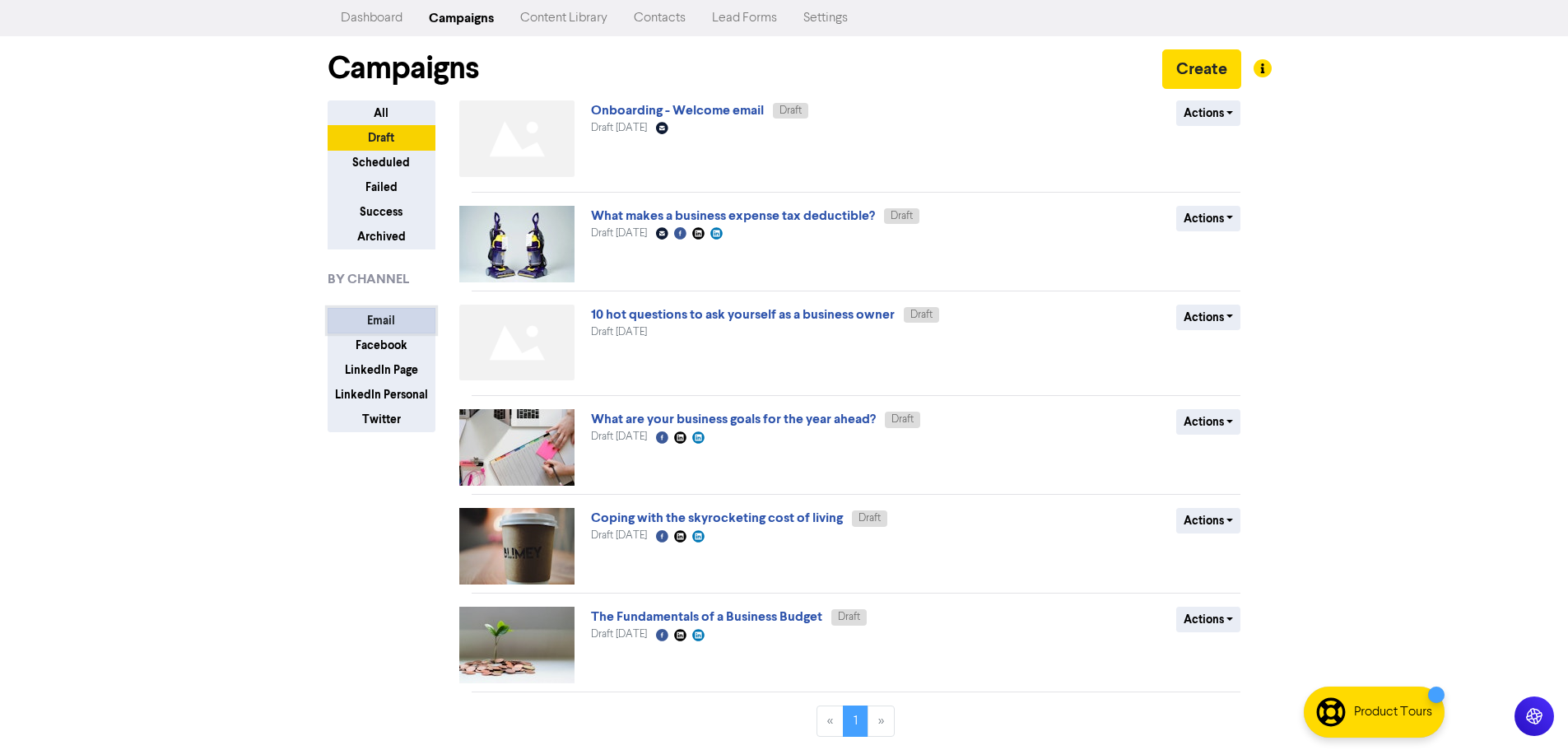
click at [371, 316] on button "Email" at bounding box center [381, 320] width 108 height 25
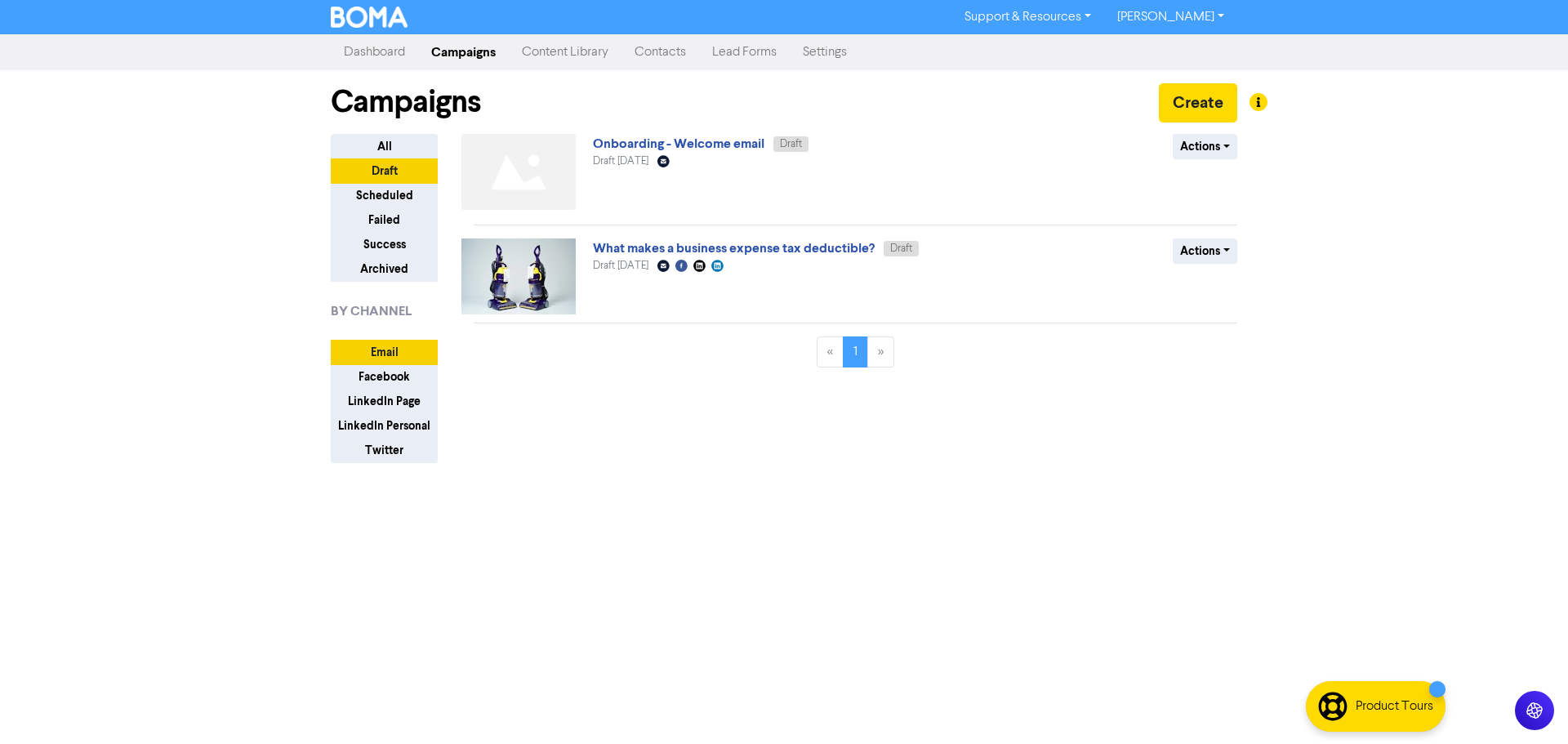
click at [730, 51] on link "Lead Forms" at bounding box center [744, 52] width 91 height 33
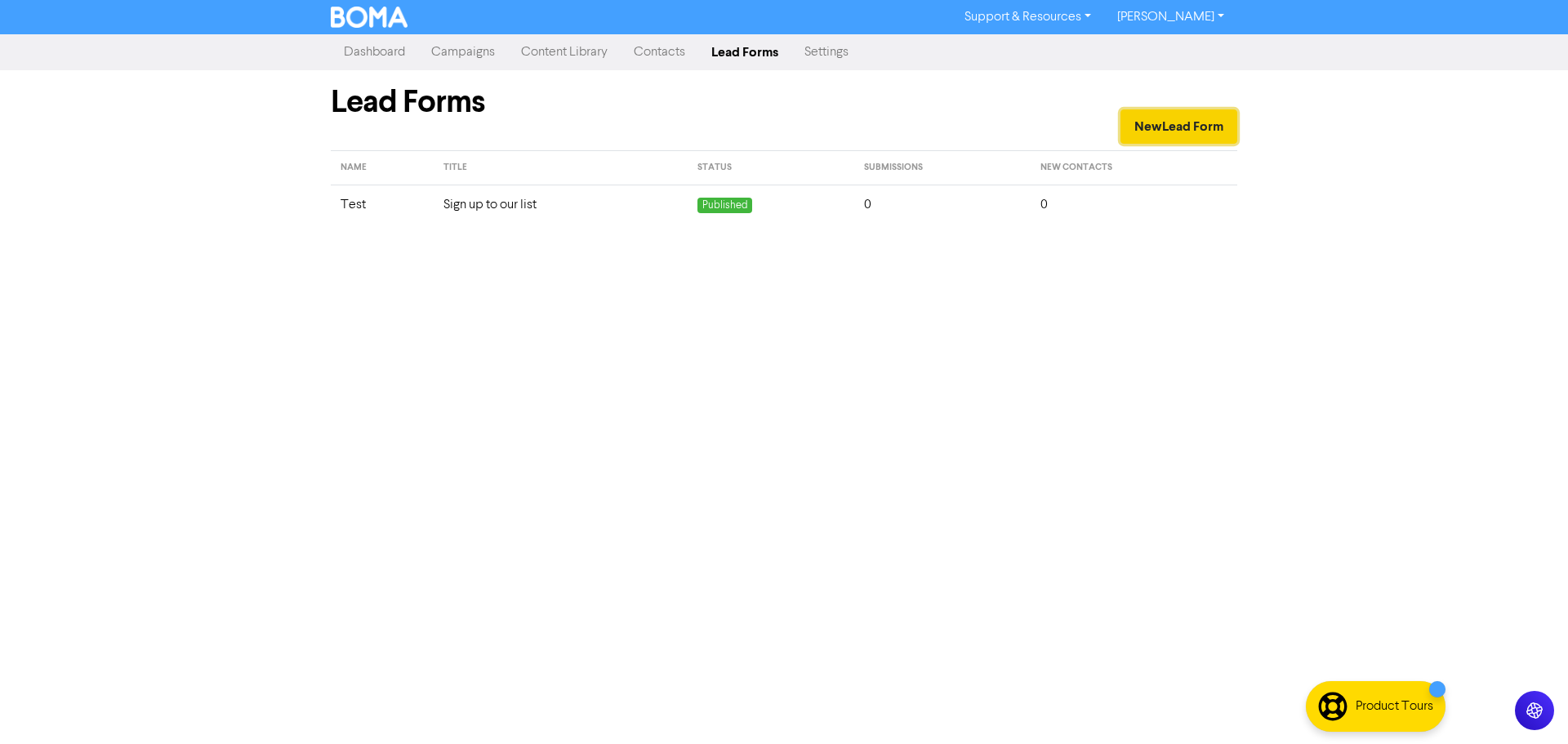
click at [1144, 125] on button "New Lead Form" at bounding box center [1179, 126] width 117 height 34
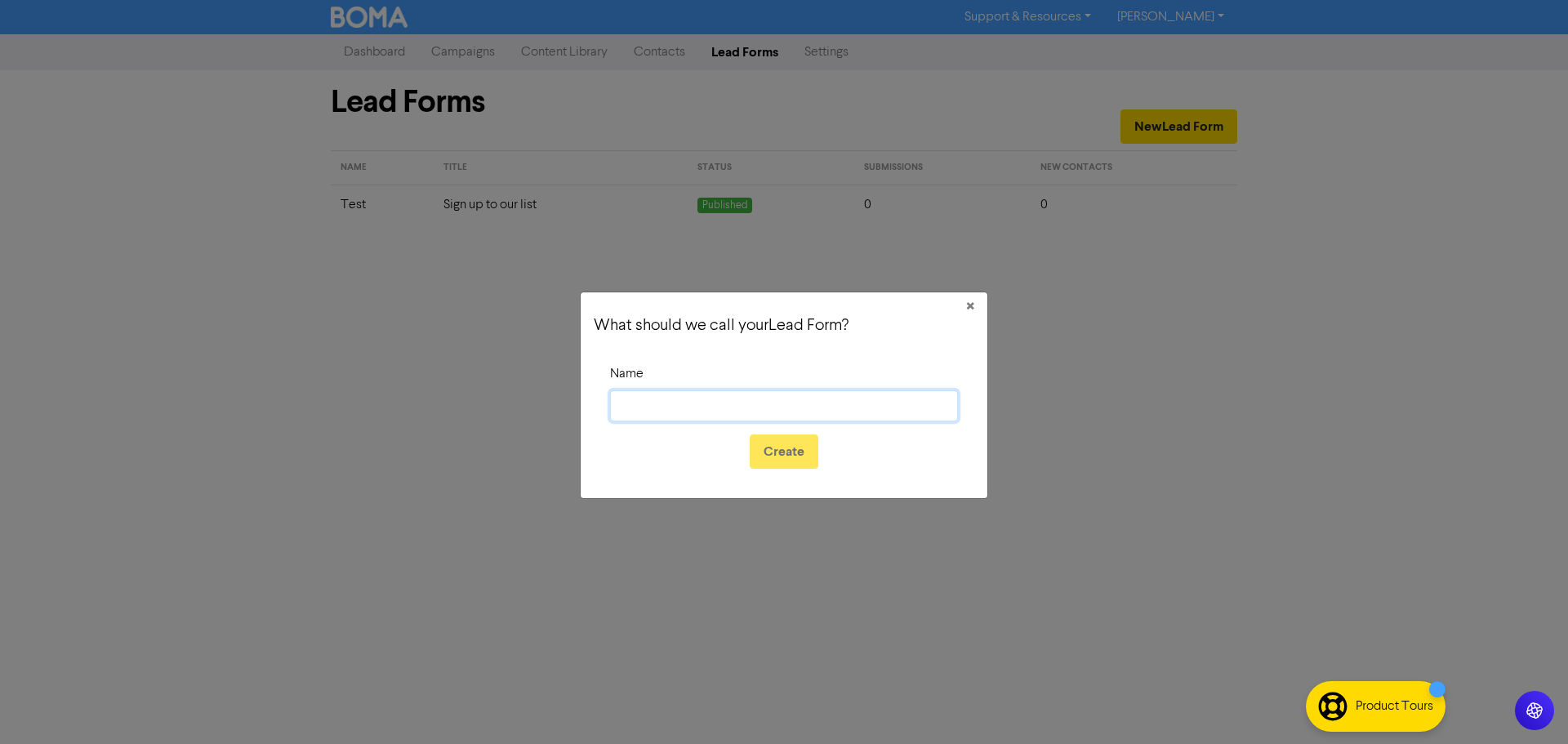
click at [775, 406] on input "Name" at bounding box center [783, 406] width 348 height 31
type input "1"
click at [800, 450] on button "Create" at bounding box center [784, 452] width 69 height 34
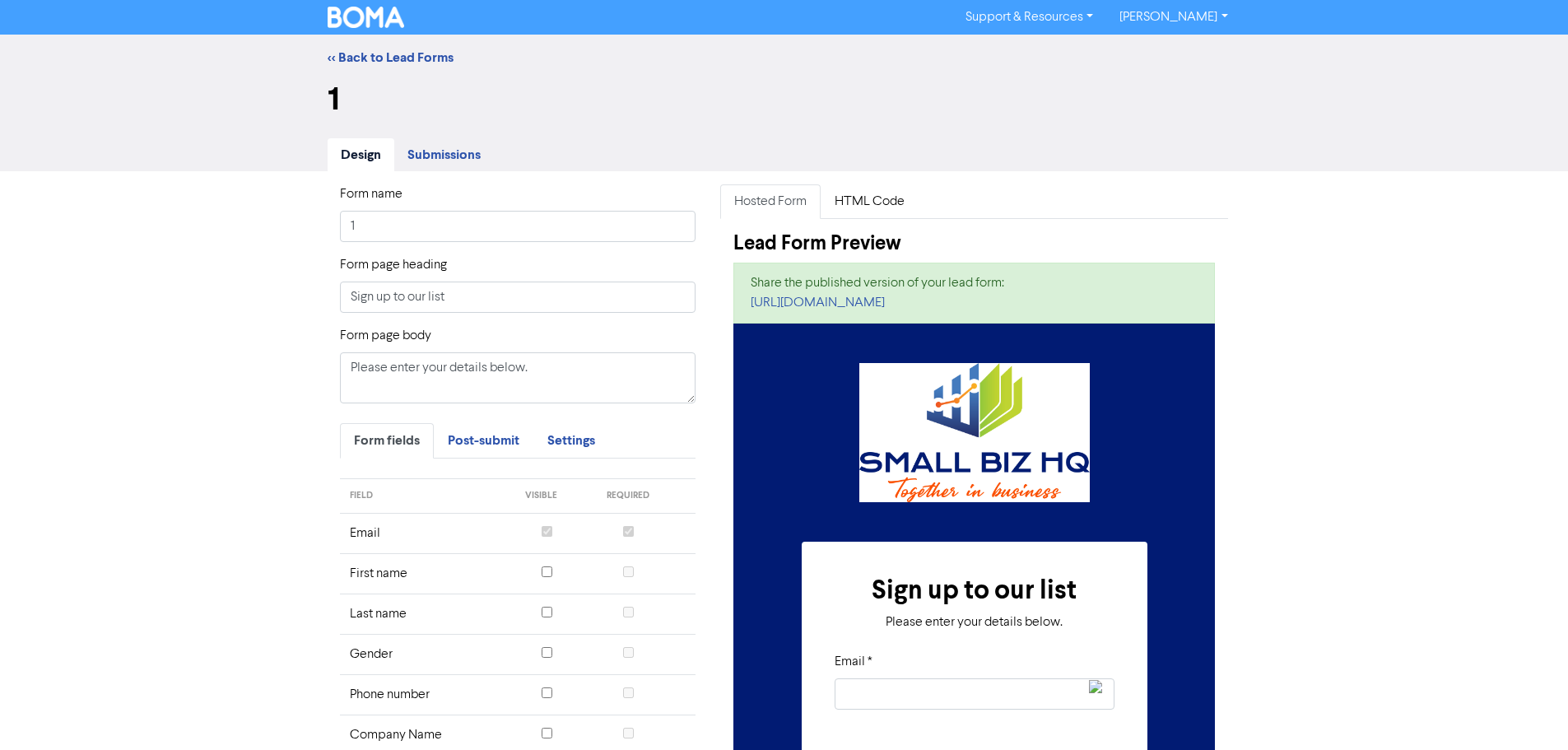
click at [367, 48] on div "<< Back to Lead Forms" at bounding box center [784, 57] width 939 height 20
click at [421, 52] on link "<< Back to Lead Forms" at bounding box center [390, 57] width 126 height 16
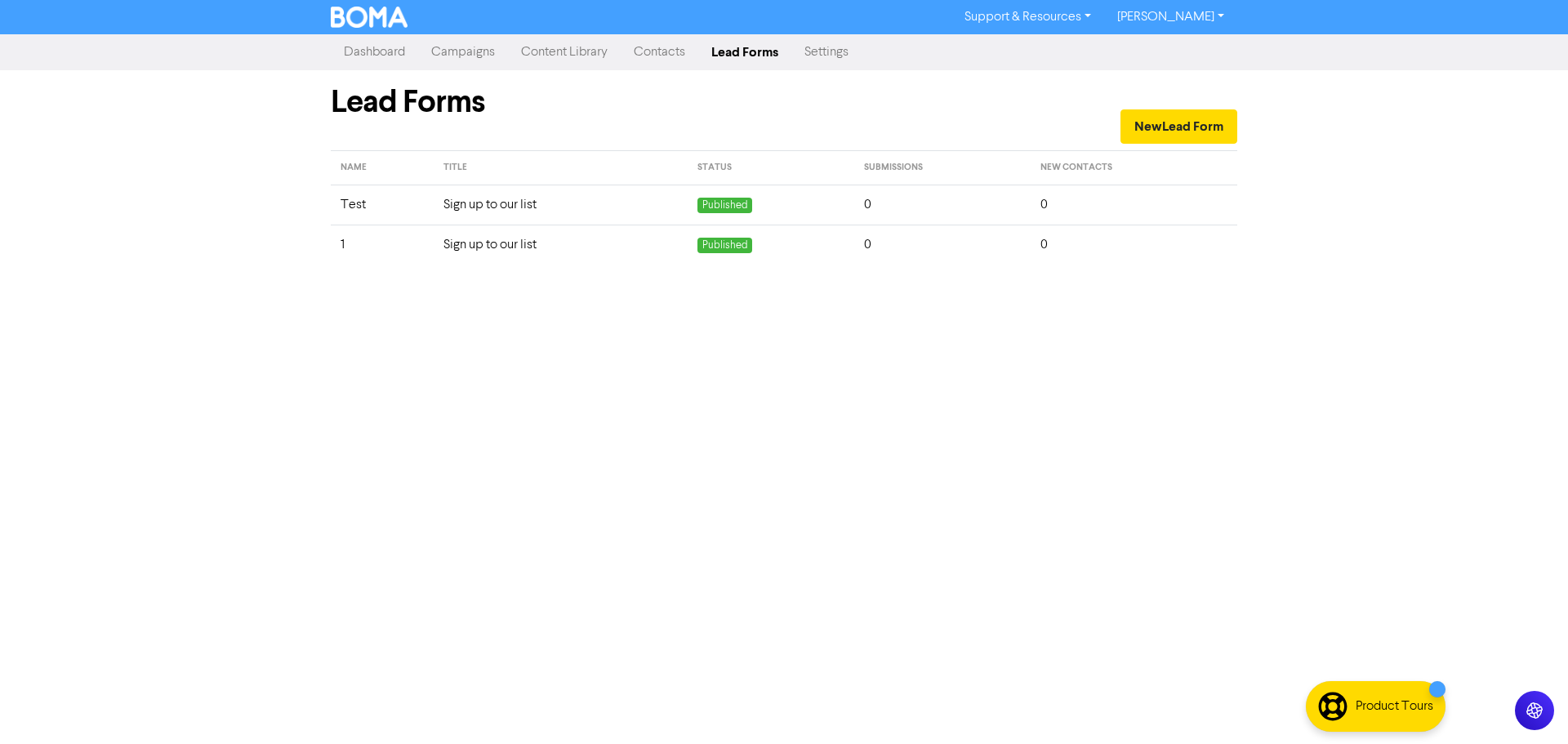
click at [829, 47] on link "Settings" at bounding box center [826, 52] width 70 height 33
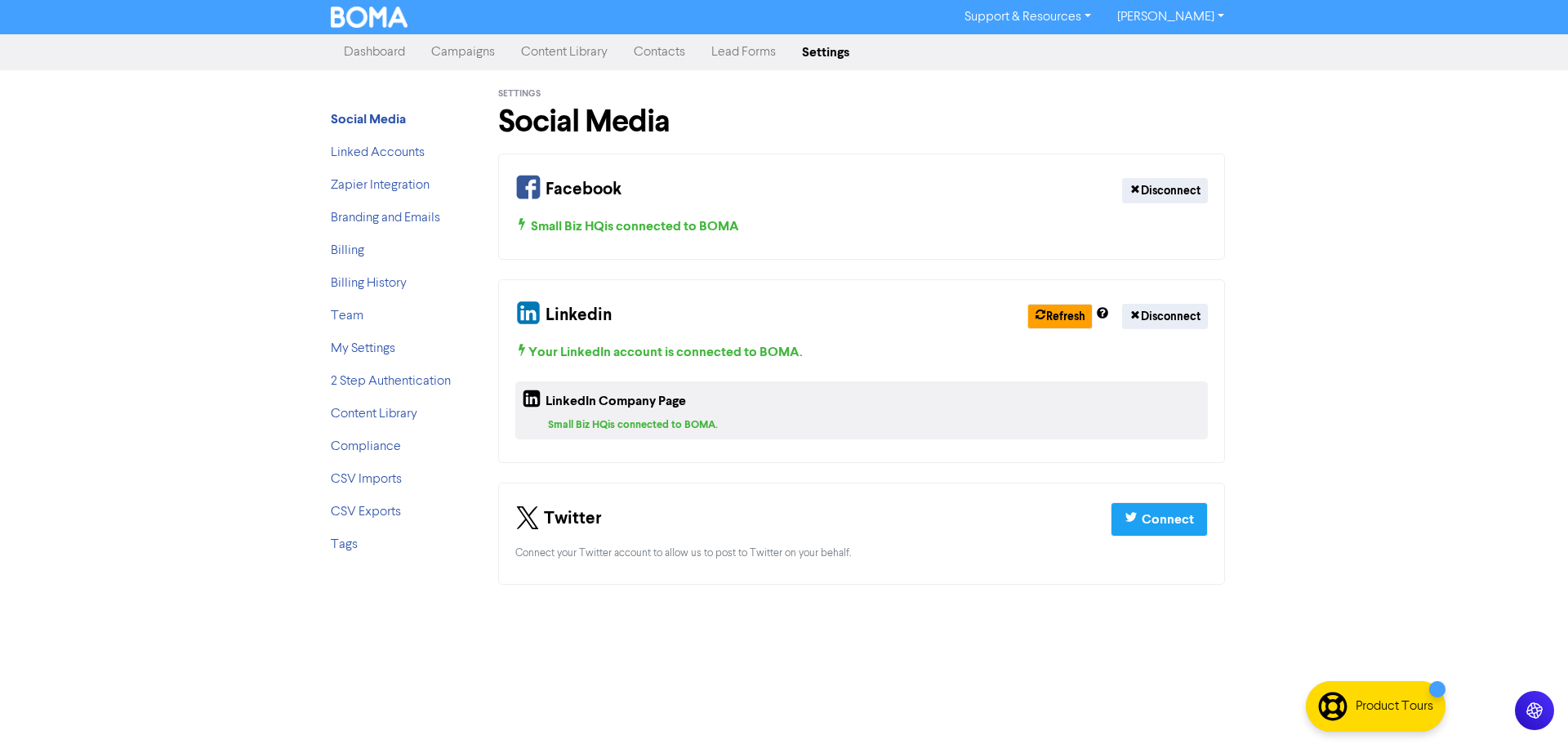
click at [644, 50] on link "Contacts" at bounding box center [659, 52] width 77 height 33
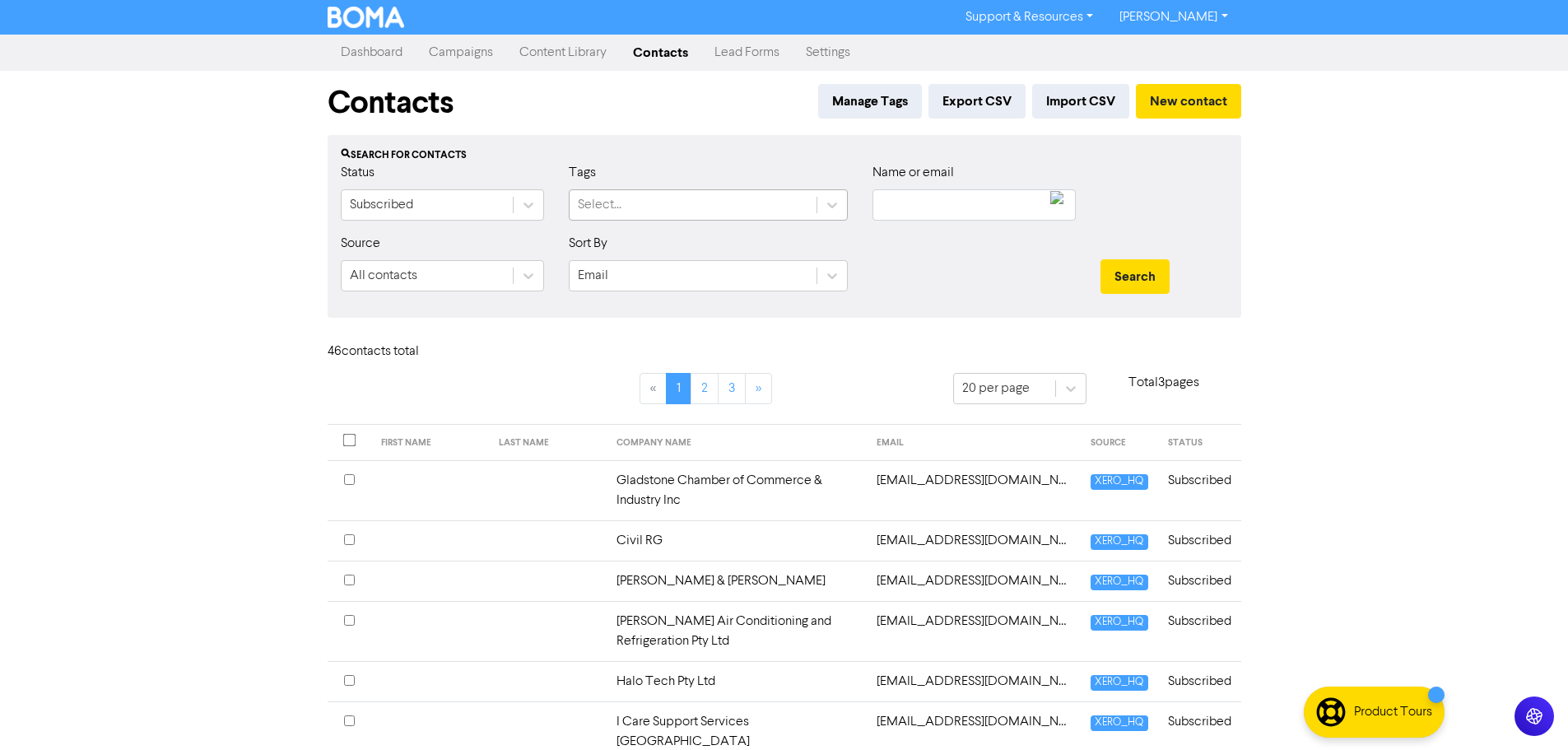
click at [610, 210] on div "Select..." at bounding box center [599, 204] width 43 height 20
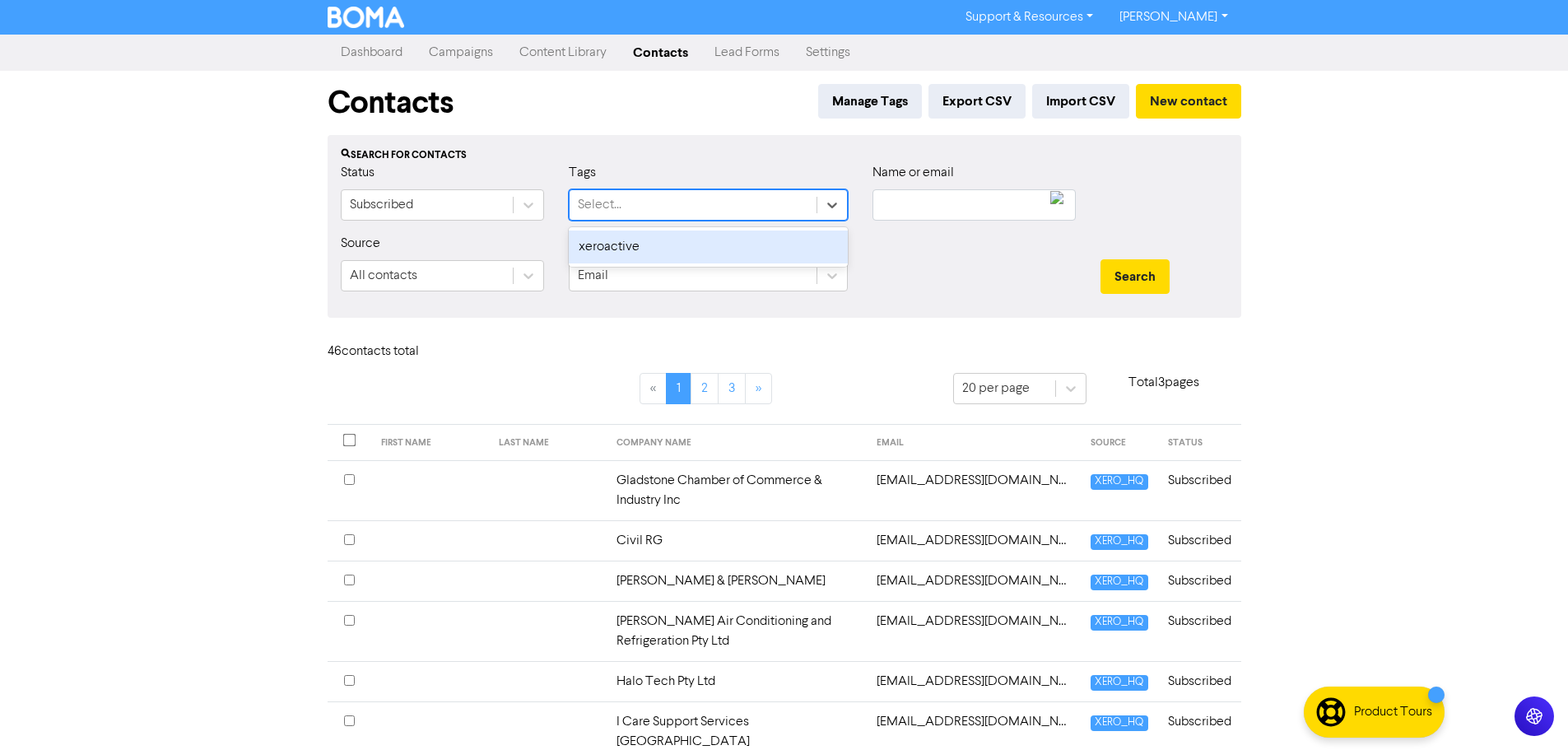
click at [610, 210] on div "Select..." at bounding box center [599, 204] width 43 height 20
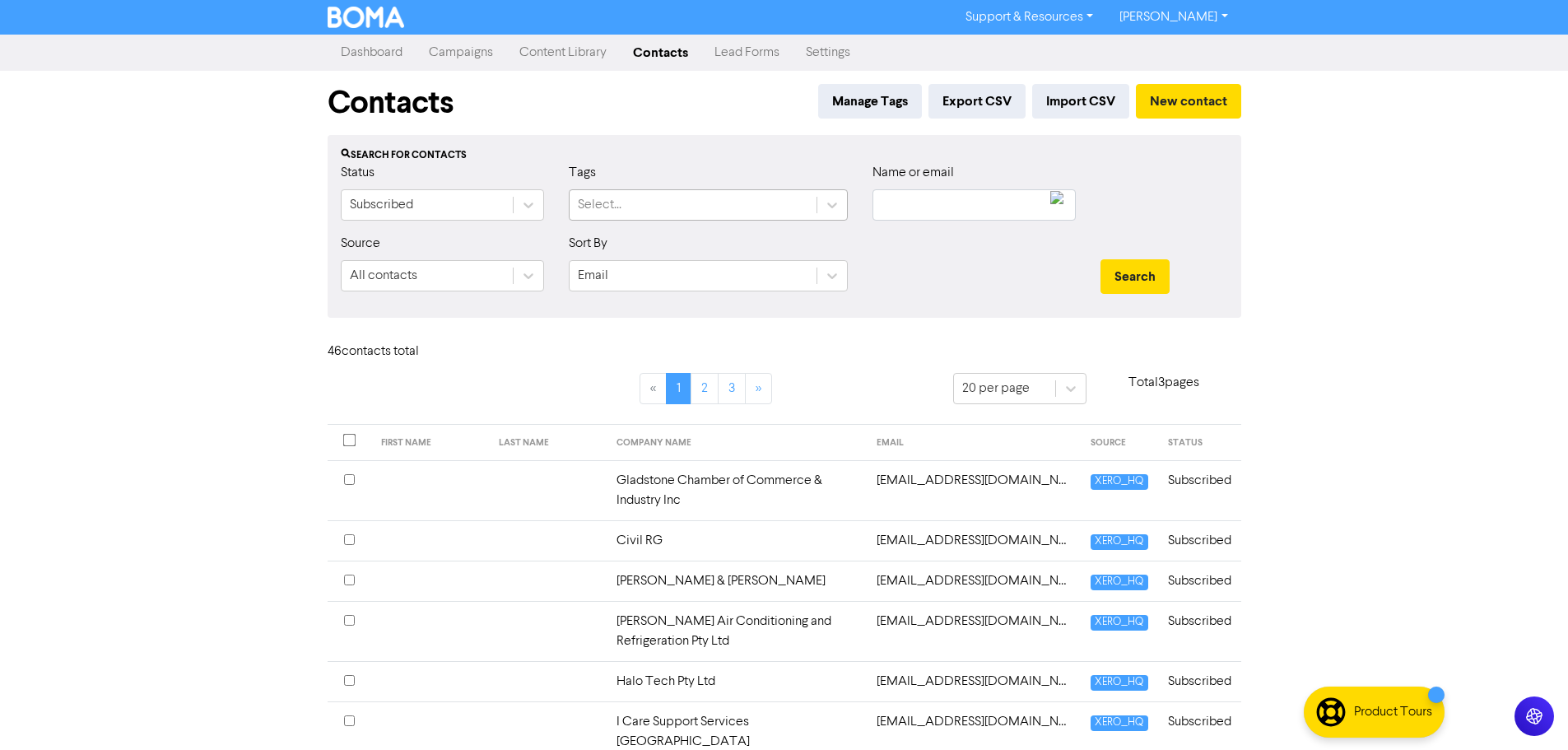
click at [721, 206] on div "Select..." at bounding box center [693, 205] width 247 height 29
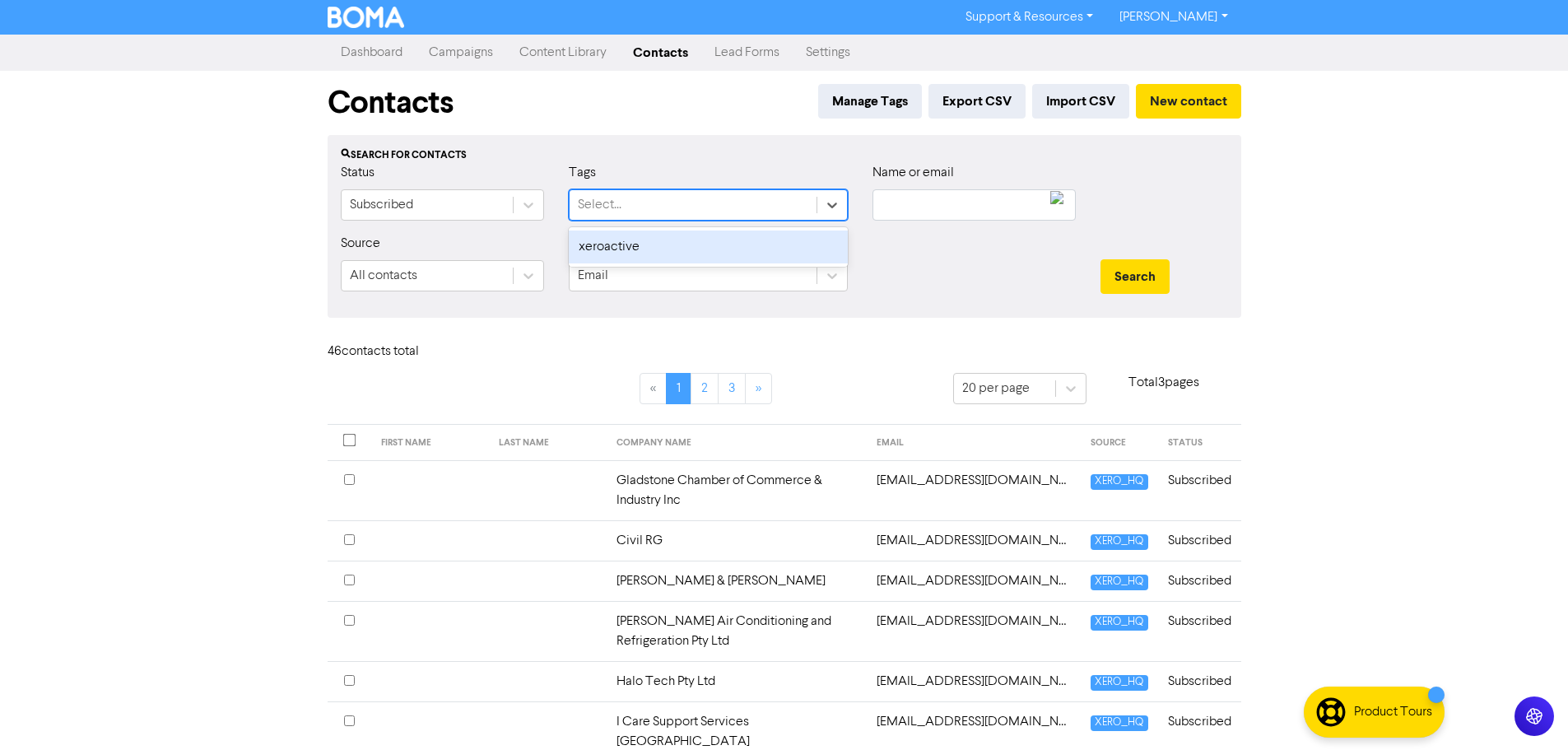
click at [1436, 81] on div "Support & Resources Video Tutorials FAQ & Guides Marketing Education [PERSON_NA…" at bounding box center [784, 375] width 1568 height 750
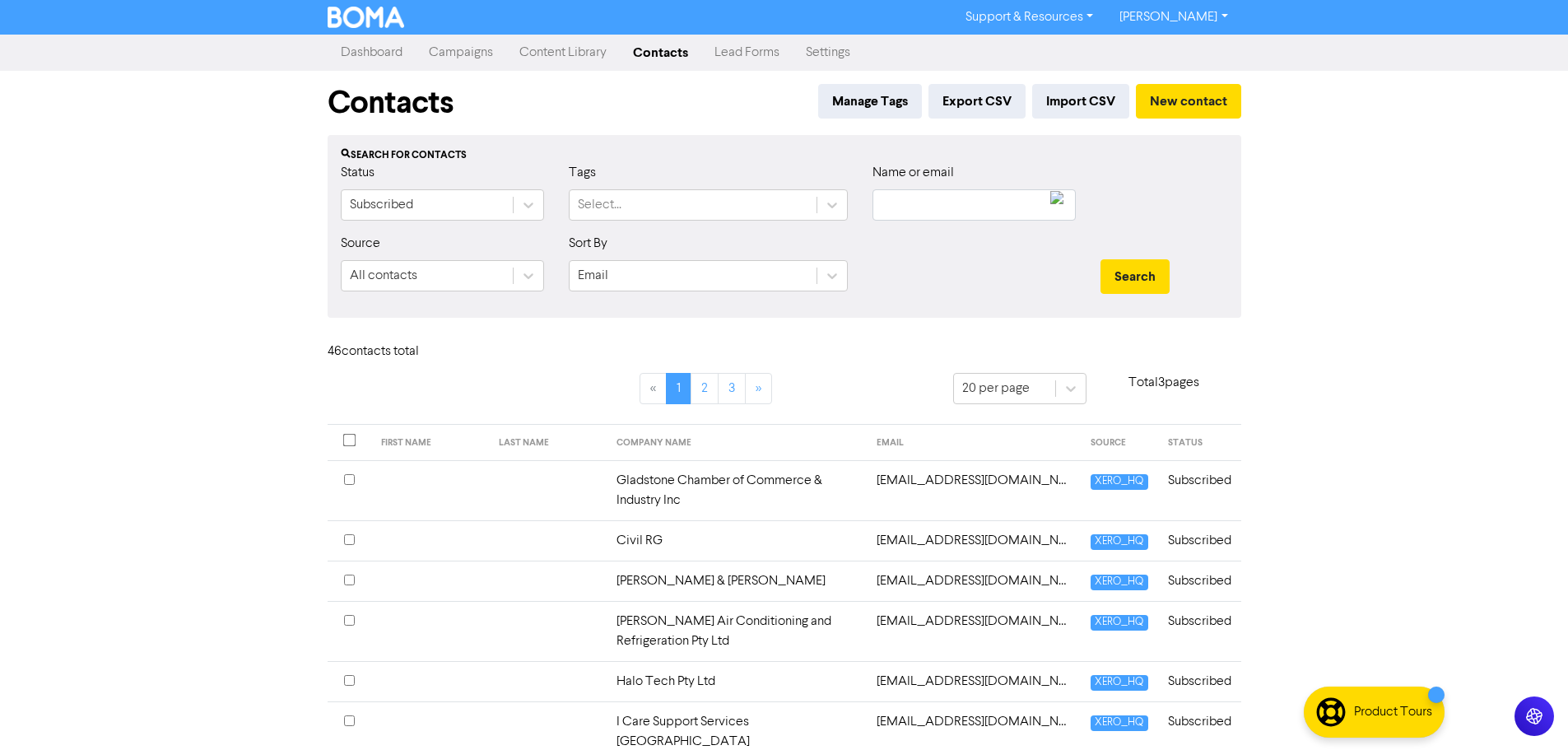
click at [229, 215] on div "Support & Resources Video Tutorials FAQ & Guides Marketing Education [PERSON_NA…" at bounding box center [784, 375] width 1568 height 750
click at [492, 55] on link "Campaigns" at bounding box center [461, 53] width 91 height 33
